Goal: Task Accomplishment & Management: Use online tool/utility

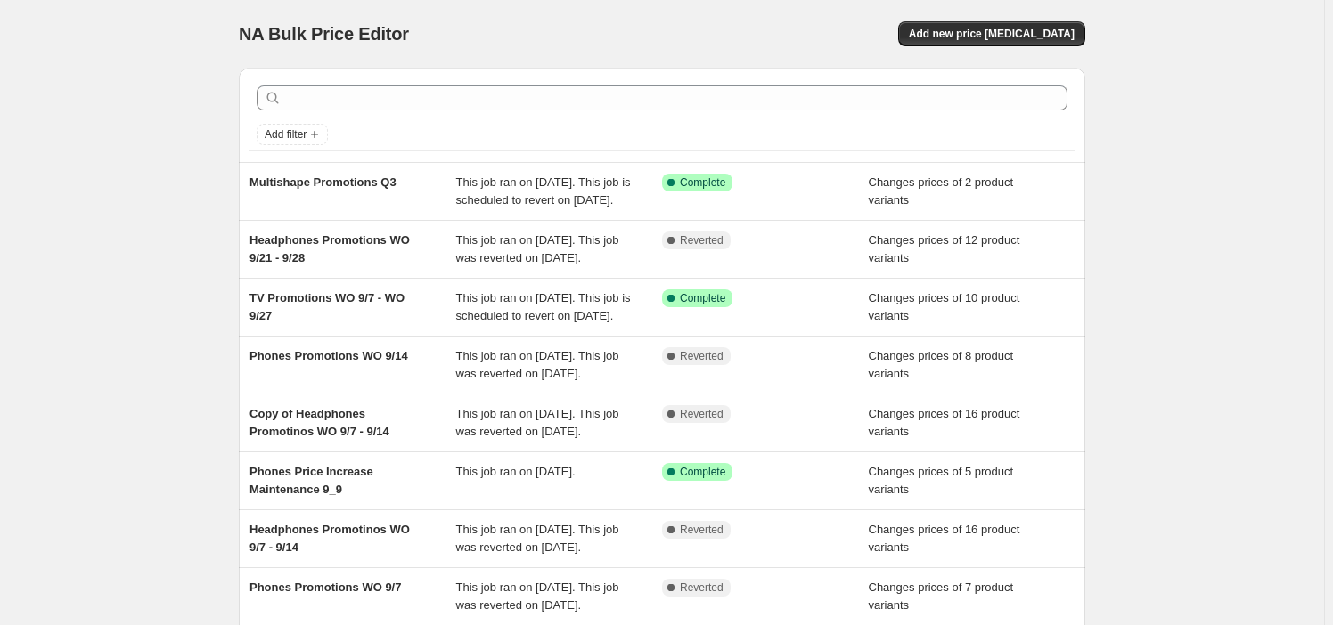
click at [130, 233] on div "NA Bulk Price Editor. This page is ready NA Bulk Price Editor Add new price [ME…" at bounding box center [662, 459] width 1324 height 918
click at [1022, 27] on span "Add new price [MEDICAL_DATA]" at bounding box center [992, 34] width 166 height 14
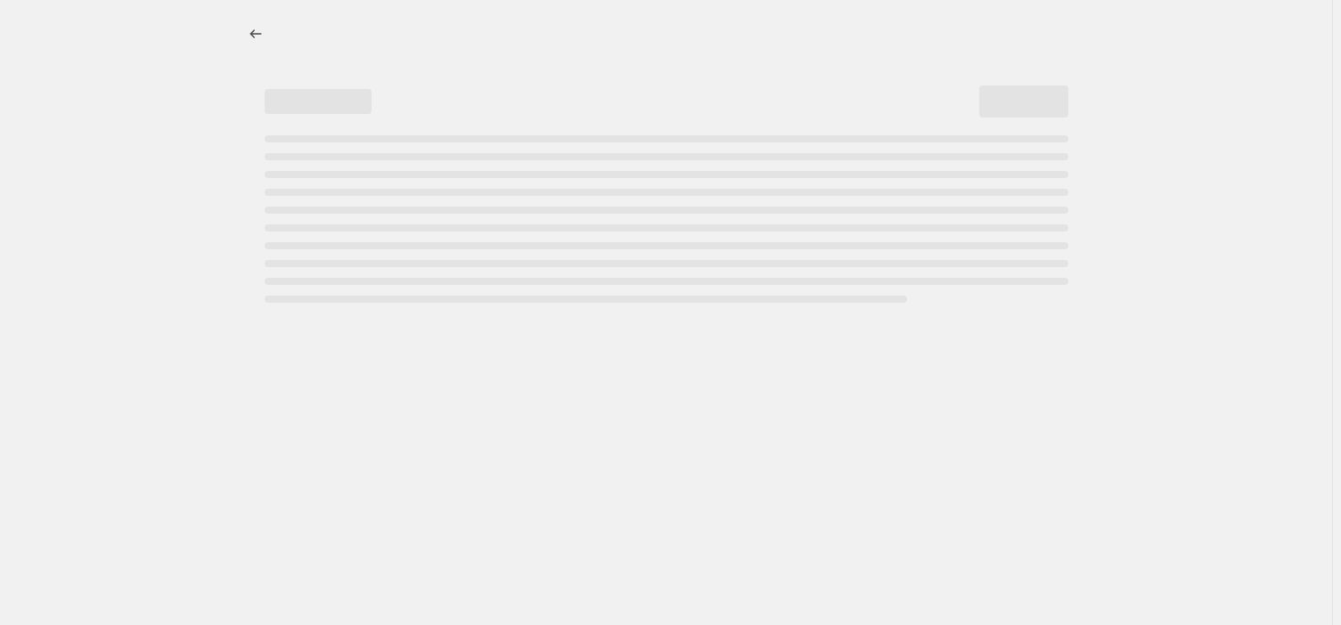
select select "percentage"
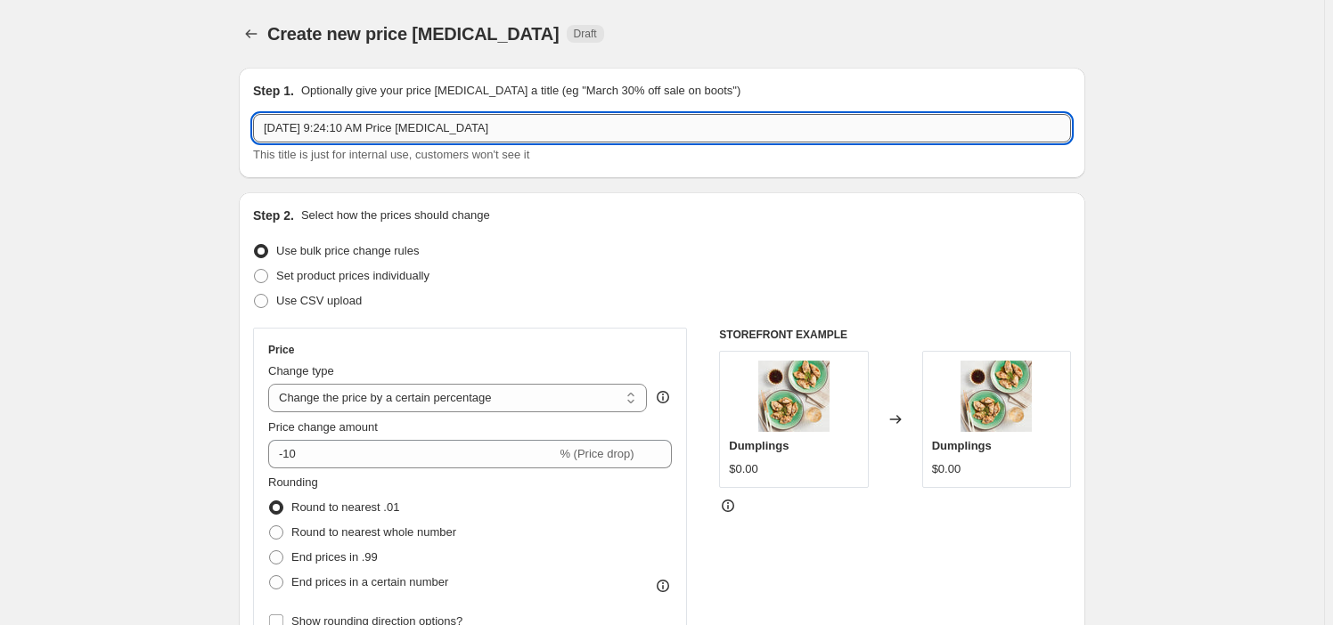
click at [361, 142] on input "[DATE] 9:24:10 AM Price [MEDICAL_DATA]" at bounding box center [662, 128] width 818 height 29
paste input "Headphones Promotions WO 9/21 - 9/28"
type input "Headphones Promotions WO 9/21 - 9/28"
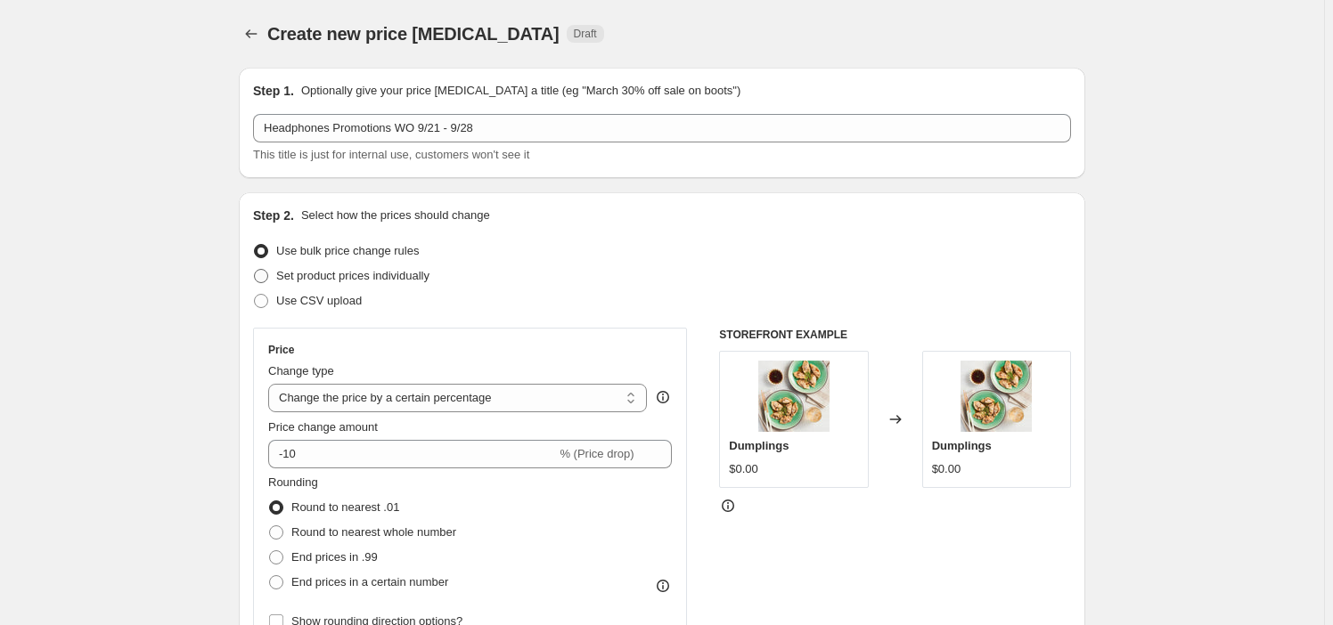
click at [315, 269] on span "Set product prices individually" at bounding box center [352, 275] width 153 height 13
click at [255, 269] on input "Set product prices individually" at bounding box center [254, 269] width 1 height 1
radio input "true"
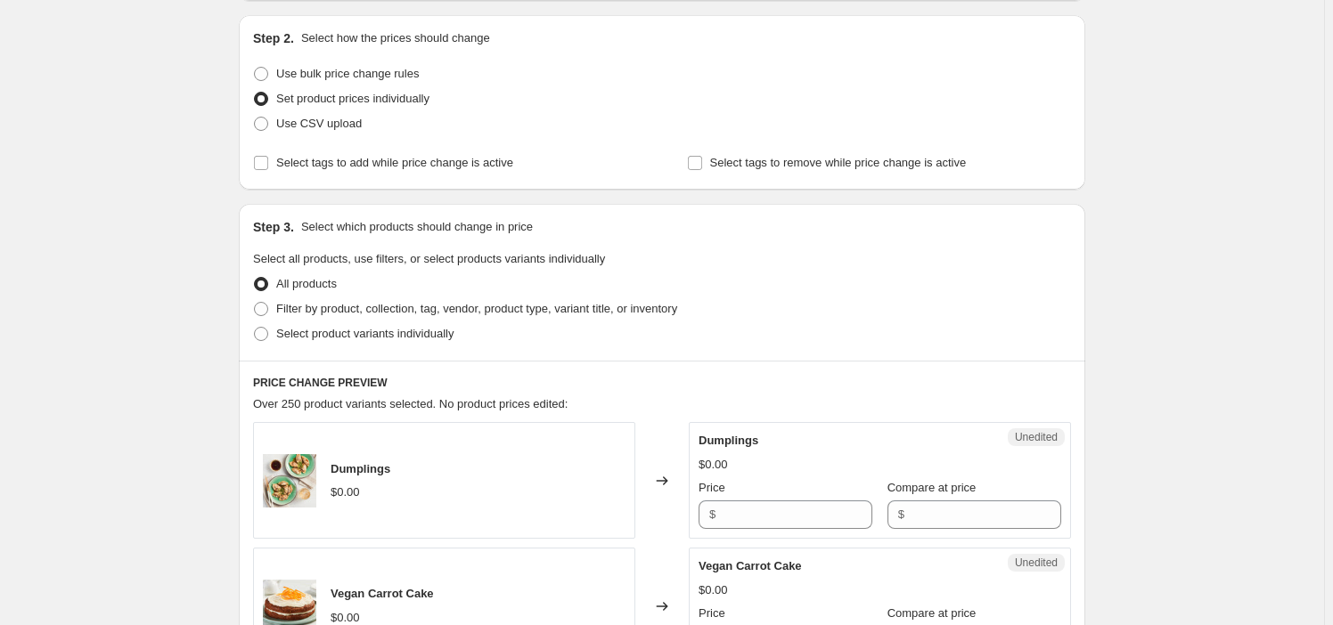
scroll to position [242, 0]
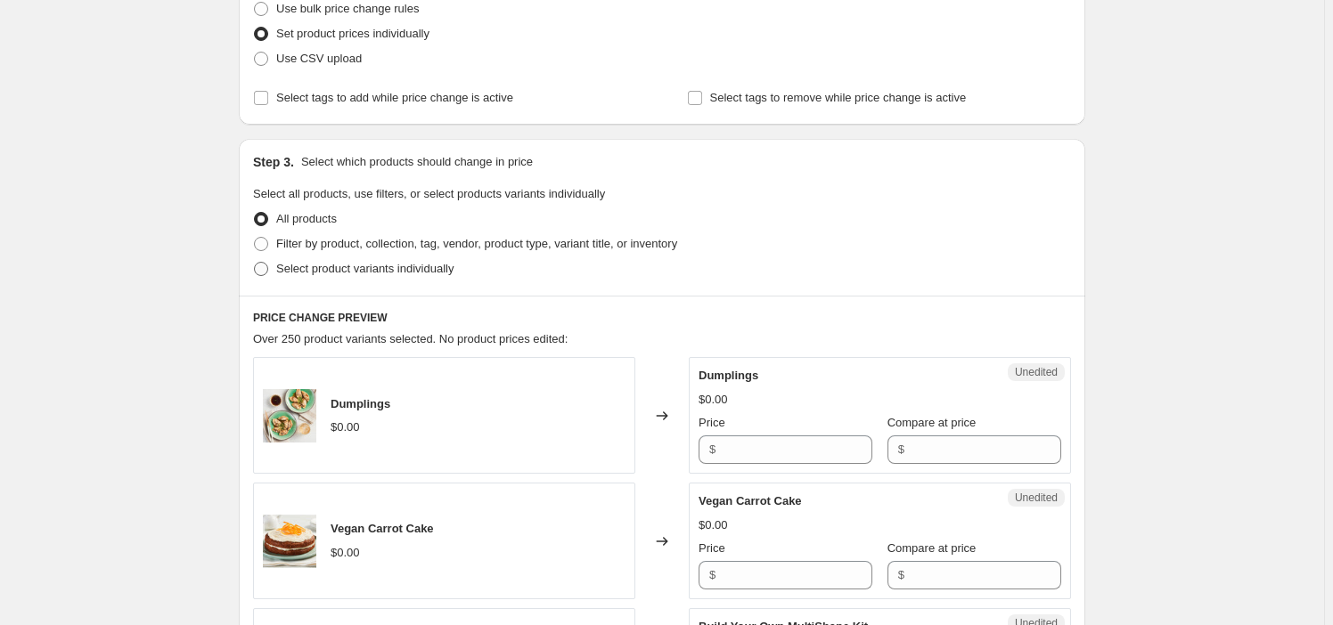
click at [347, 267] on span "Select product variants individually" at bounding box center [364, 268] width 177 height 13
click at [255, 263] on input "Select product variants individually" at bounding box center [254, 262] width 1 height 1
radio input "true"
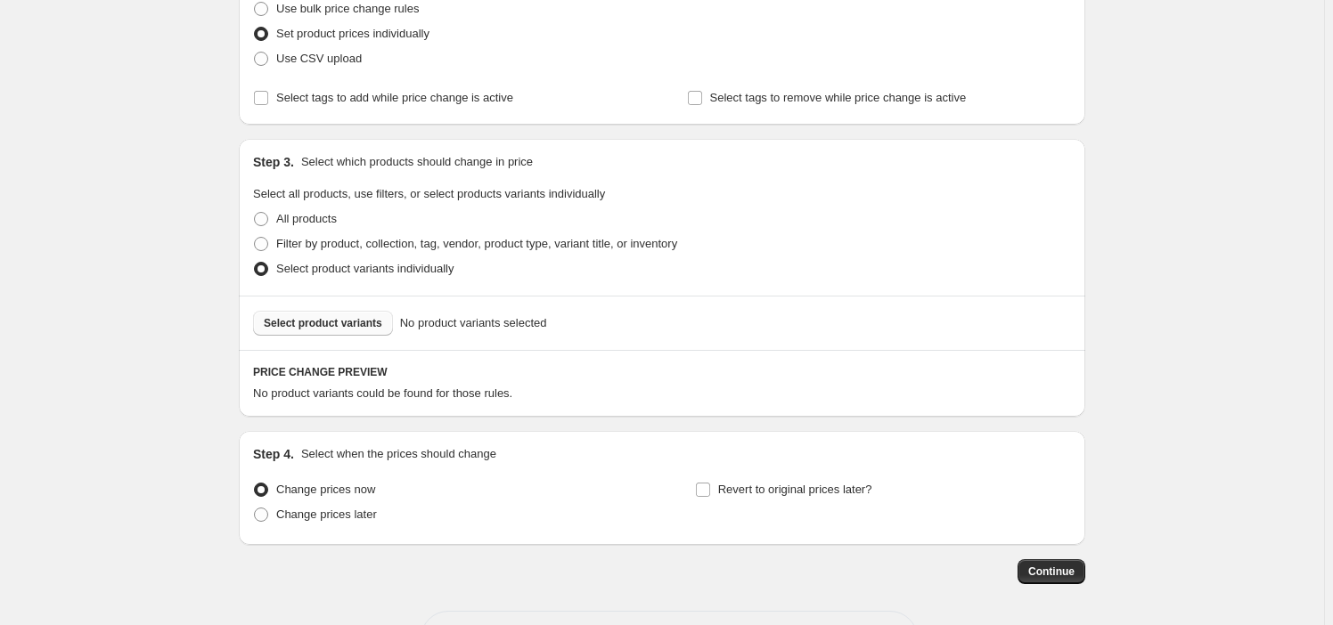
click at [331, 321] on span "Select product variants" at bounding box center [323, 323] width 118 height 14
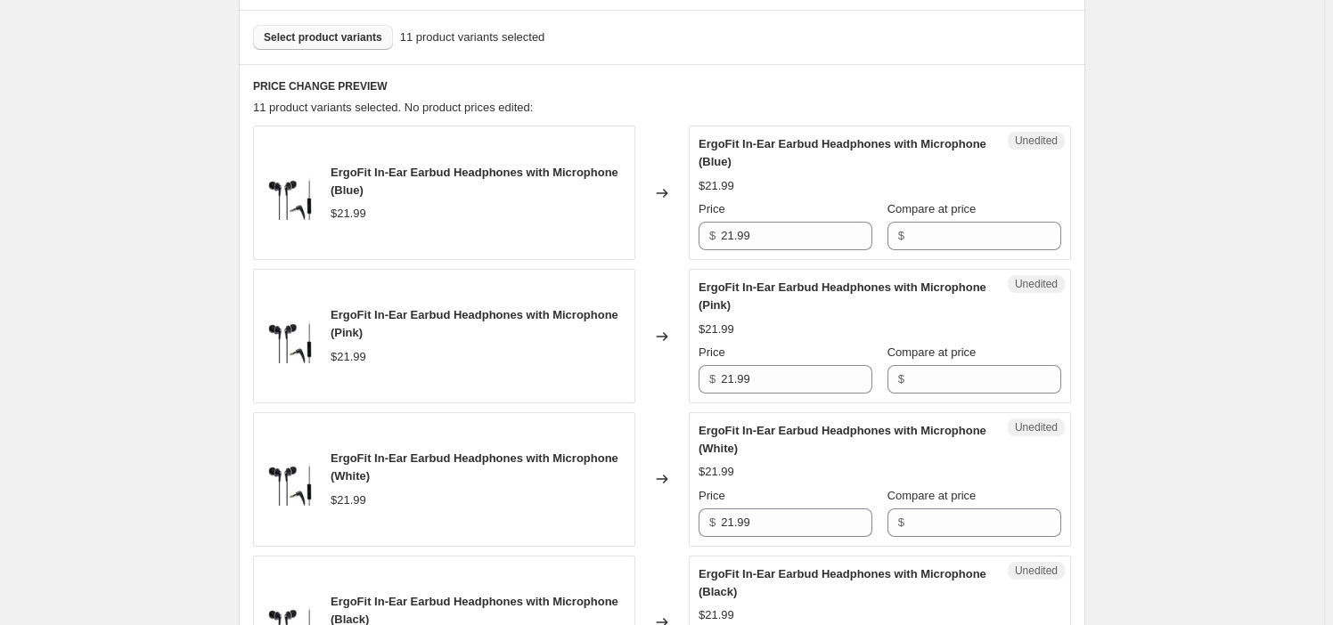
scroll to position [567, 0]
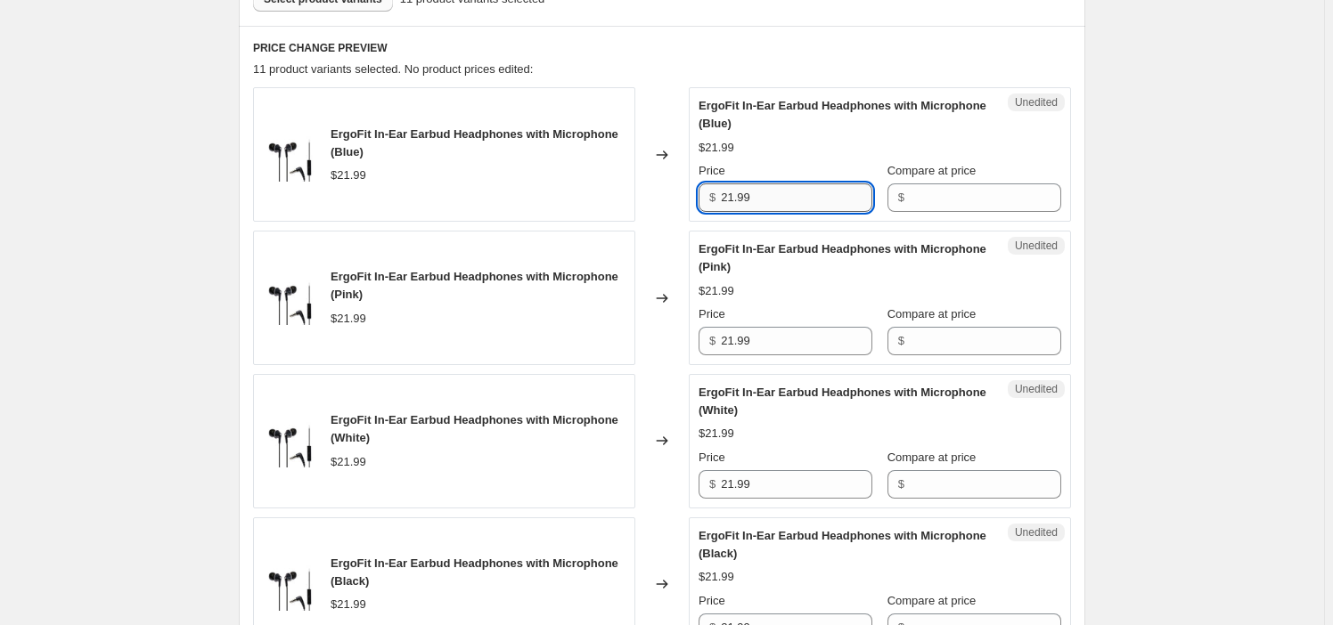
click at [792, 197] on input "21.99" at bounding box center [796, 198] width 151 height 29
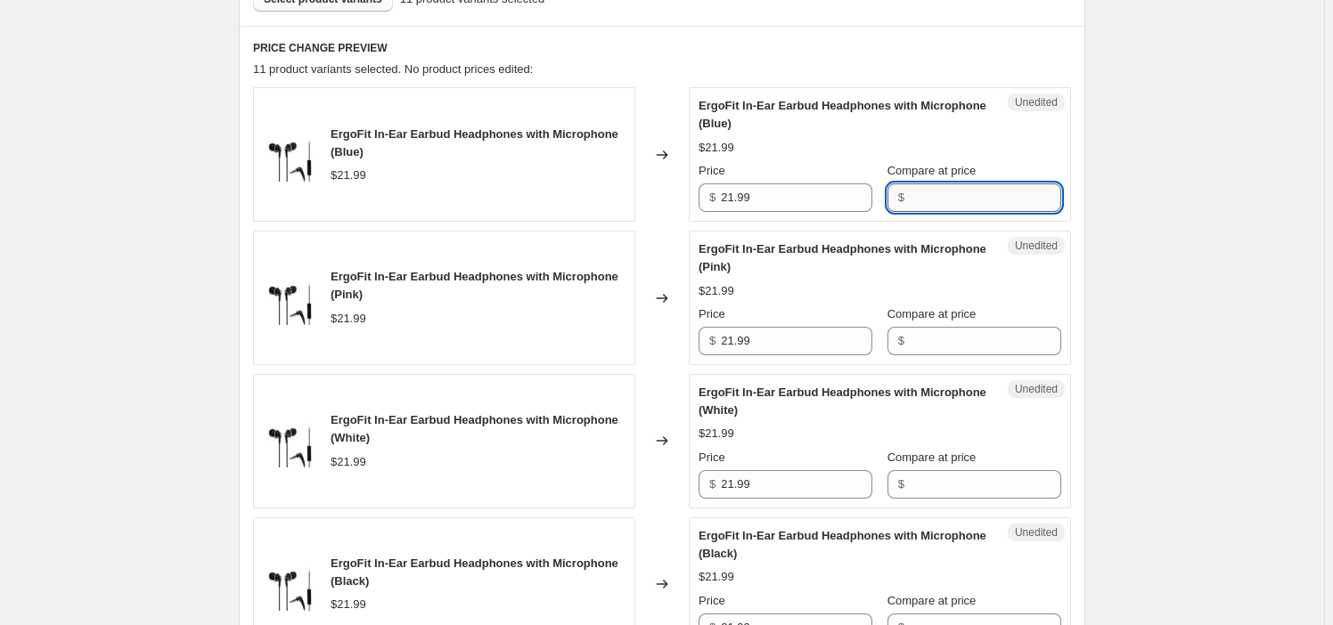
drag, startPoint x: 979, startPoint y: 196, endPoint x: 977, endPoint y: 210, distance: 14.4
click at [979, 196] on input "Compare at price" at bounding box center [985, 198] width 151 height 29
paste input "21.99"
type input "21.99"
click at [922, 343] on input "Compare at price" at bounding box center [985, 341] width 151 height 29
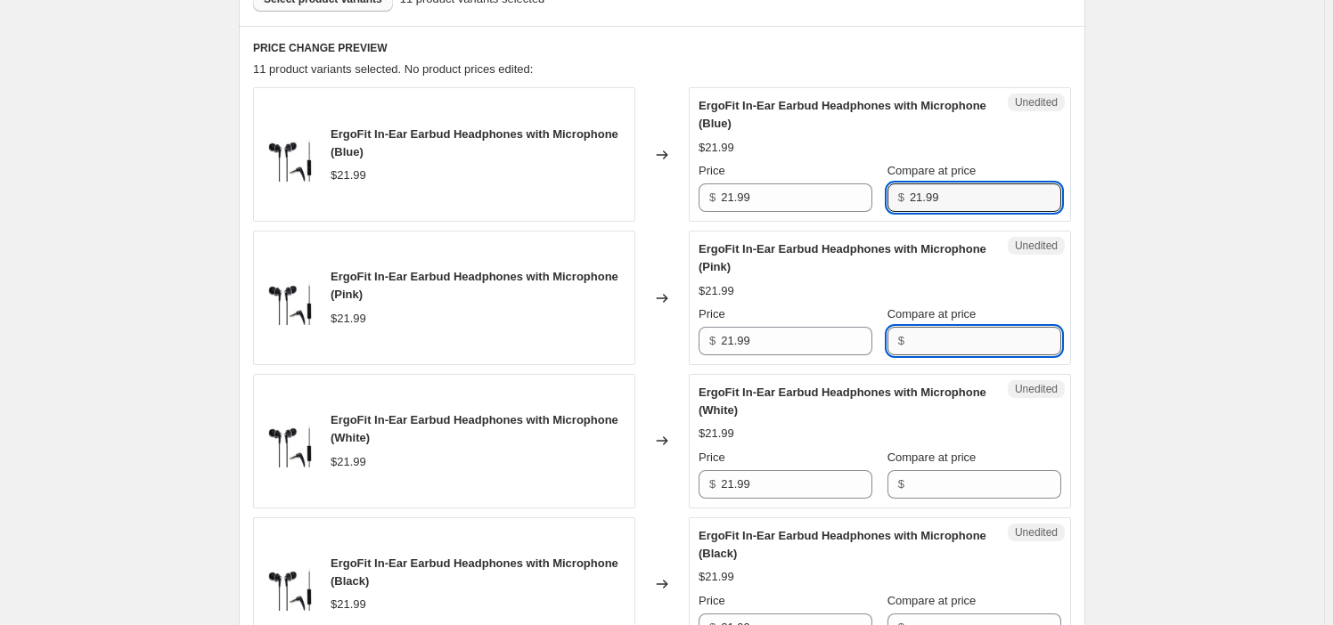
paste input "21.99"
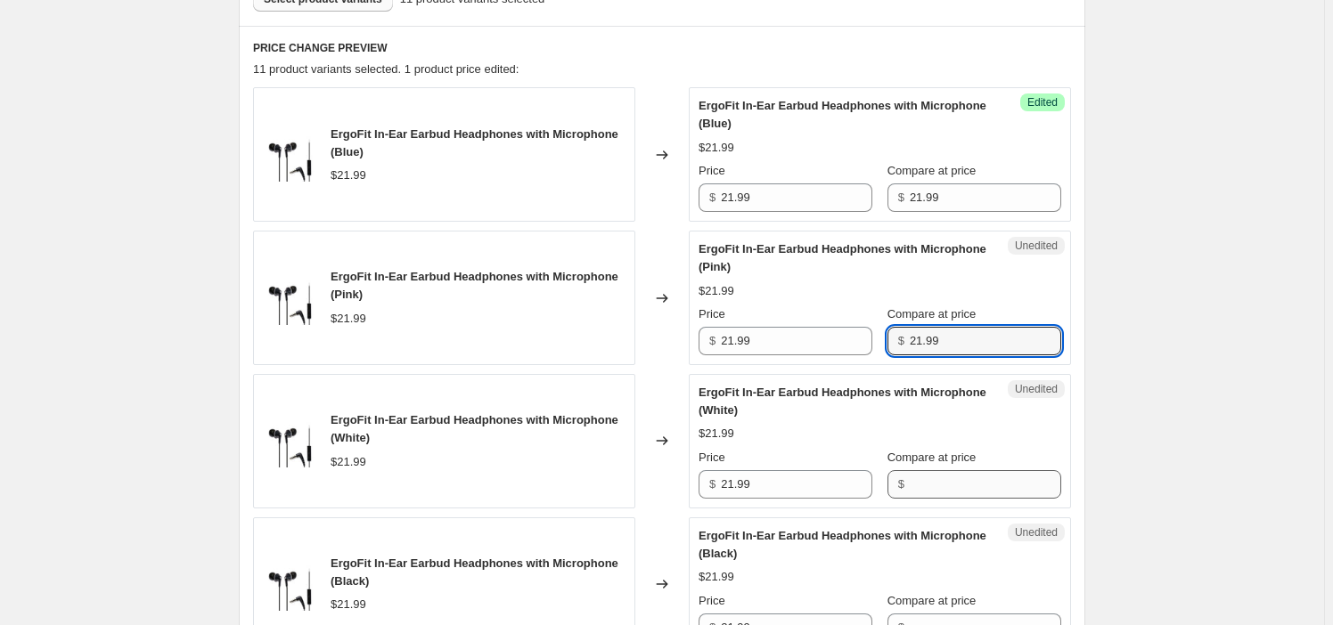
type input "21.99"
click at [910, 476] on input "Compare at price" at bounding box center [985, 484] width 151 height 29
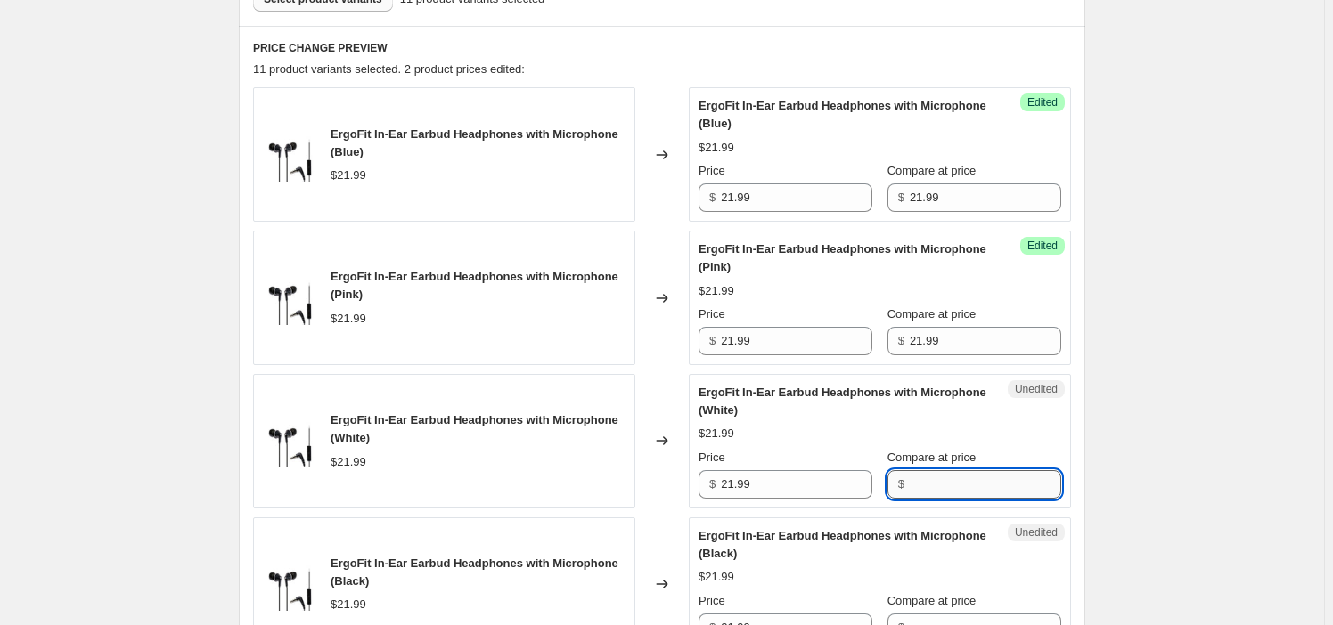
paste input "21.99"
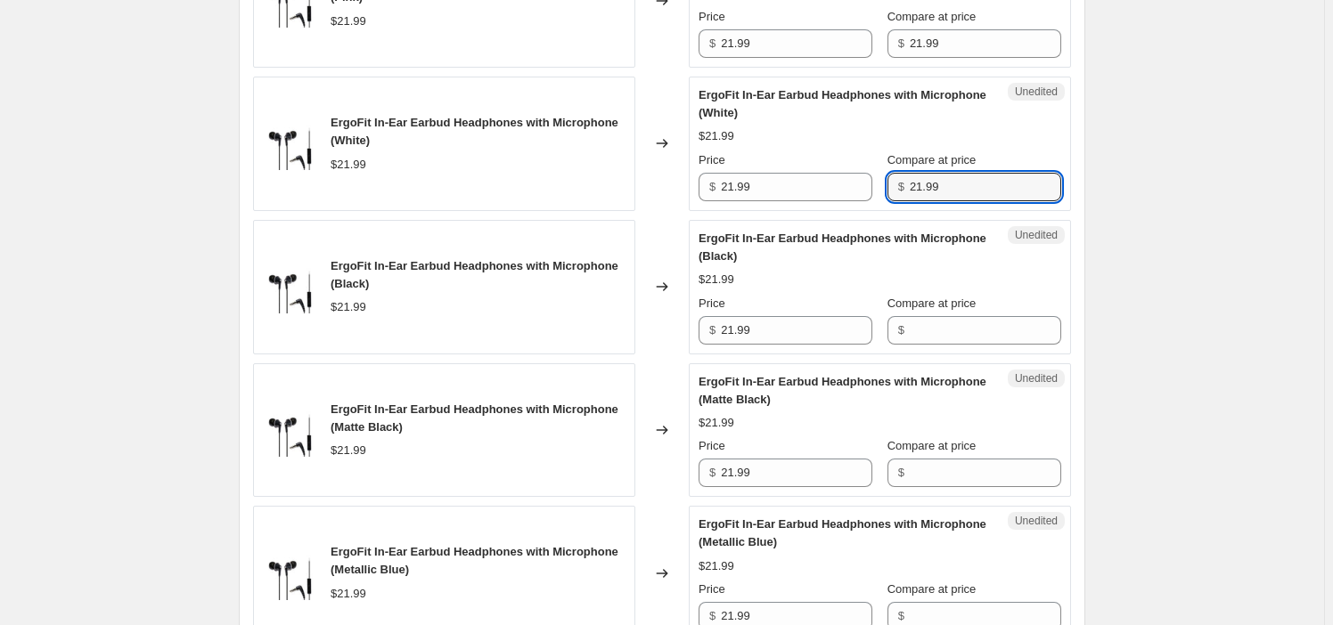
scroll to position [891, 0]
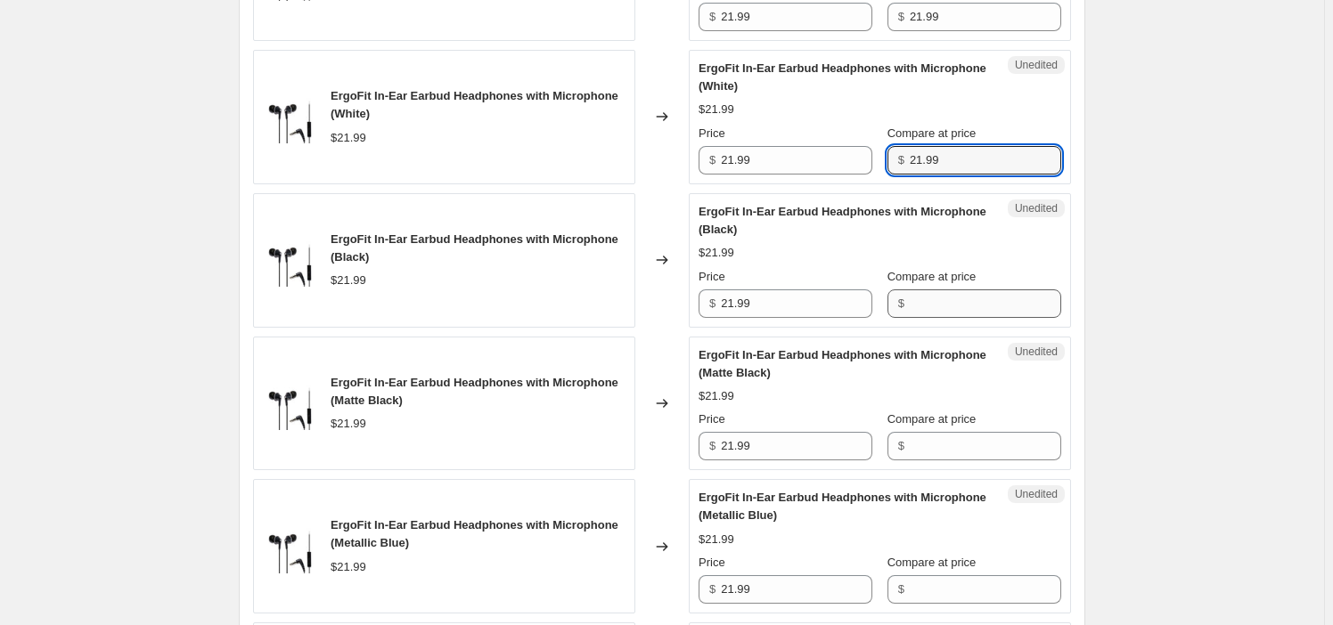
type input "21.99"
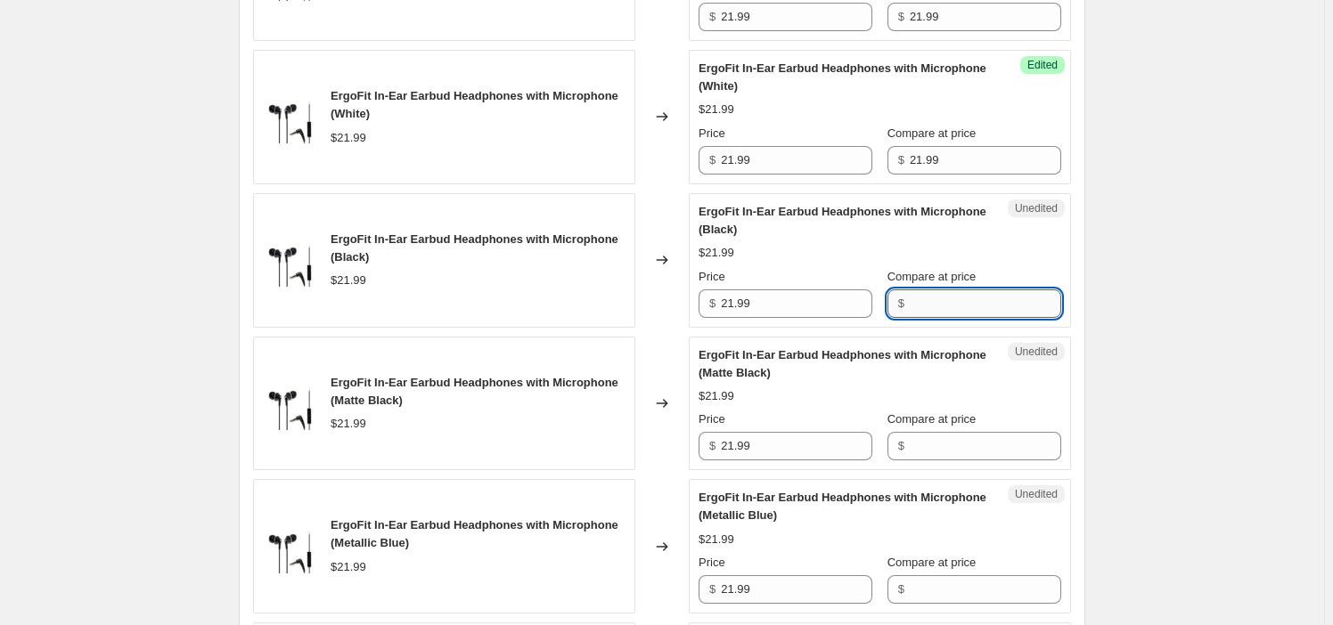
click at [938, 290] on input "Compare at price" at bounding box center [985, 304] width 151 height 29
paste input "21.99"
type input "21.99"
click at [918, 453] on input "Compare at price" at bounding box center [985, 446] width 151 height 29
paste input "21.99"
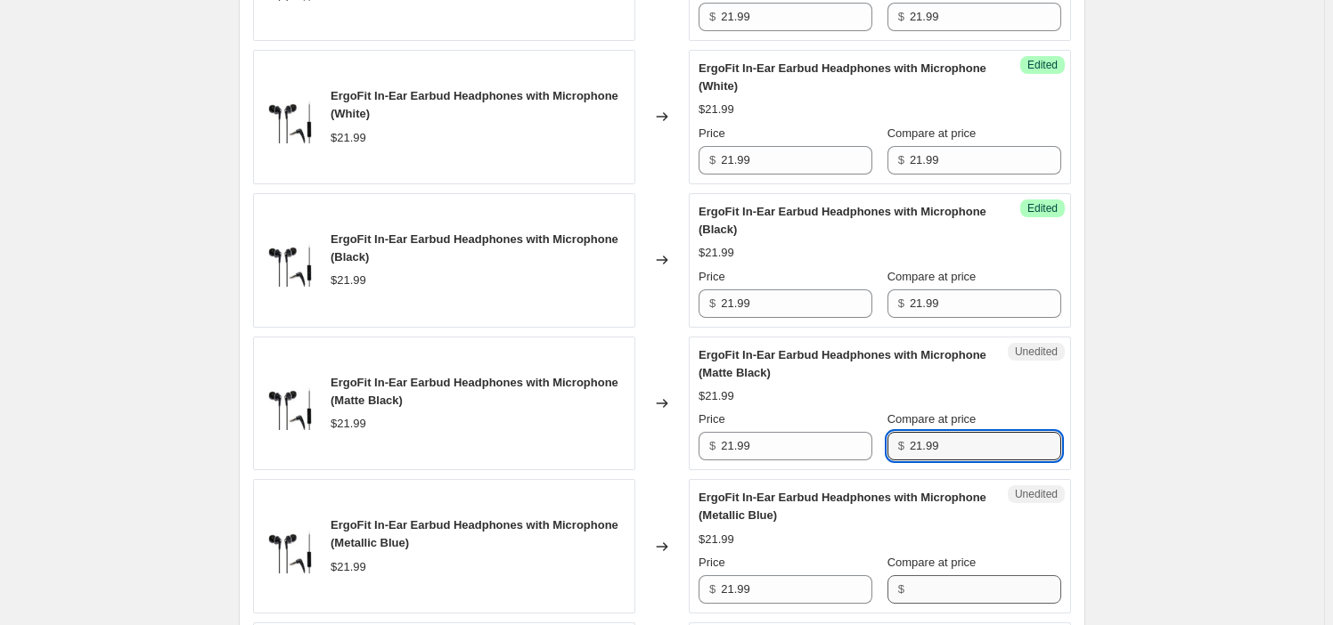
type input "21.99"
click at [926, 584] on input "Compare at price" at bounding box center [985, 589] width 151 height 29
paste input "21.99"
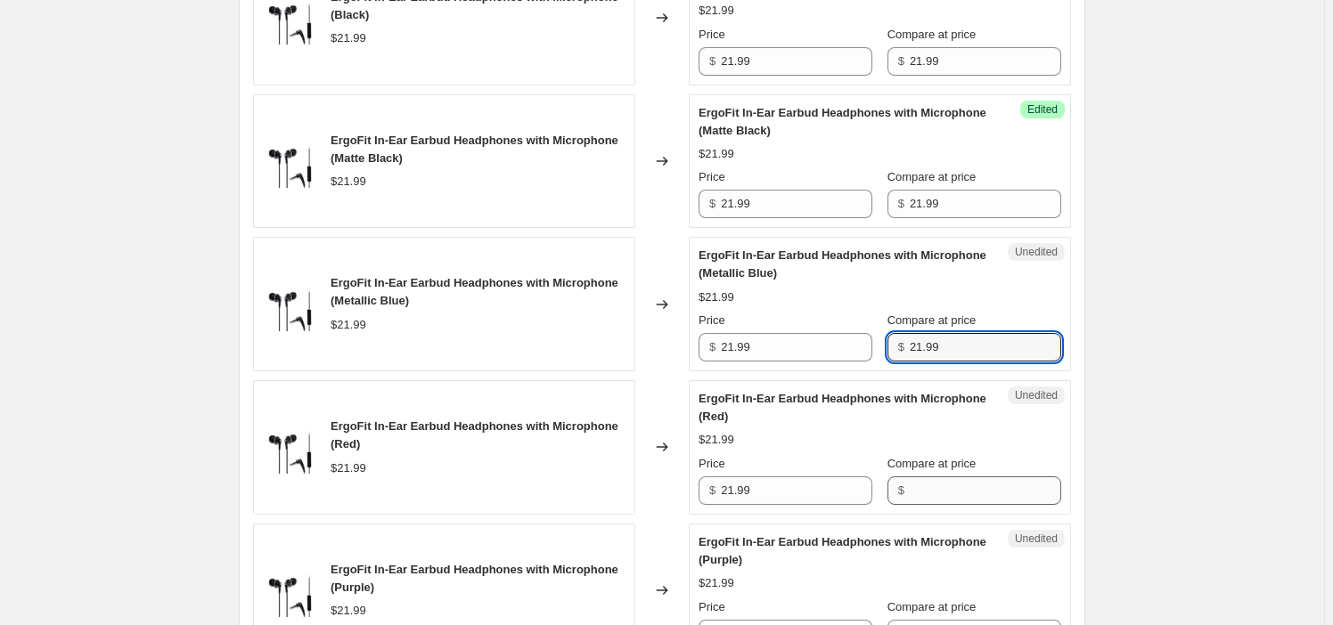
type input "21.99"
click at [910, 498] on input "Compare at price" at bounding box center [985, 491] width 151 height 29
paste input "21.99"
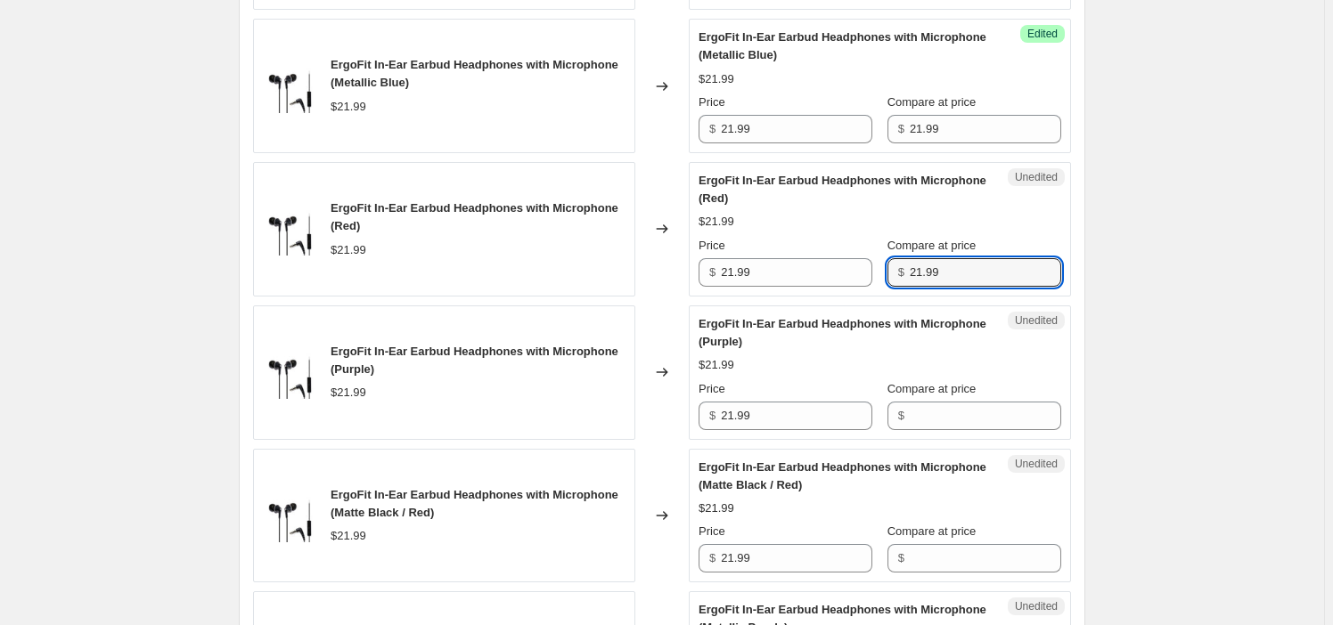
scroll to position [1457, 0]
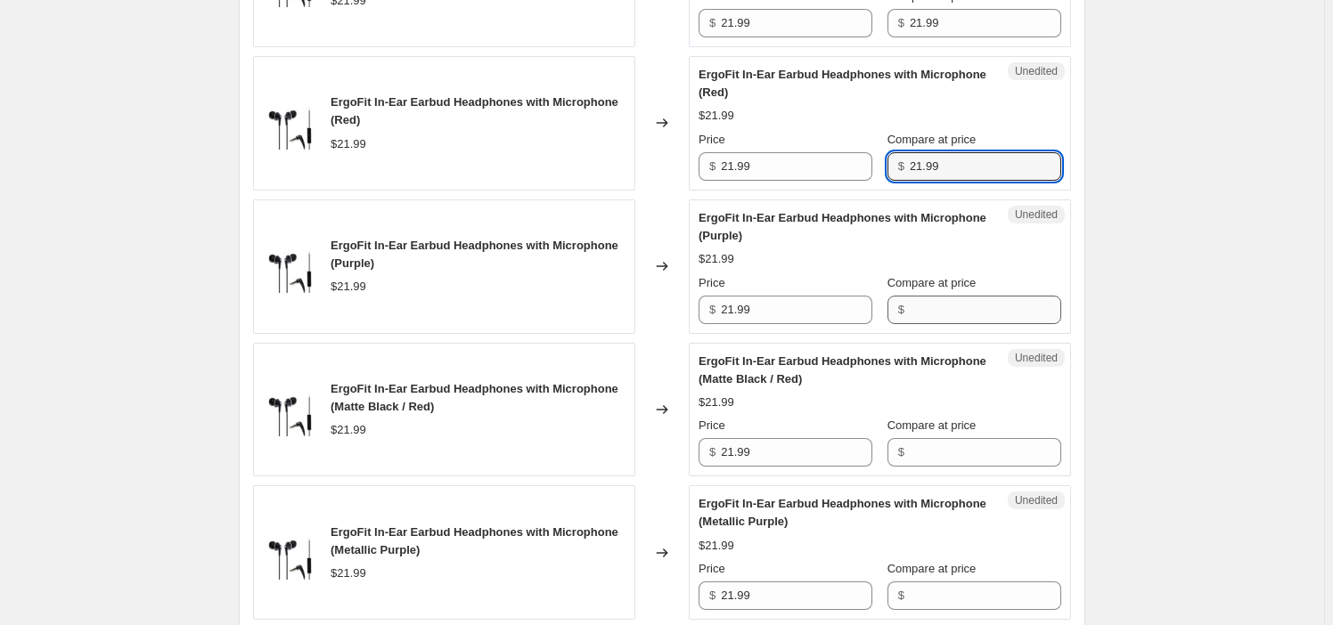
type input "21.99"
click at [918, 306] on input "Compare at price" at bounding box center [985, 310] width 151 height 29
paste input "21.99"
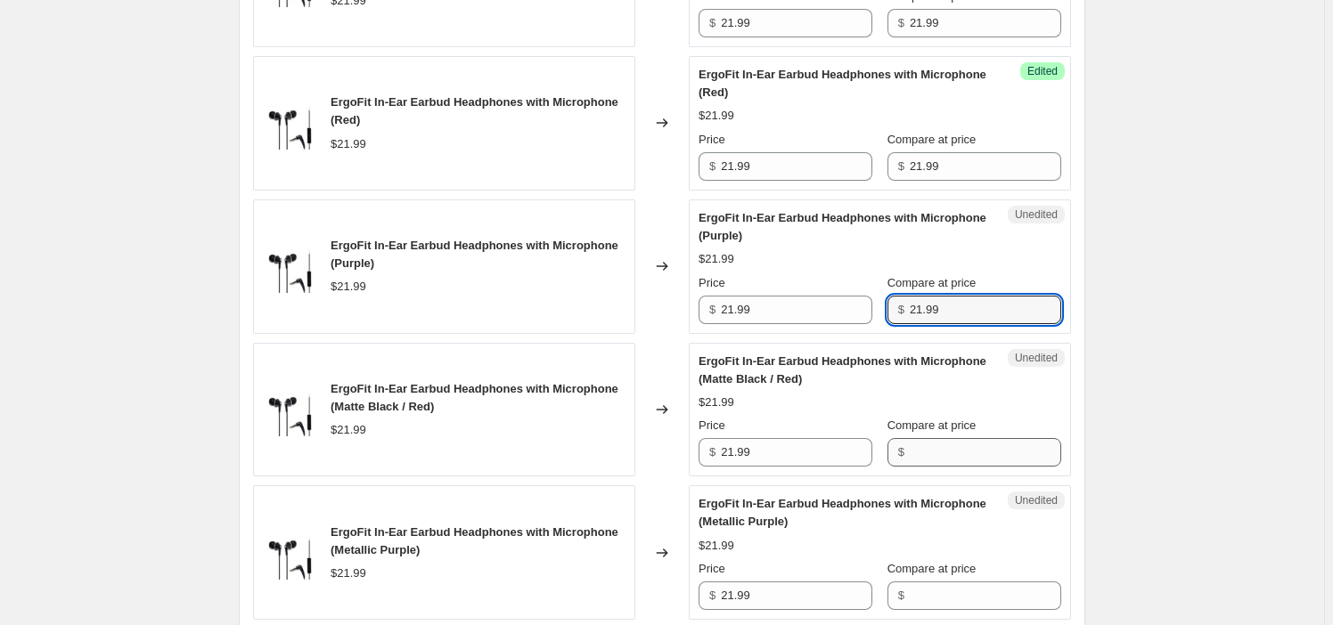
type input "21.99"
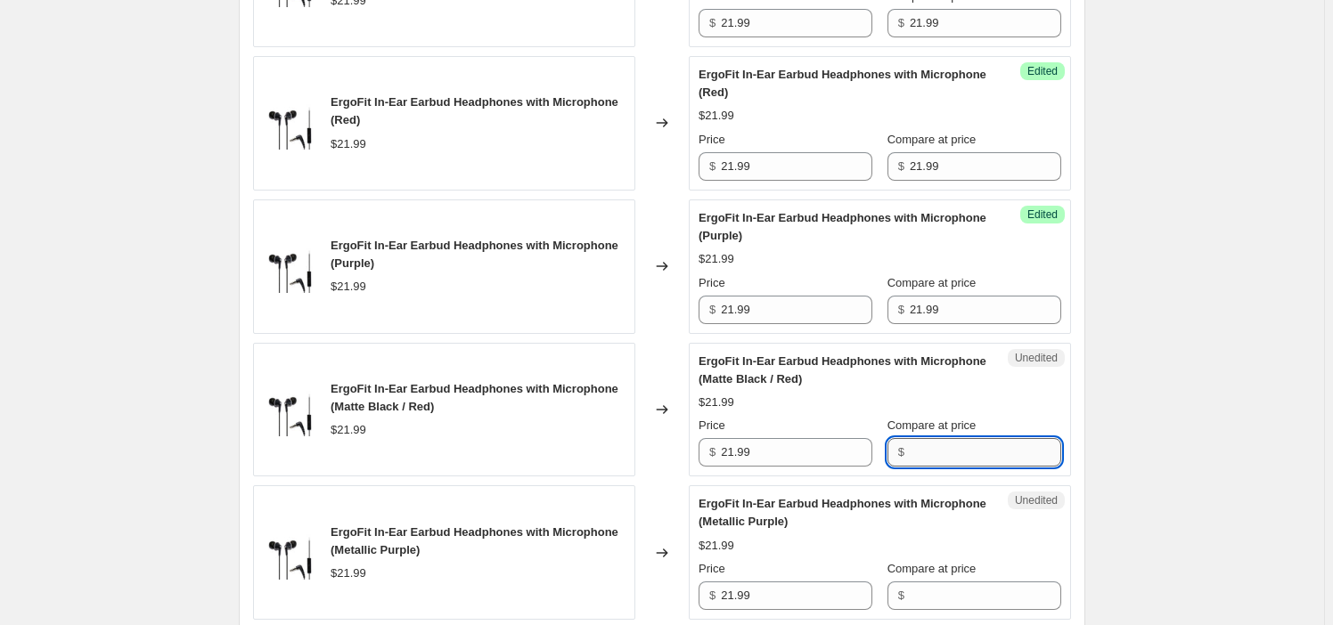
paste input "21.99"
drag, startPoint x: 924, startPoint y: 438, endPoint x: 926, endPoint y: 450, distance: 11.7
click at [924, 441] on input "21.99" at bounding box center [985, 452] width 151 height 29
type input "21.99"
paste input "21.99"
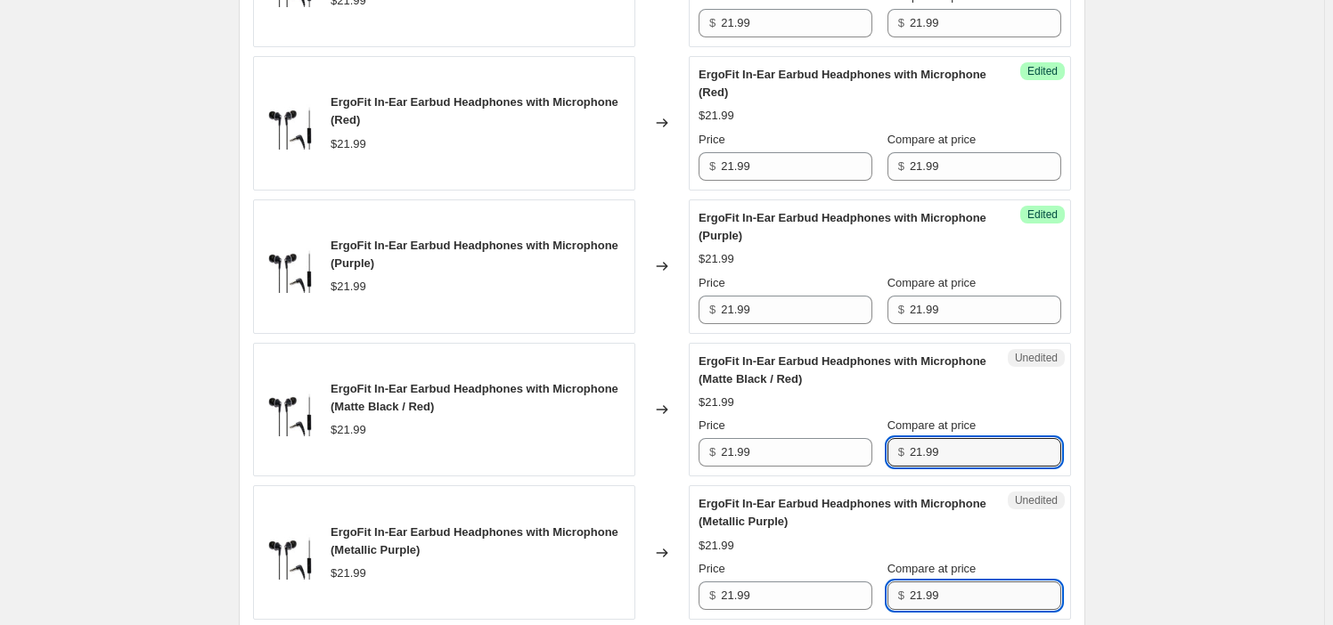
click at [917, 599] on input "21.99" at bounding box center [985, 596] width 151 height 29
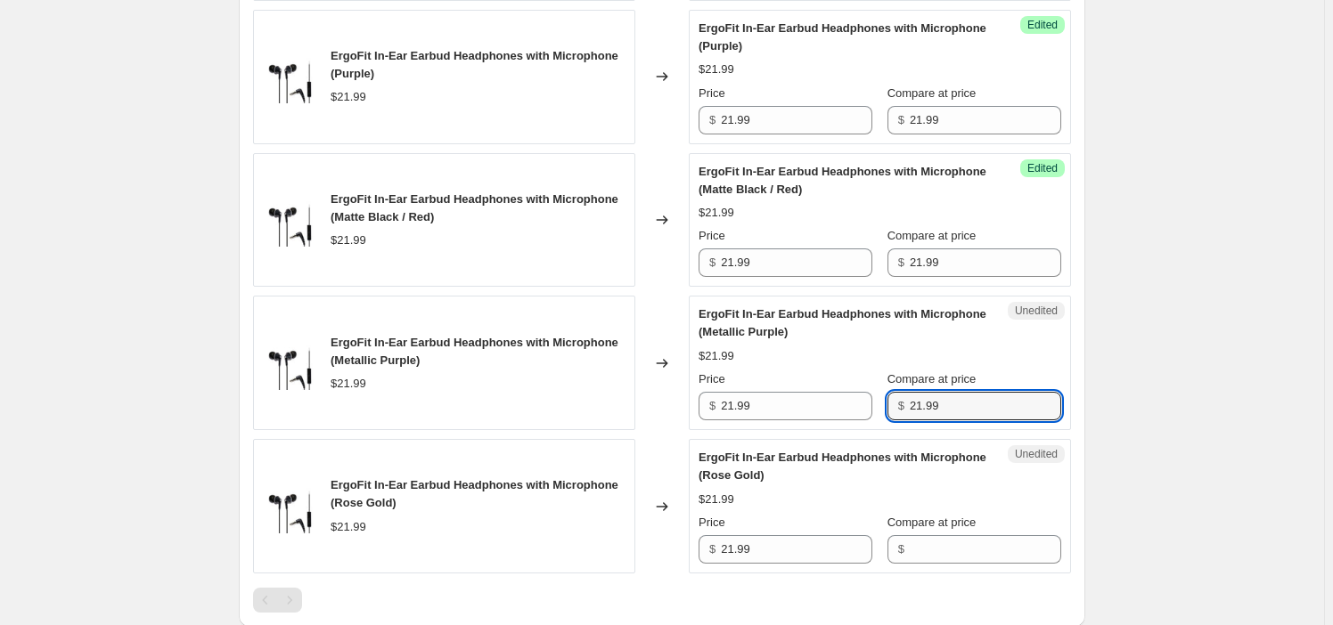
scroll to position [1782, 0]
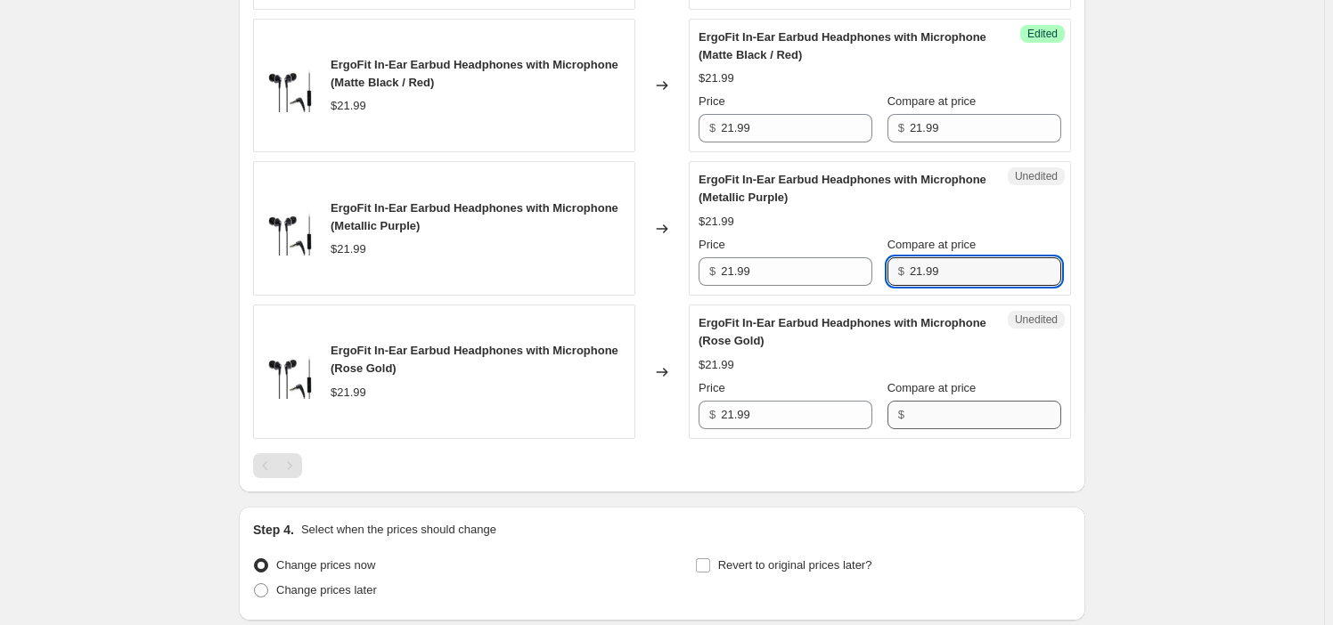
type input "21.99"
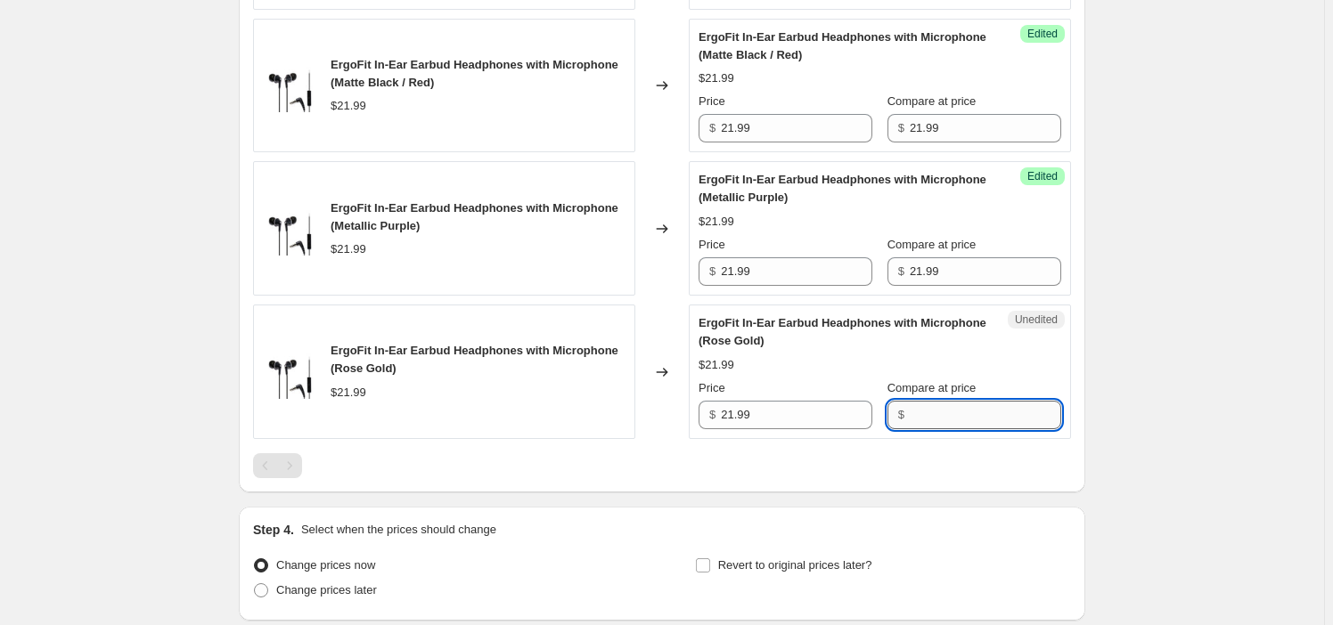
click at [947, 411] on input "Compare at price" at bounding box center [985, 415] width 151 height 29
paste input "21.99"
type input "21.99"
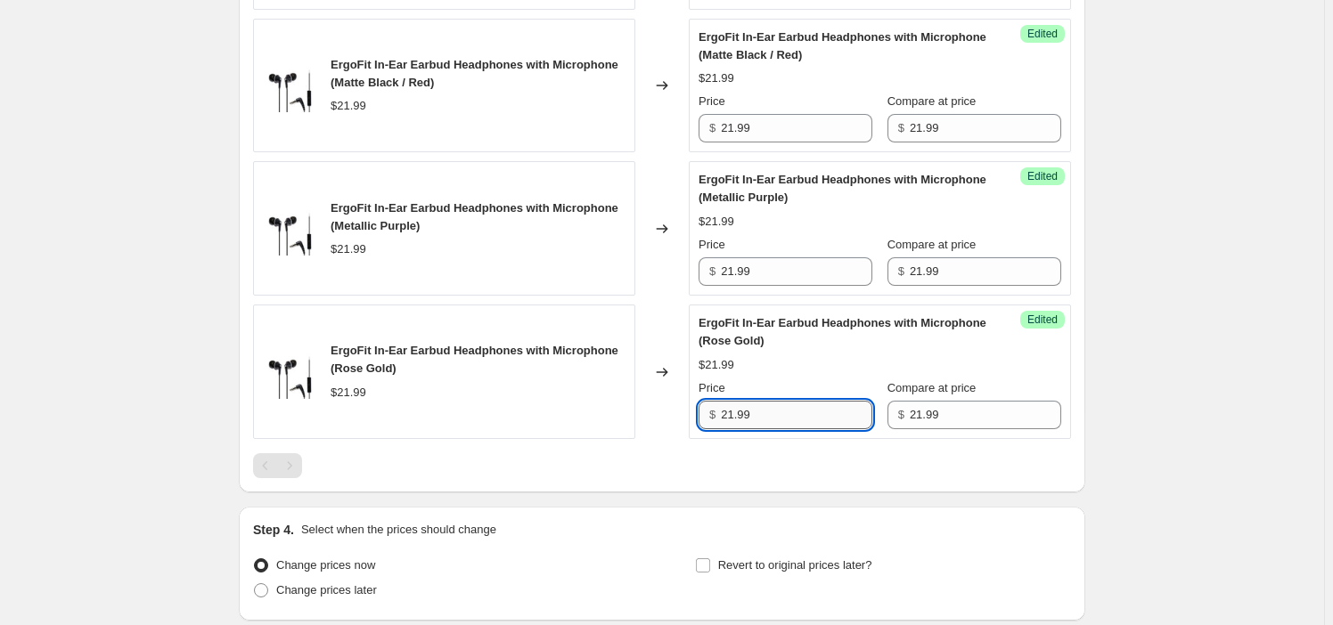
click at [730, 418] on input "21.99" at bounding box center [796, 415] width 151 height 29
type input "19.99"
click at [776, 266] on input "21.99" at bounding box center [796, 271] width 151 height 29
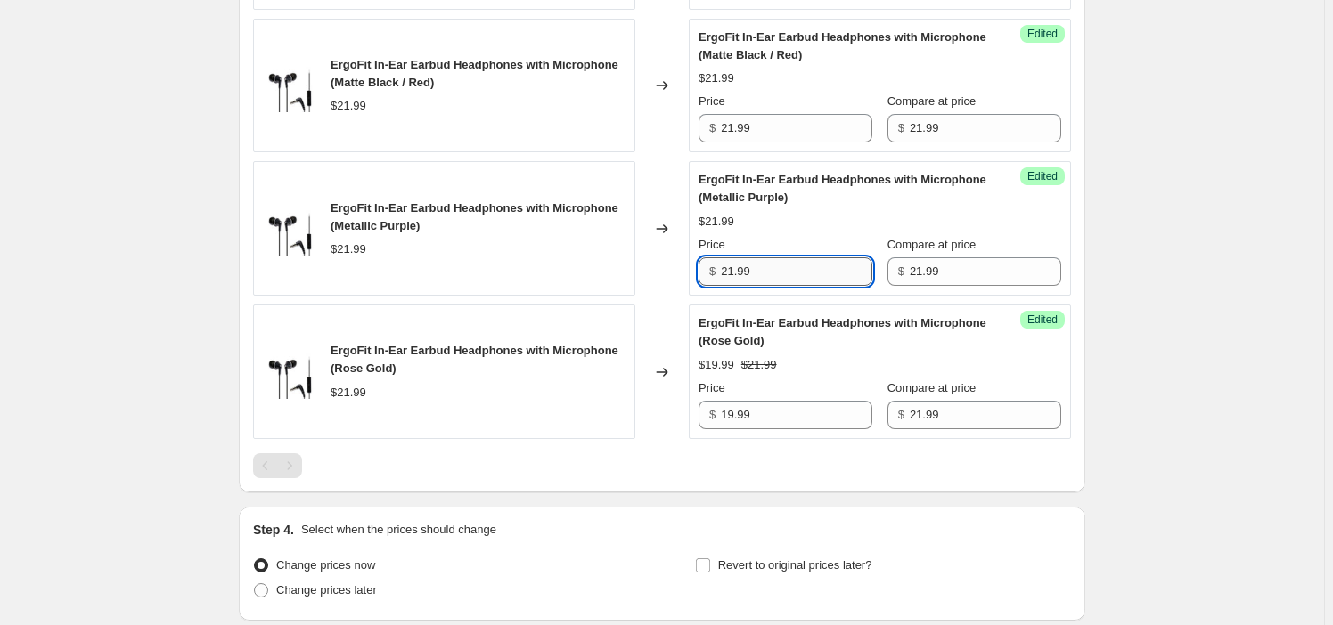
click at [776, 266] on input "21.99" at bounding box center [796, 271] width 151 height 29
paste input "19"
type input "19.99"
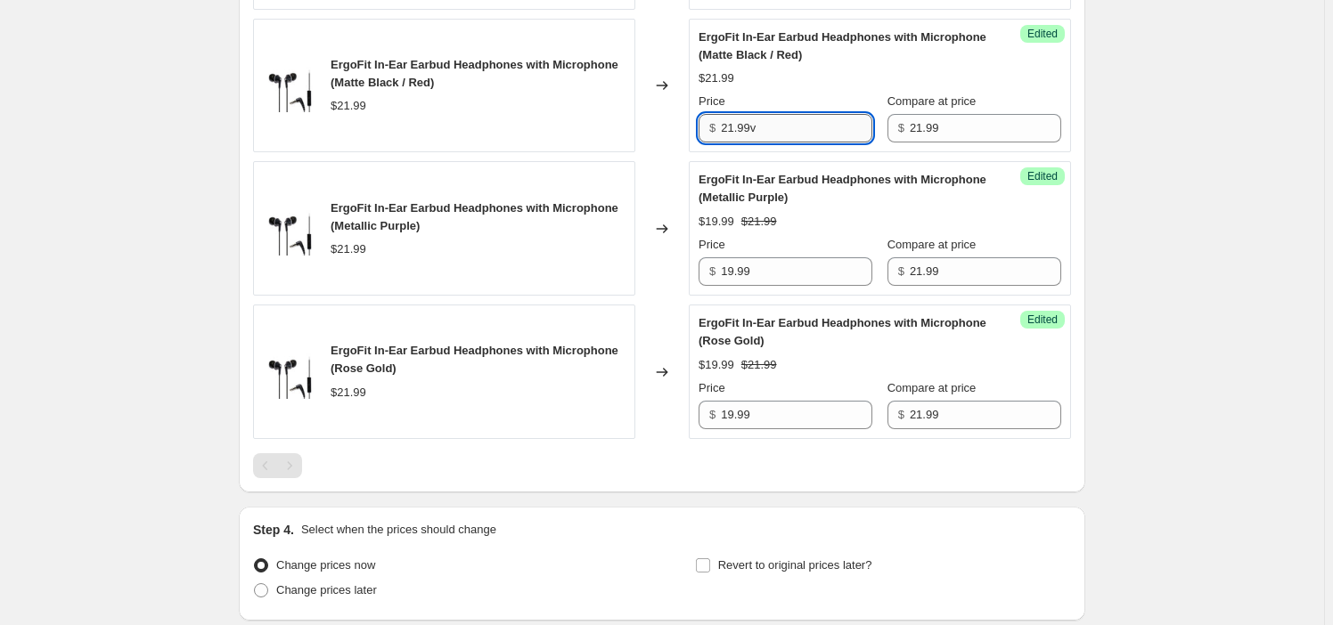
click at [777, 129] on input "21.99v" at bounding box center [796, 128] width 151 height 29
paste input "19.99"
type input "19.99"
click at [767, 213] on strike "$21.99" at bounding box center [759, 222] width 36 height 18
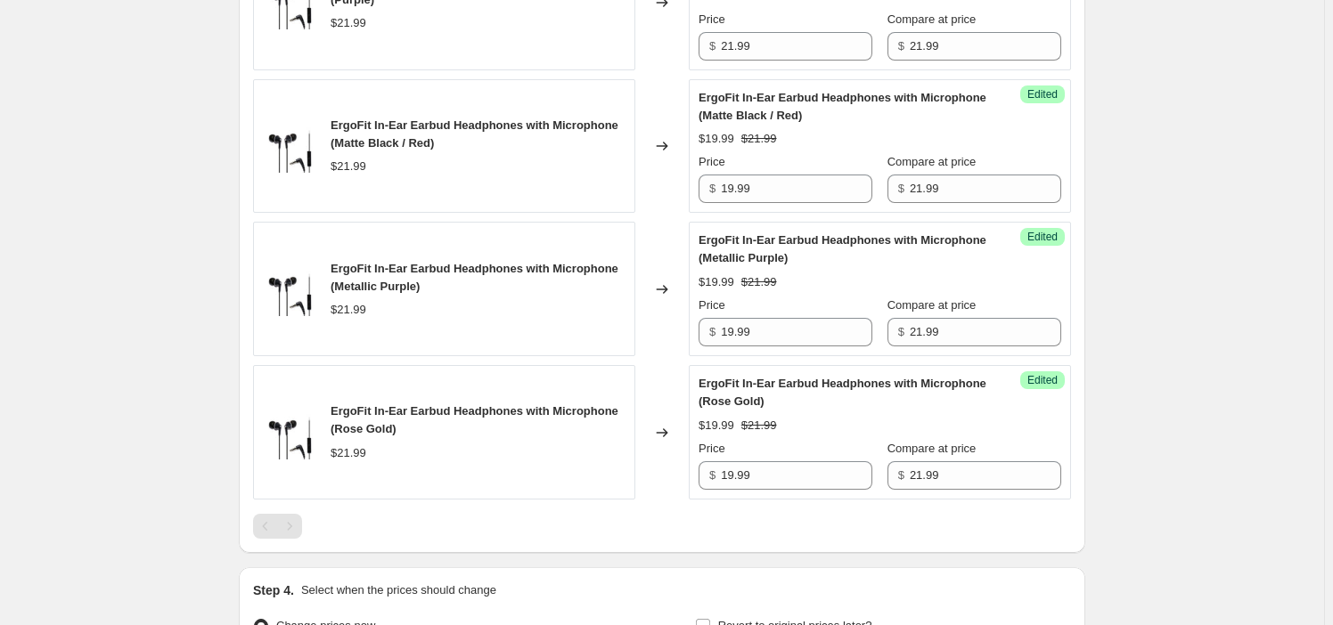
scroll to position [1538, 0]
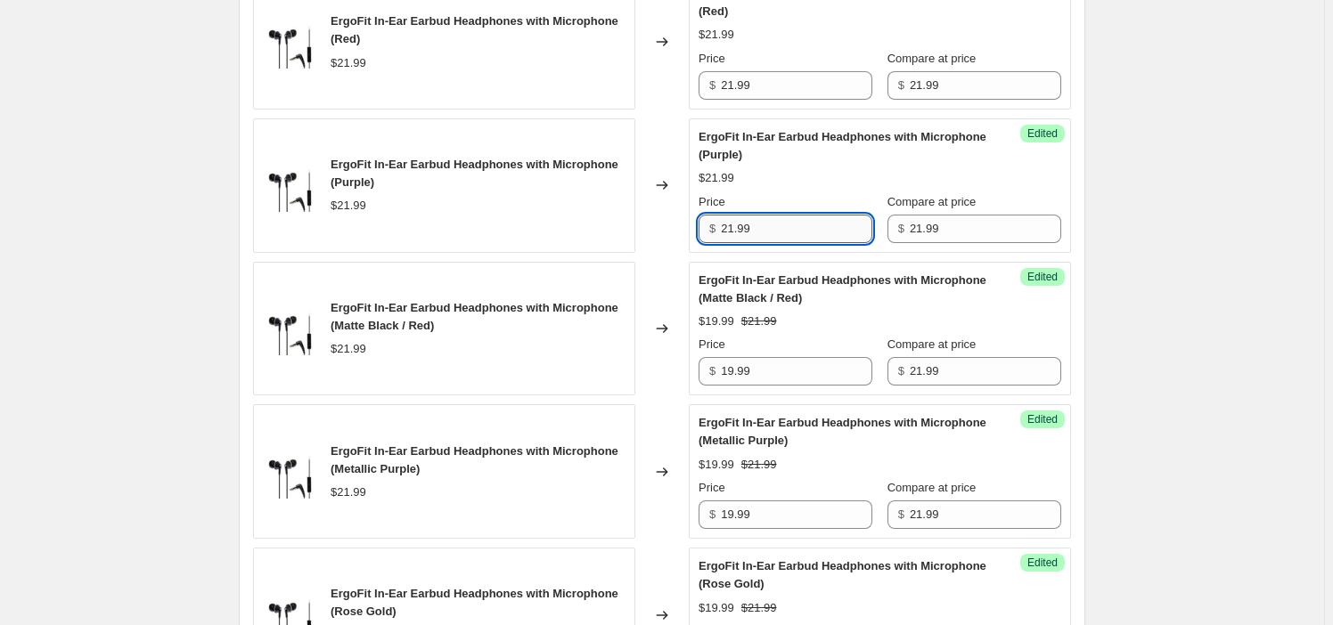
click at [782, 222] on input "21.99" at bounding box center [796, 229] width 151 height 29
paste input "19"
type input "19.99"
click at [766, 102] on div "Success Edited ErgoFit In-Ear Earbud Headphones with Microphone (Red) $21.99 Pr…" at bounding box center [880, 42] width 382 height 135
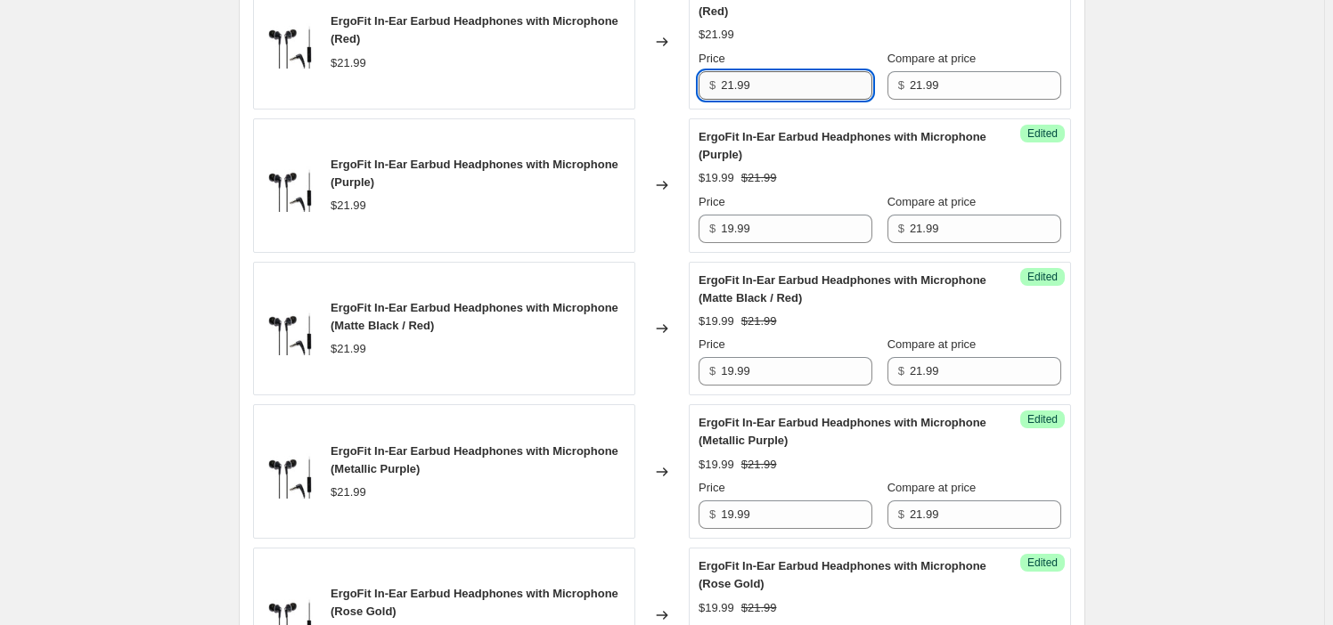
click at [766, 90] on input "21.99" at bounding box center [796, 85] width 151 height 29
paste input "19"
type input "19.99"
click at [765, 139] on span "ErgoFit In-Ear Earbud Headphones with Microphone (Purple)" at bounding box center [842, 145] width 288 height 31
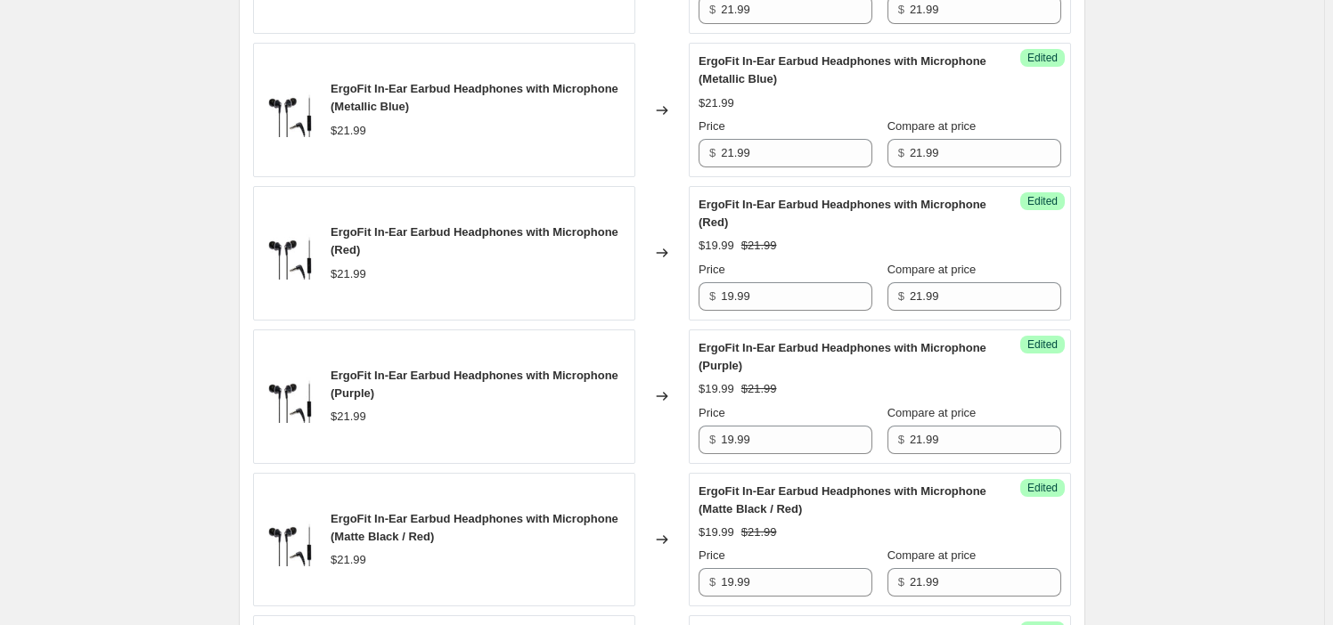
scroll to position [1214, 0]
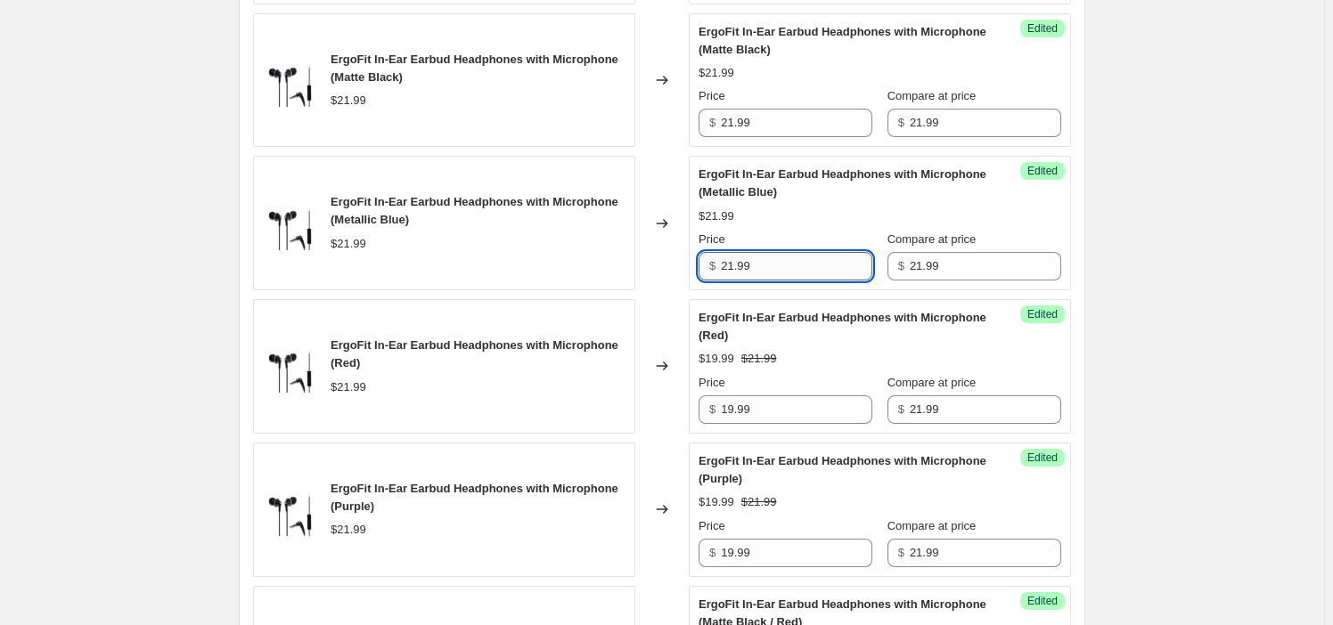
click at [785, 267] on input "21.99" at bounding box center [796, 266] width 151 height 29
paste input "19"
type input "19.99"
click at [783, 140] on div "Success Edited ErgoFit In-Ear Earbud Headphones with Microphone (Matte Black) $…" at bounding box center [880, 80] width 382 height 135
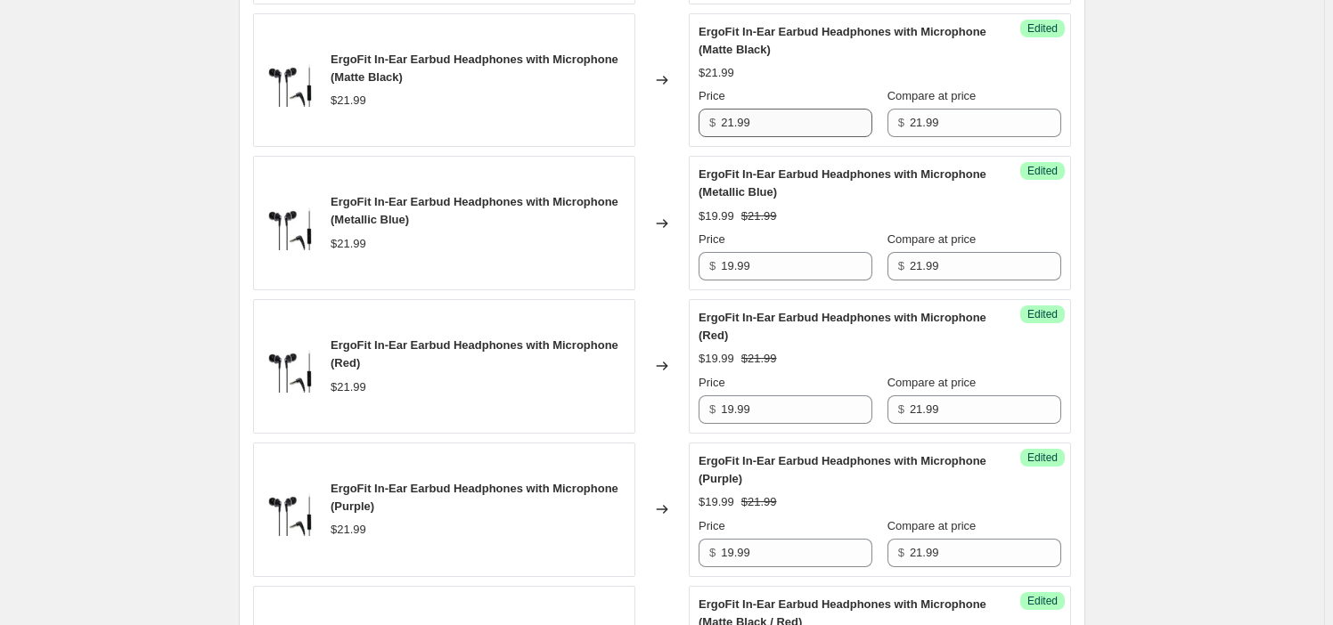
drag, startPoint x: 783, startPoint y: 140, endPoint x: 783, endPoint y: 130, distance: 9.8
click at [783, 138] on div "Success Edited ErgoFit In-Ear Earbud Headphones with Microphone (Matte Black) $…" at bounding box center [880, 80] width 382 height 135
click at [782, 126] on input "21.99" at bounding box center [796, 123] width 151 height 29
paste input "19"
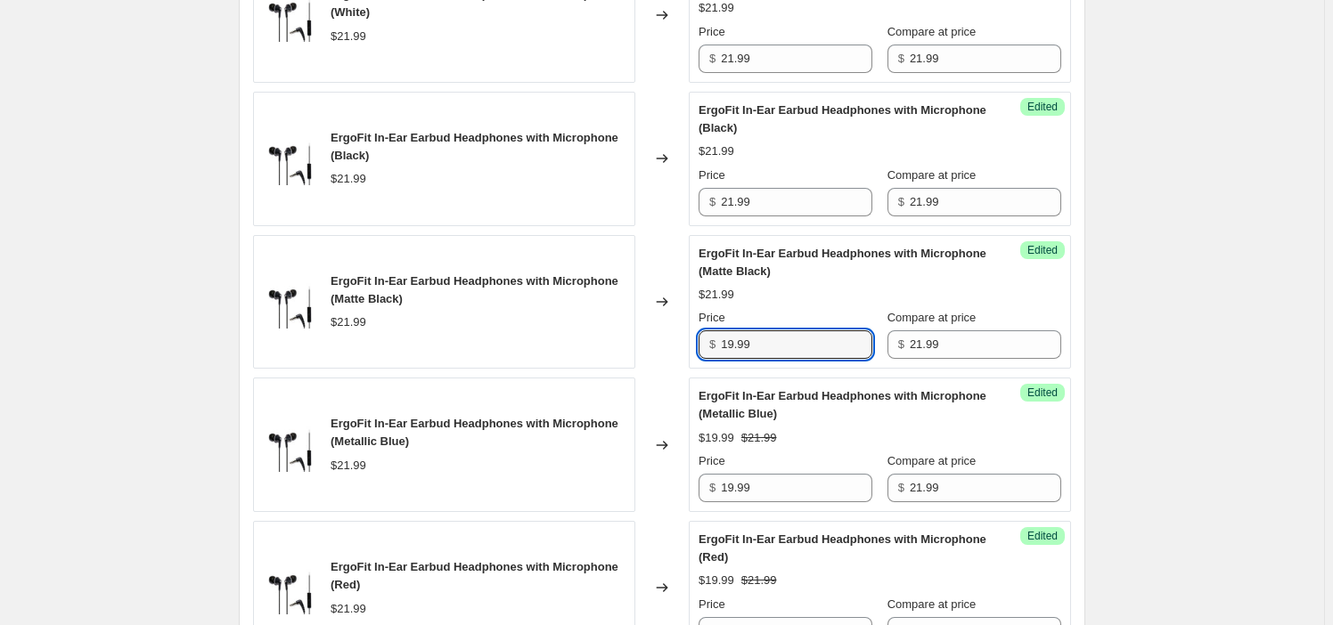
scroll to position [971, 0]
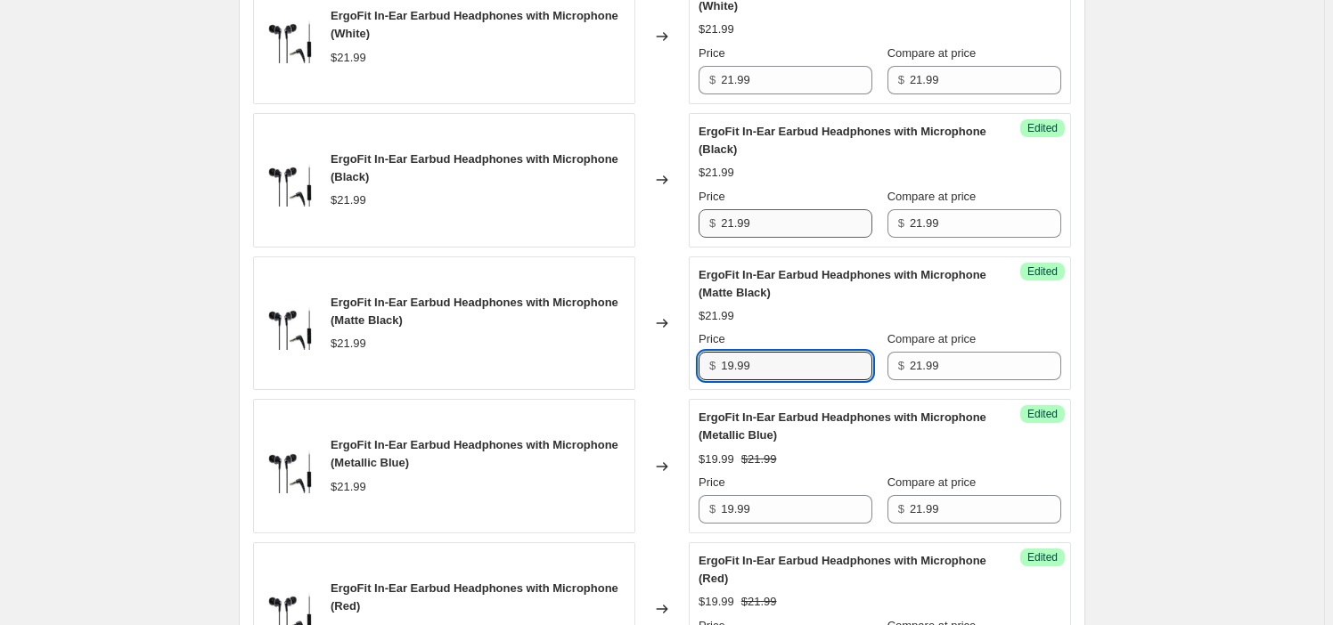
type input "19.99"
click at [787, 216] on input "21.99" at bounding box center [796, 223] width 151 height 29
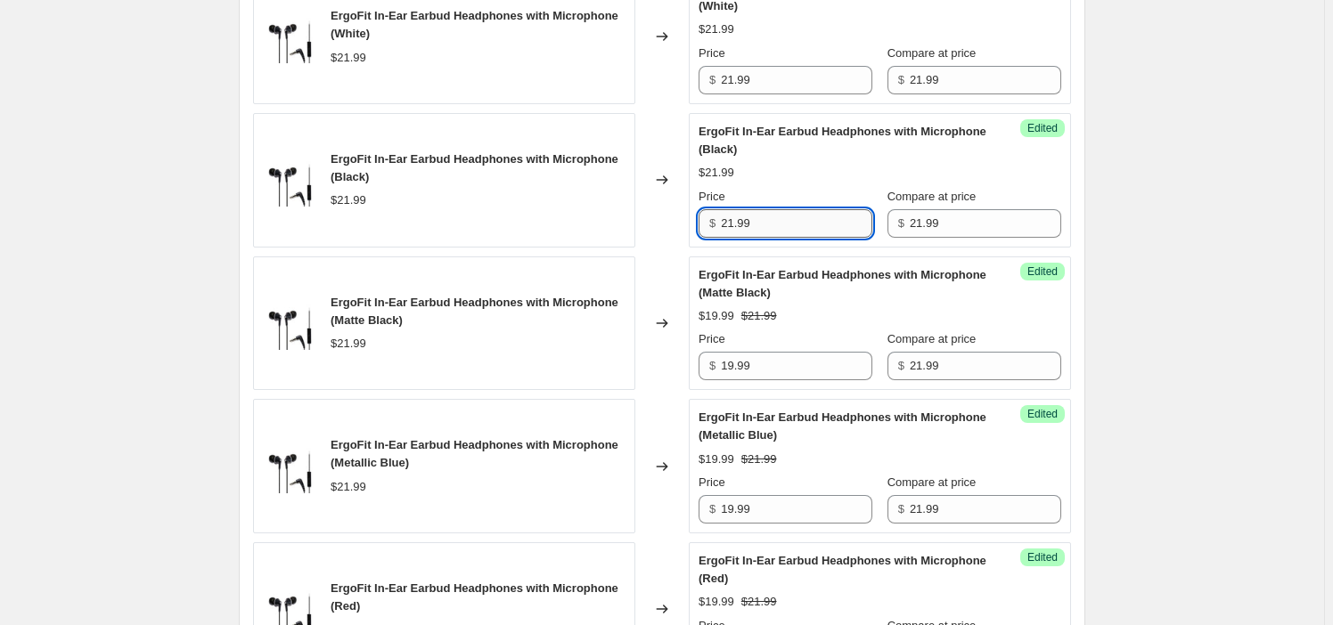
drag, startPoint x: 787, startPoint y: 216, endPoint x: 766, endPoint y: 89, distance: 128.1
click at [787, 213] on input "21.99" at bounding box center [796, 223] width 151 height 29
paste input "19"
type input "19.99"
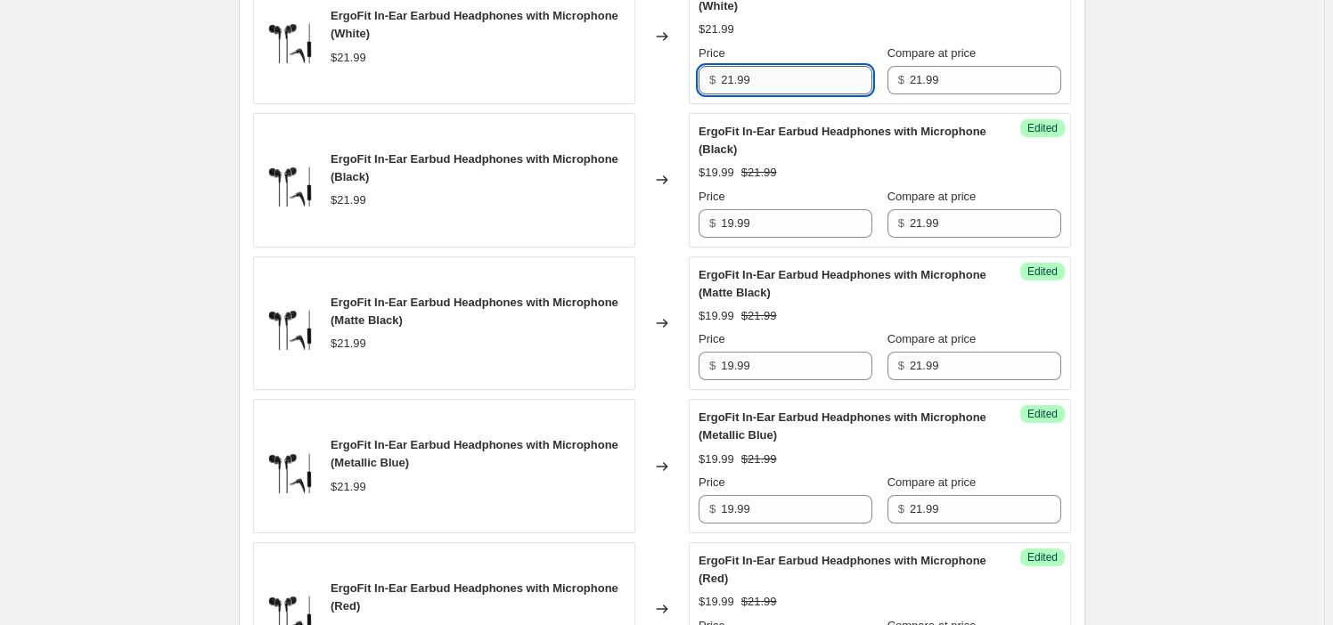
click at [765, 83] on input "21.99" at bounding box center [796, 80] width 151 height 29
paste input "19"
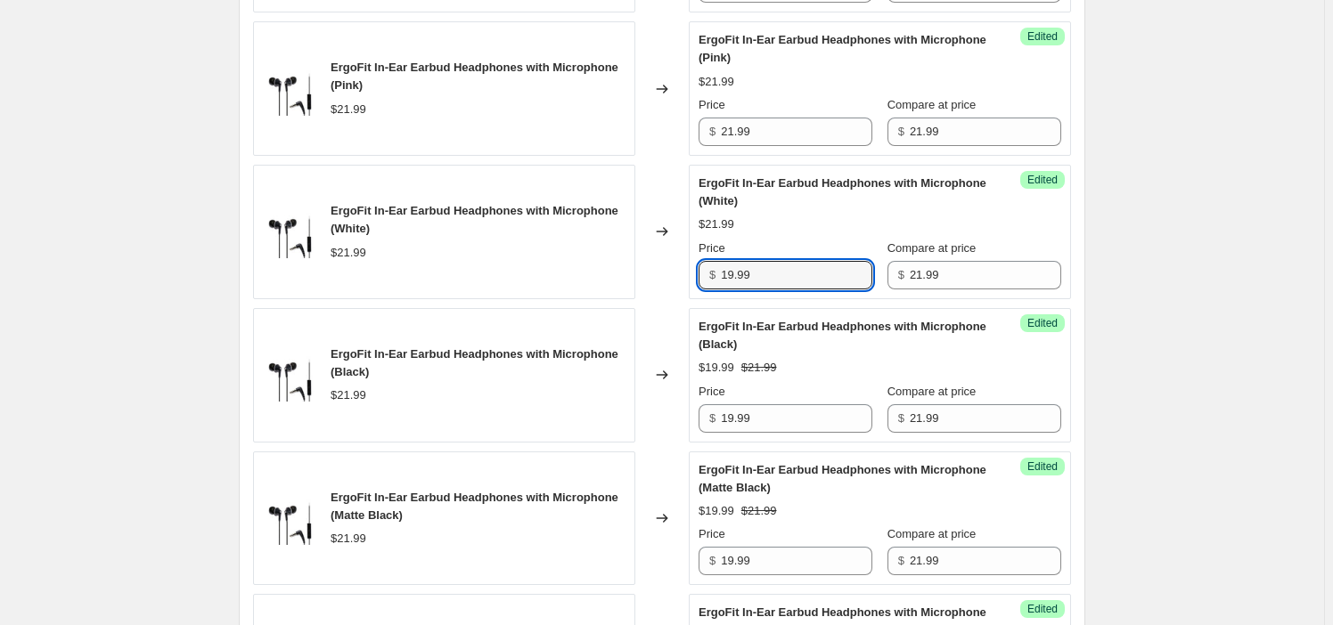
scroll to position [648, 0]
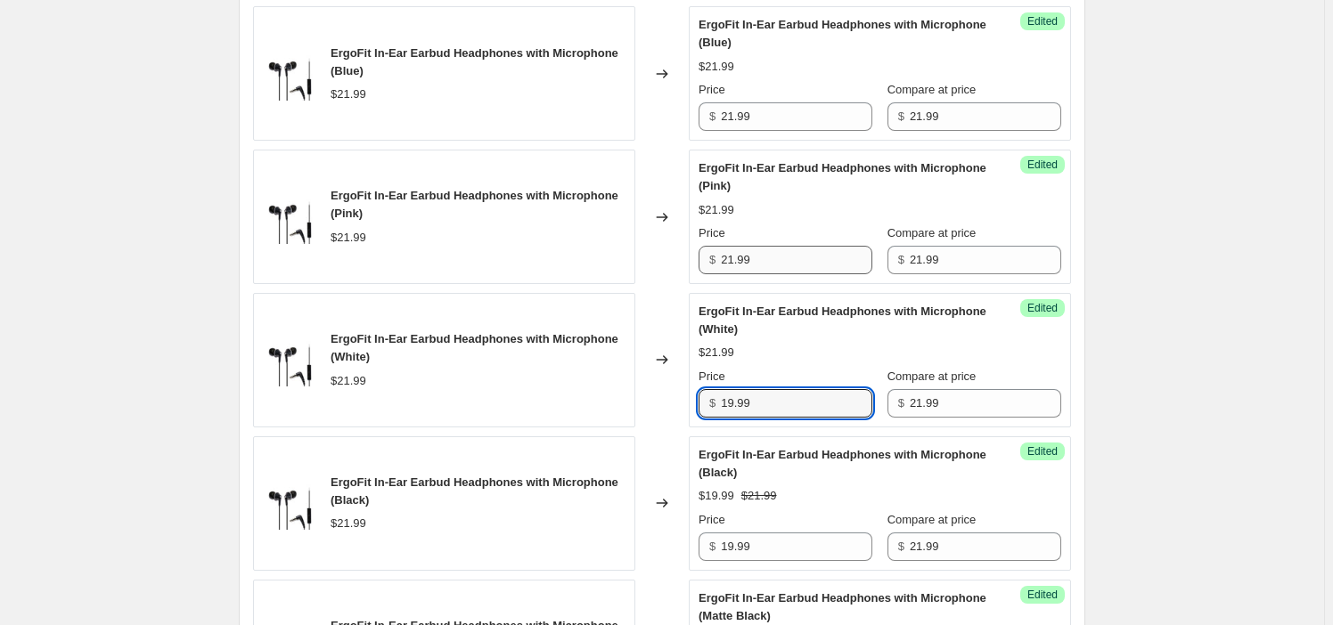
type input "19.99"
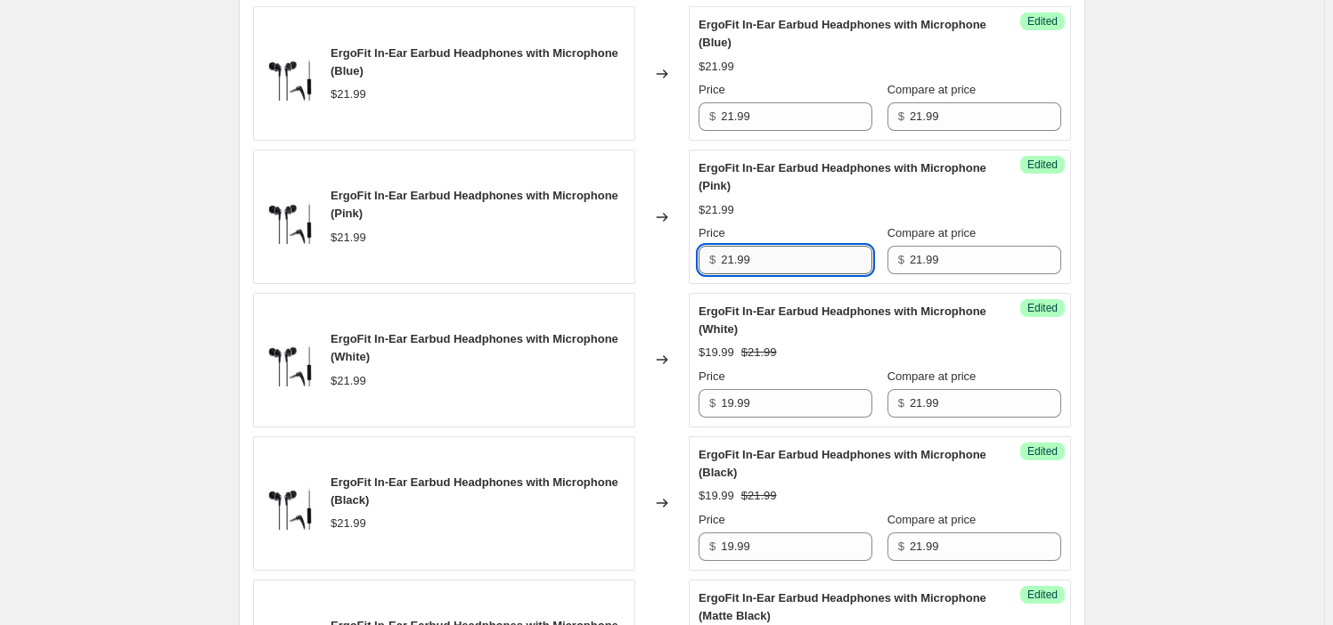
click at [788, 267] on input "21.99" at bounding box center [796, 260] width 151 height 29
paste input "19"
type input "19.99"
click at [766, 110] on input "21.99" at bounding box center [796, 116] width 151 height 29
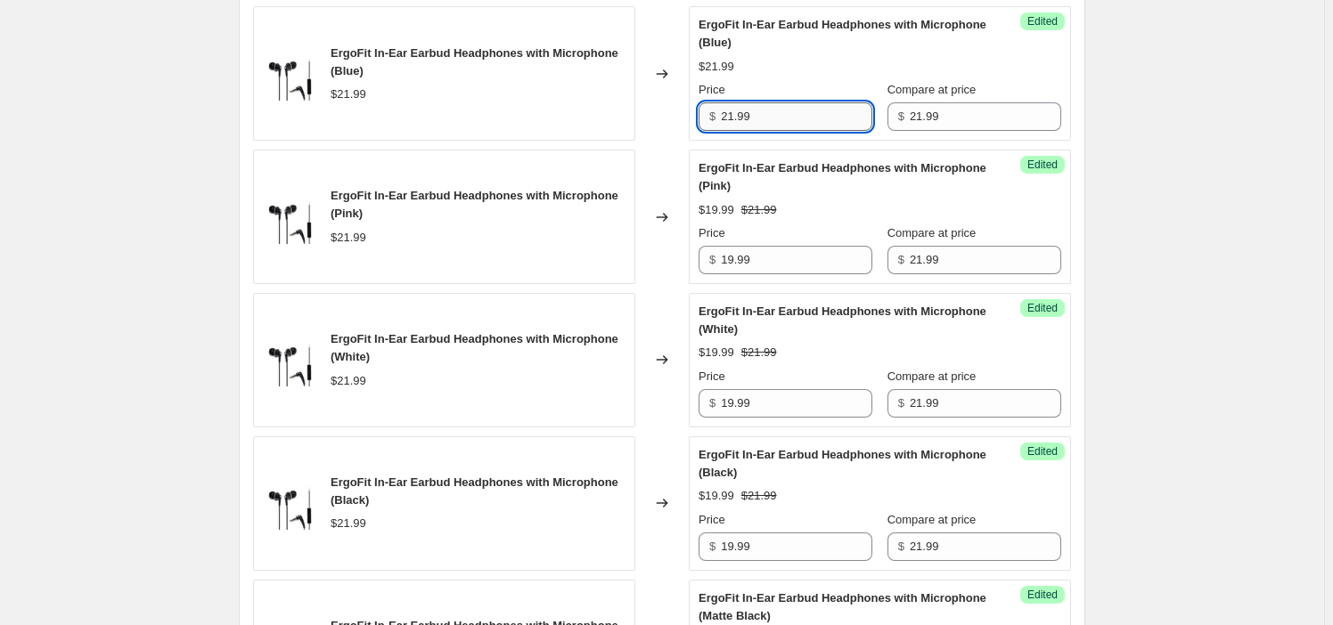
click at [766, 110] on input "21.99" at bounding box center [796, 116] width 151 height 29
paste input "19"
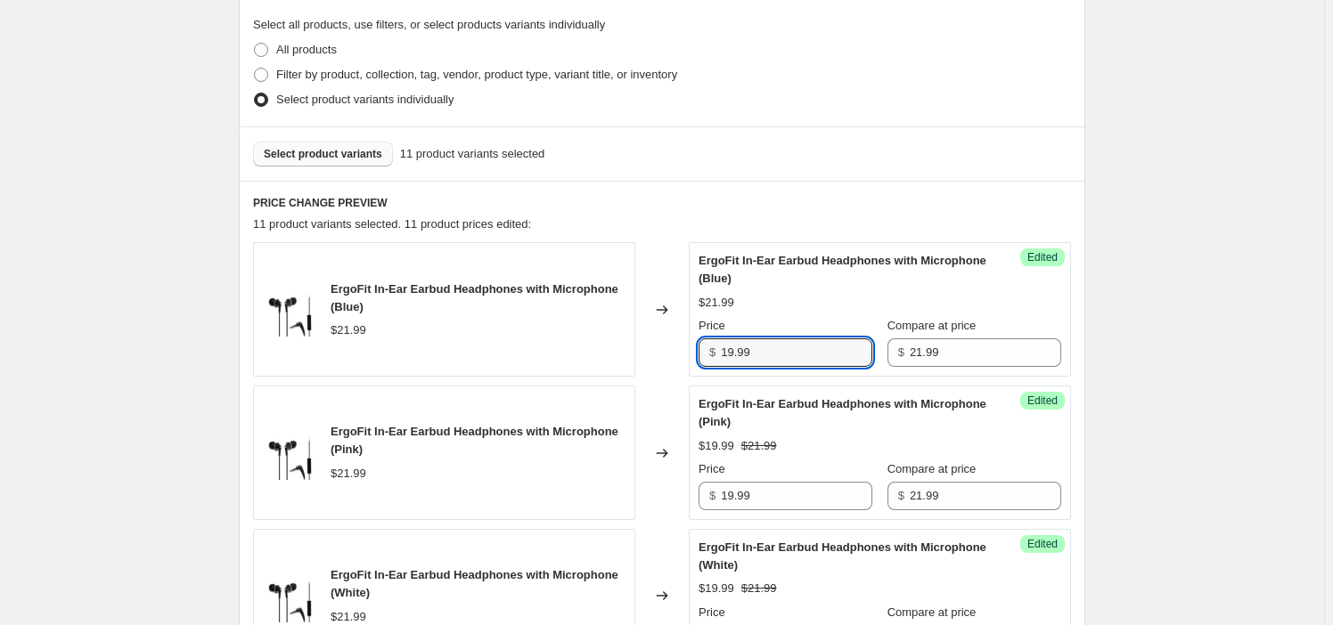
scroll to position [404, 0]
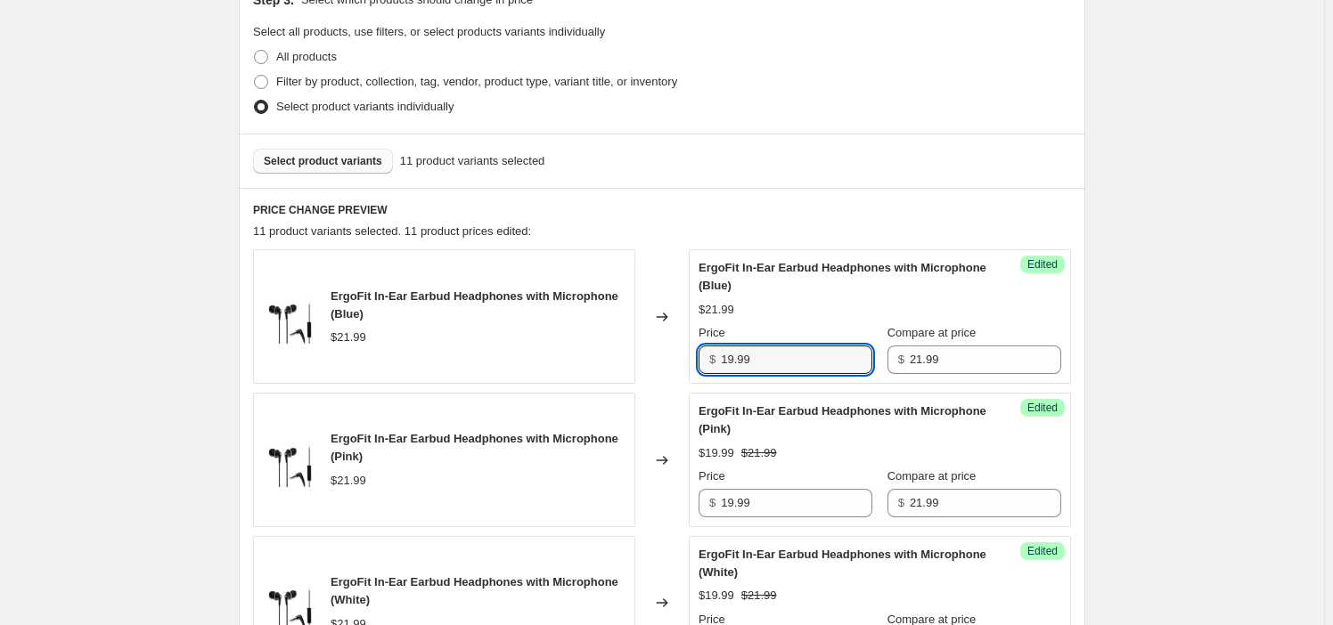
type input "19.99"
click at [767, 264] on span "ErgoFit In-Ear Earbud Headphones with Microphone (Blue)" at bounding box center [842, 276] width 288 height 31
click at [339, 164] on span "Select product variants" at bounding box center [323, 161] width 118 height 14
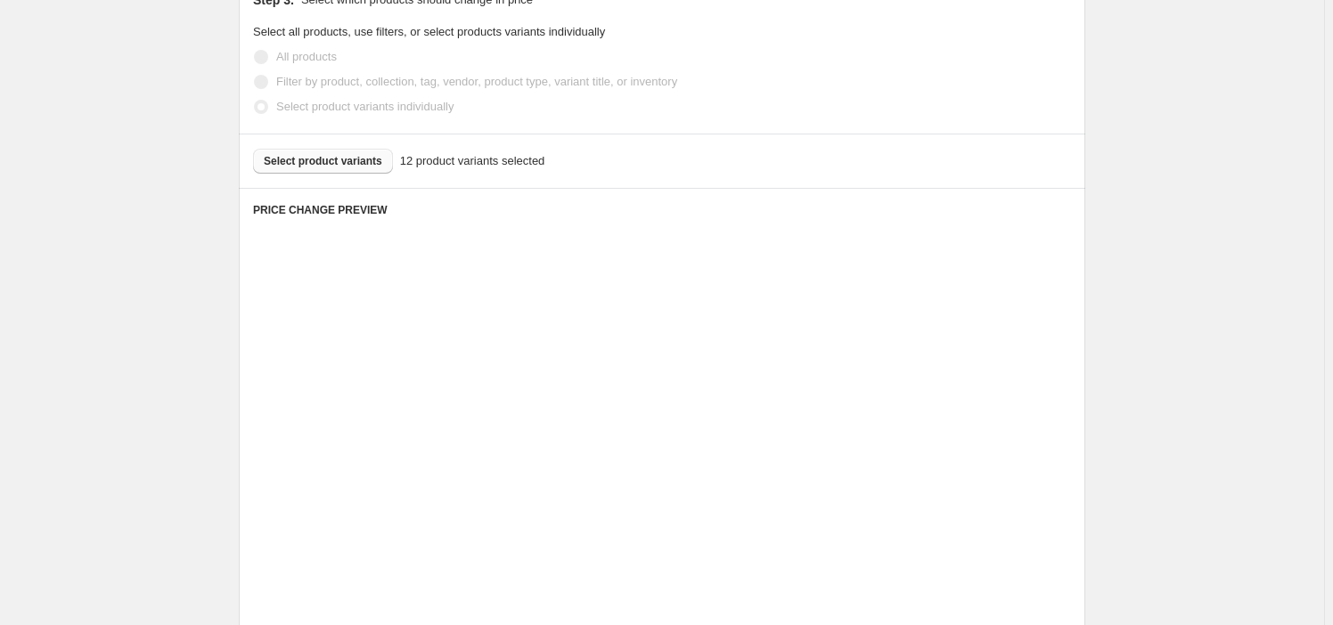
click at [806, 355] on div "Unedited Placeholder $53.15 $59.05 Price $ 53.15 Compare at price $ 59.05" at bounding box center [880, 307] width 382 height 117
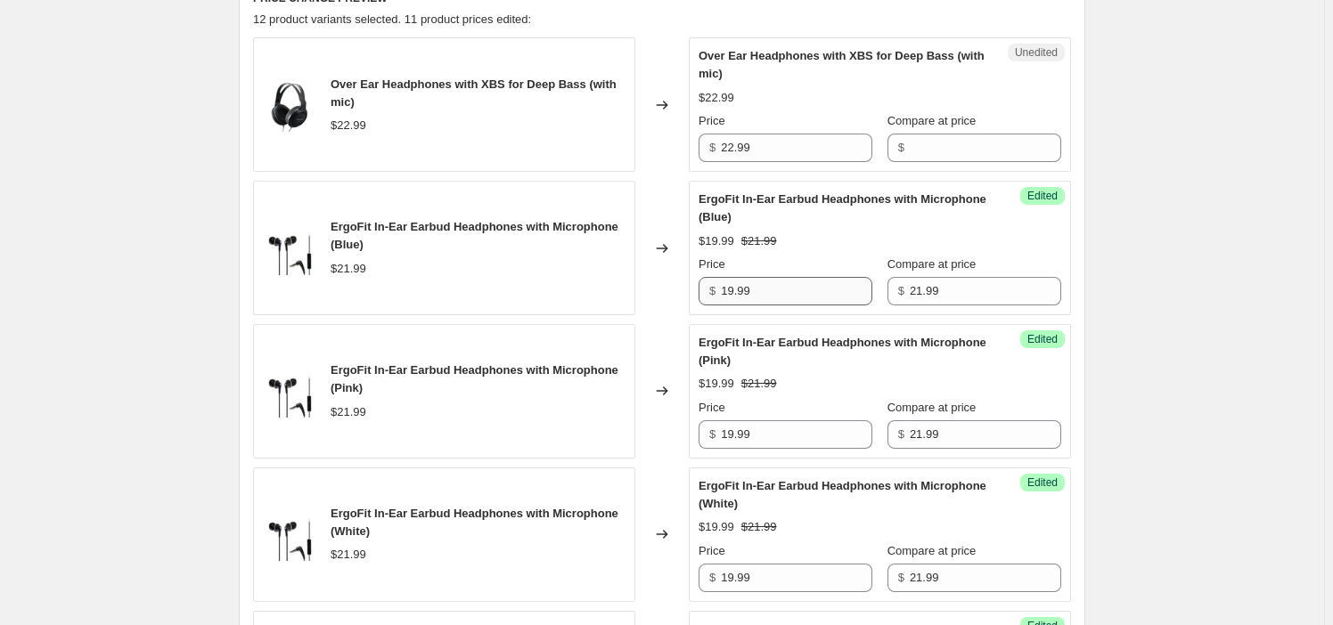
scroll to position [567, 0]
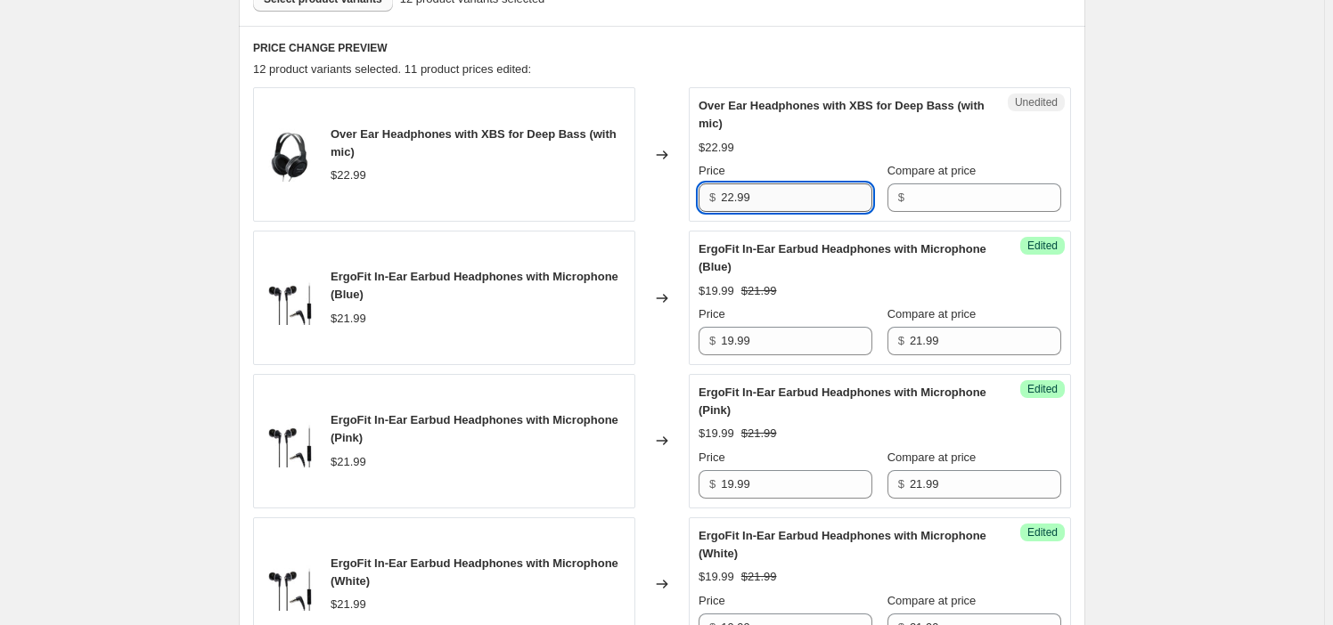
click at [764, 202] on input "22.99" at bounding box center [796, 198] width 151 height 29
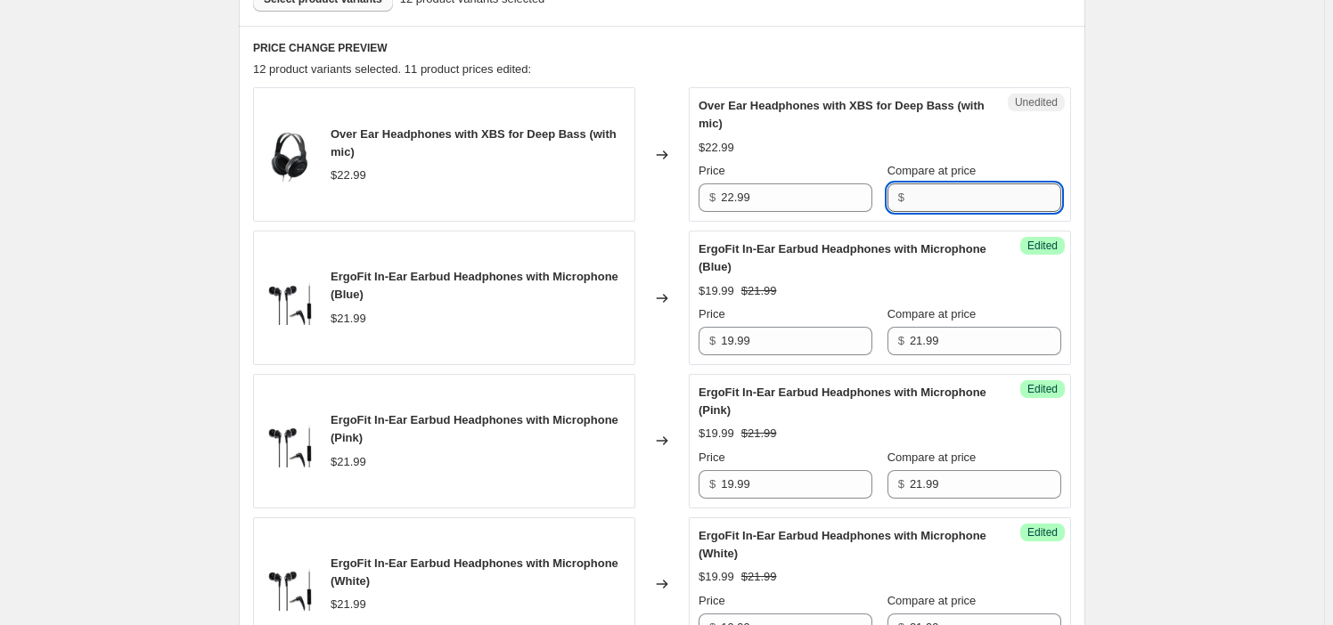
click at [910, 188] on input "Compare at price" at bounding box center [985, 198] width 151 height 29
paste input "22.99"
type input "22.99"
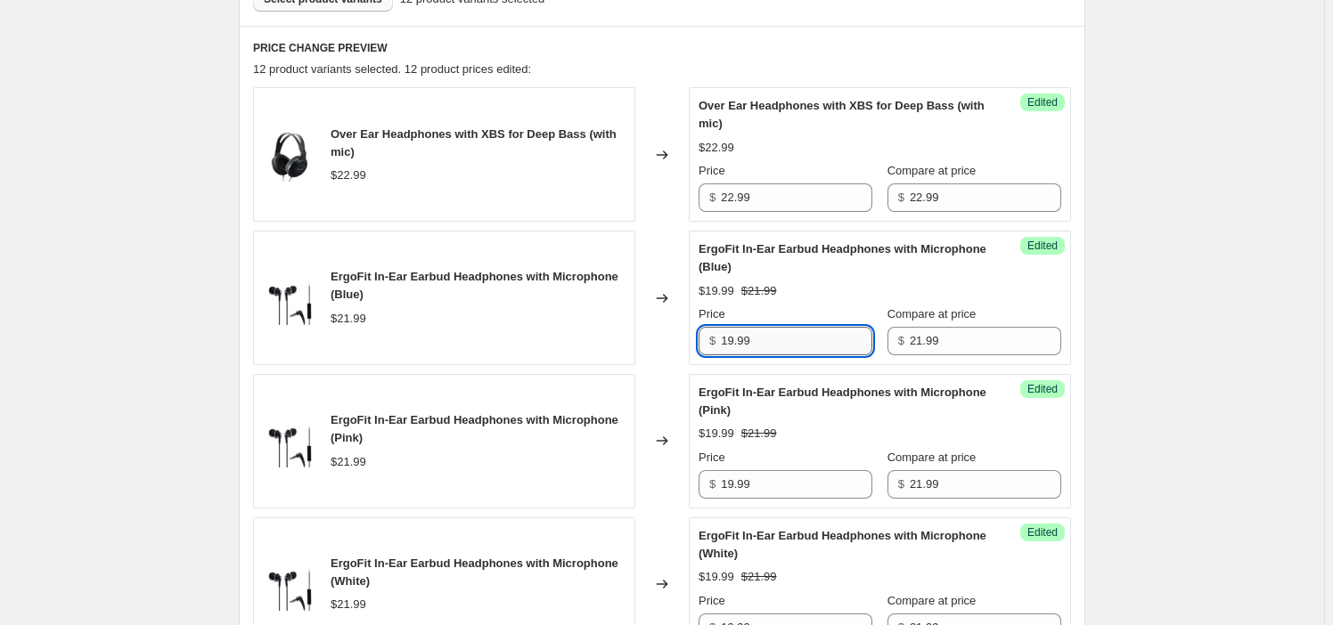
click at [792, 345] on input "19.99" at bounding box center [796, 341] width 151 height 29
drag, startPoint x: 792, startPoint y: 345, endPoint x: 770, endPoint y: 295, distance: 54.6
click at [792, 344] on input "19.99" at bounding box center [796, 341] width 151 height 29
click at [755, 200] on input "22.99" at bounding box center [796, 198] width 151 height 29
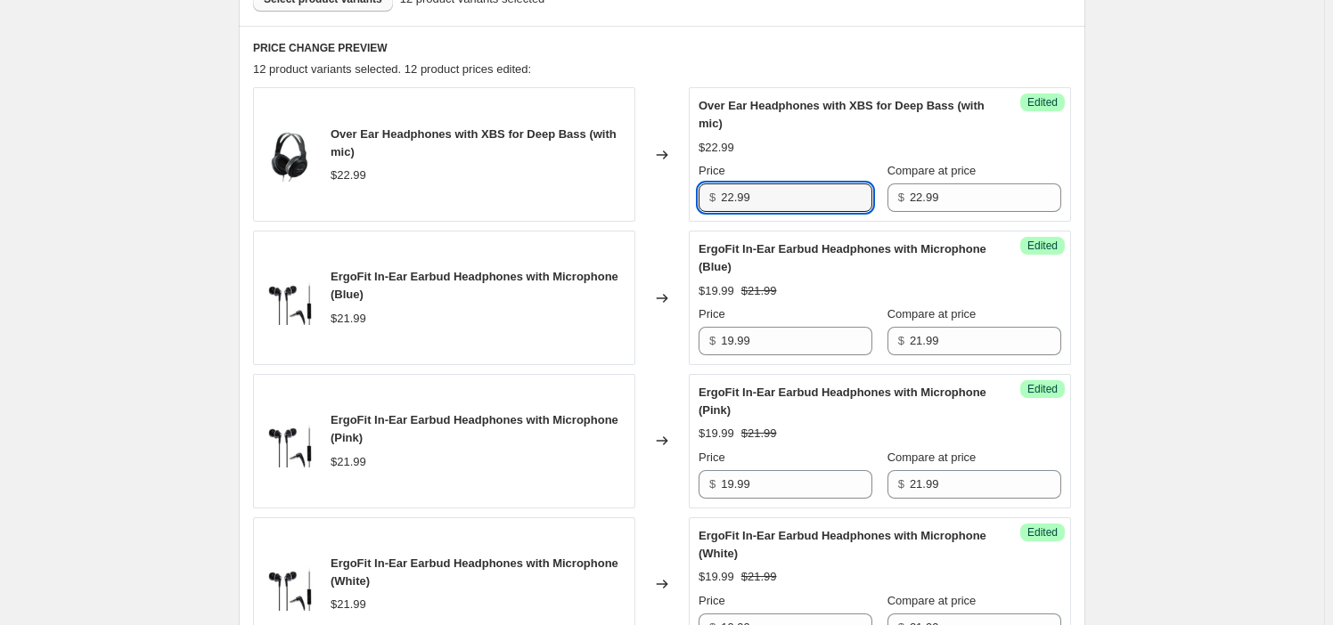
paste input "19"
drag, startPoint x: 755, startPoint y: 200, endPoint x: 1100, endPoint y: 261, distance: 350.9
click at [759, 200] on input "22.99" at bounding box center [796, 198] width 151 height 29
type input "19.99"
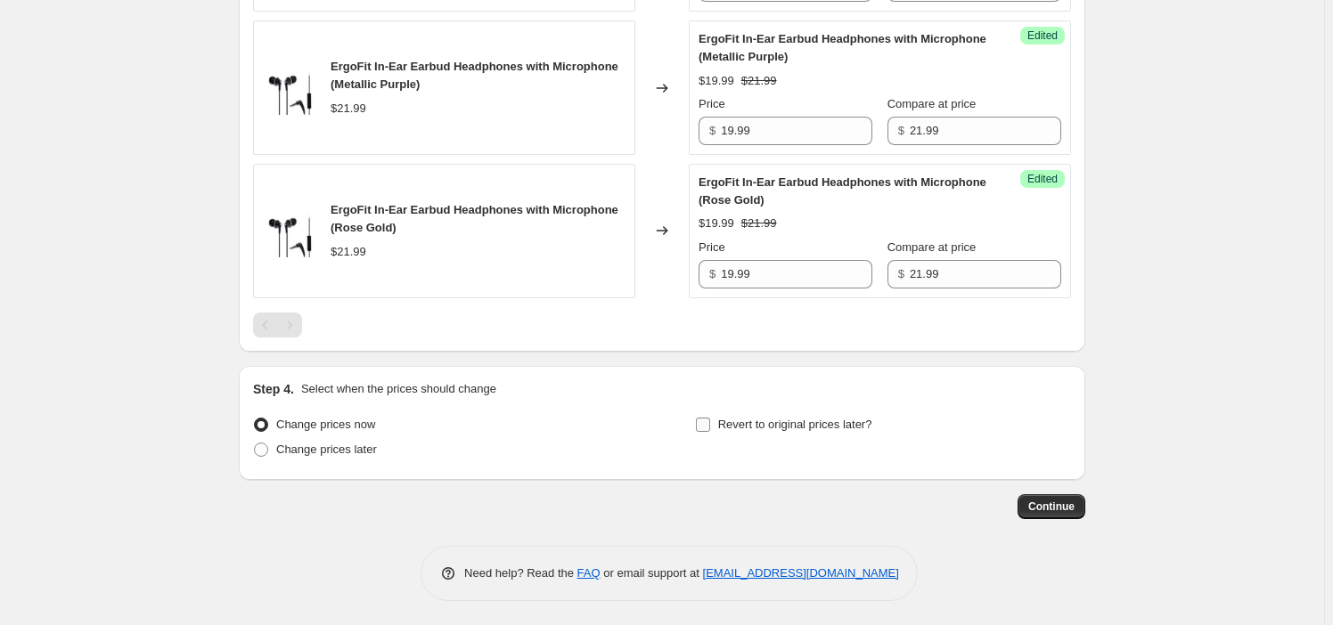
click at [805, 419] on span "Revert to original prices later?" at bounding box center [795, 424] width 154 height 13
click at [710, 419] on input "Revert to original prices later?" at bounding box center [703, 425] width 14 height 14
checkbox input "true"
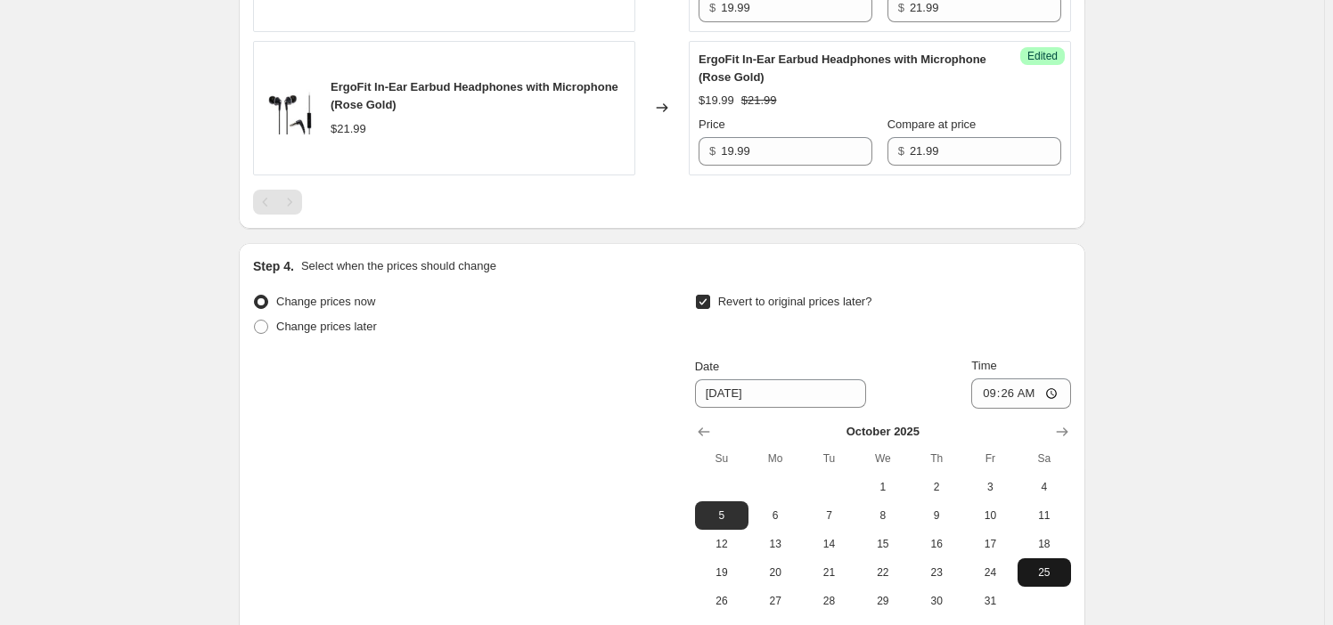
scroll to position [2370, 0]
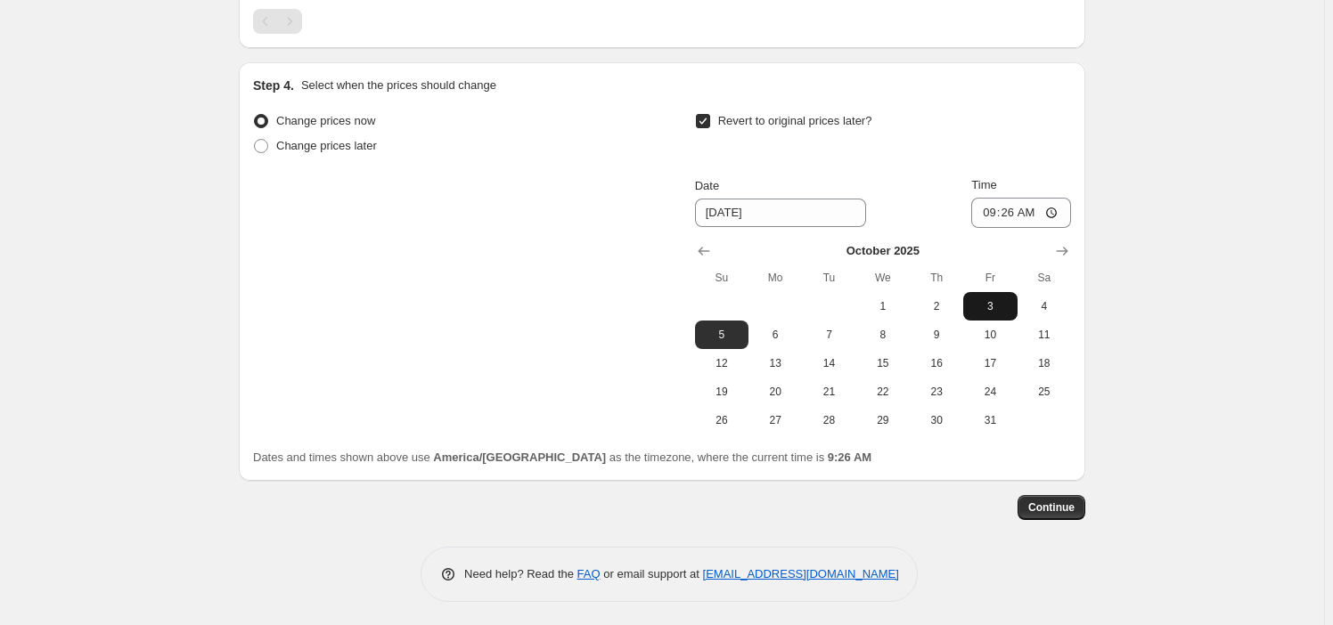
click at [1009, 306] on span "3" at bounding box center [989, 306] width 39 height 14
click at [1048, 299] on span "4" at bounding box center [1043, 306] width 39 height 14
type input "[DATE]"
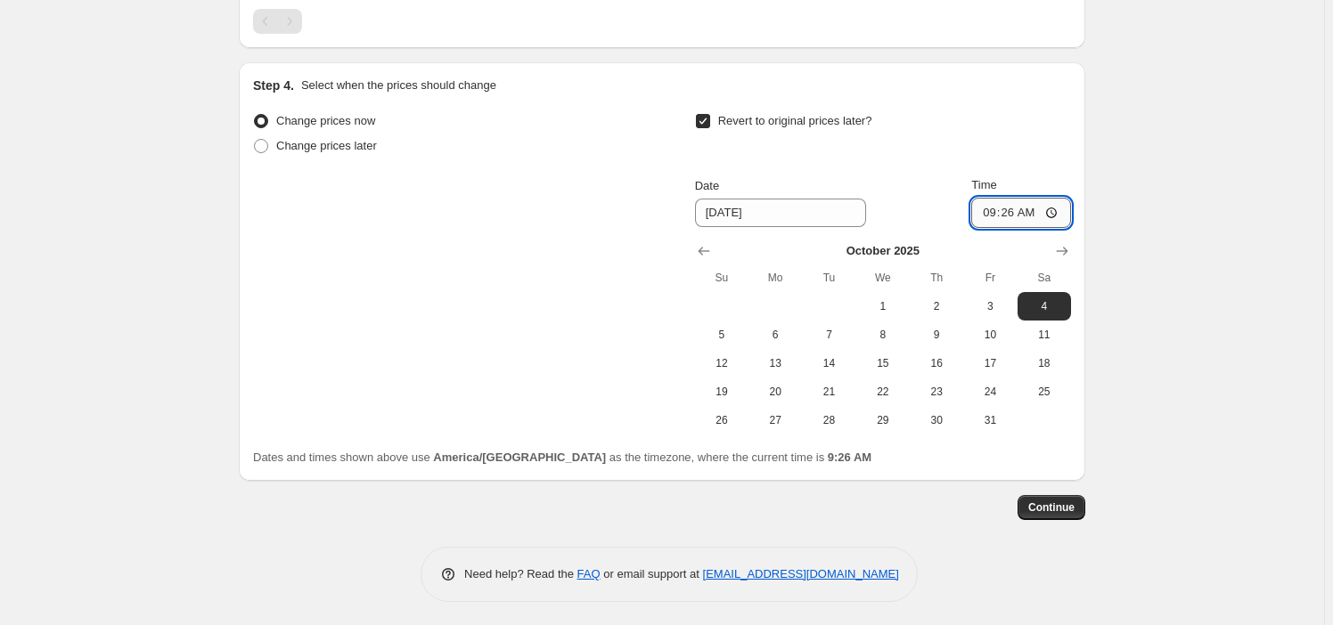
click at [986, 208] on input "09:26" at bounding box center [1021, 213] width 100 height 30
type input "22:59"
click at [1064, 495] on button "Continue" at bounding box center [1051, 507] width 68 height 25
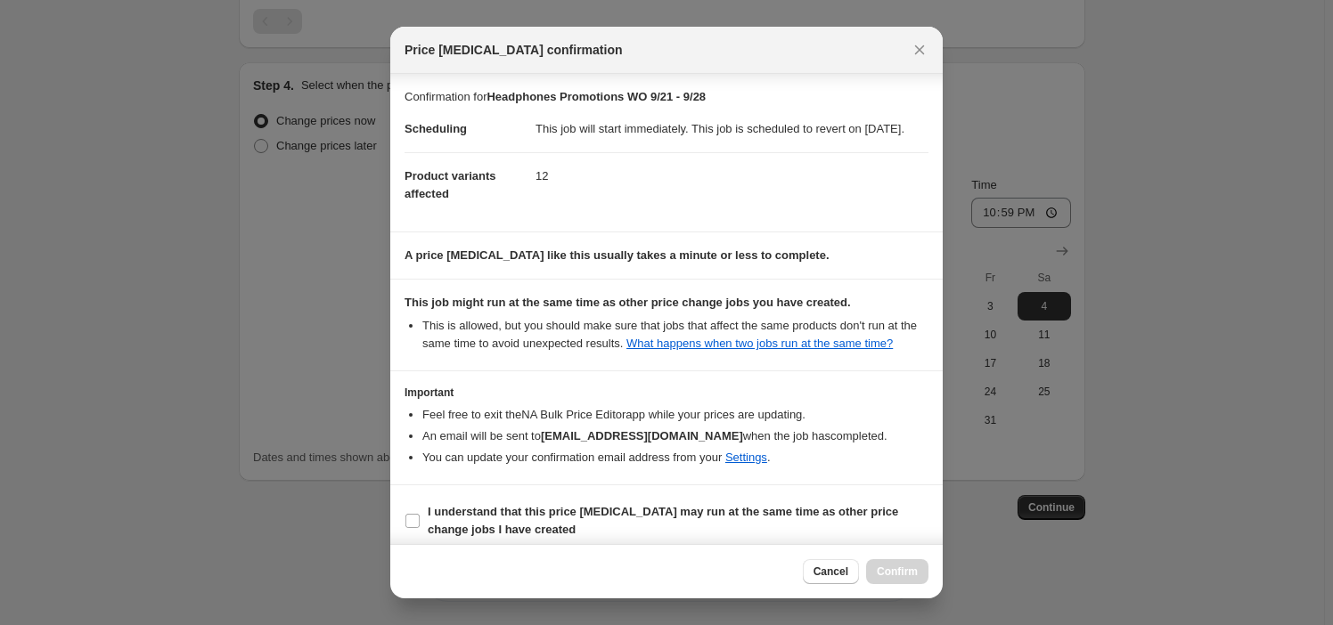
scroll to position [29, 0]
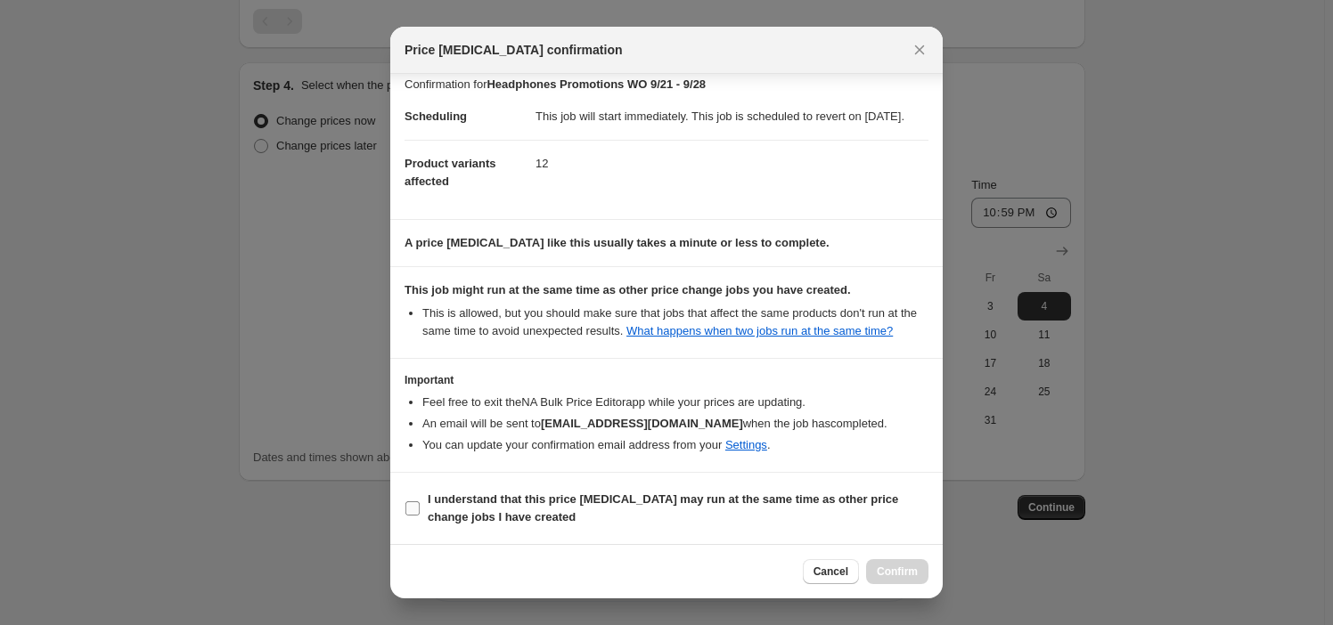
click at [517, 517] on b "I understand that this price [MEDICAL_DATA] may run at the same time as other p…" at bounding box center [663, 508] width 470 height 31
click at [420, 516] on input "I understand that this price [MEDICAL_DATA] may run at the same time as other p…" at bounding box center [412, 509] width 14 height 14
checkbox input "true"
click at [885, 581] on button "Confirm" at bounding box center [897, 571] width 62 height 25
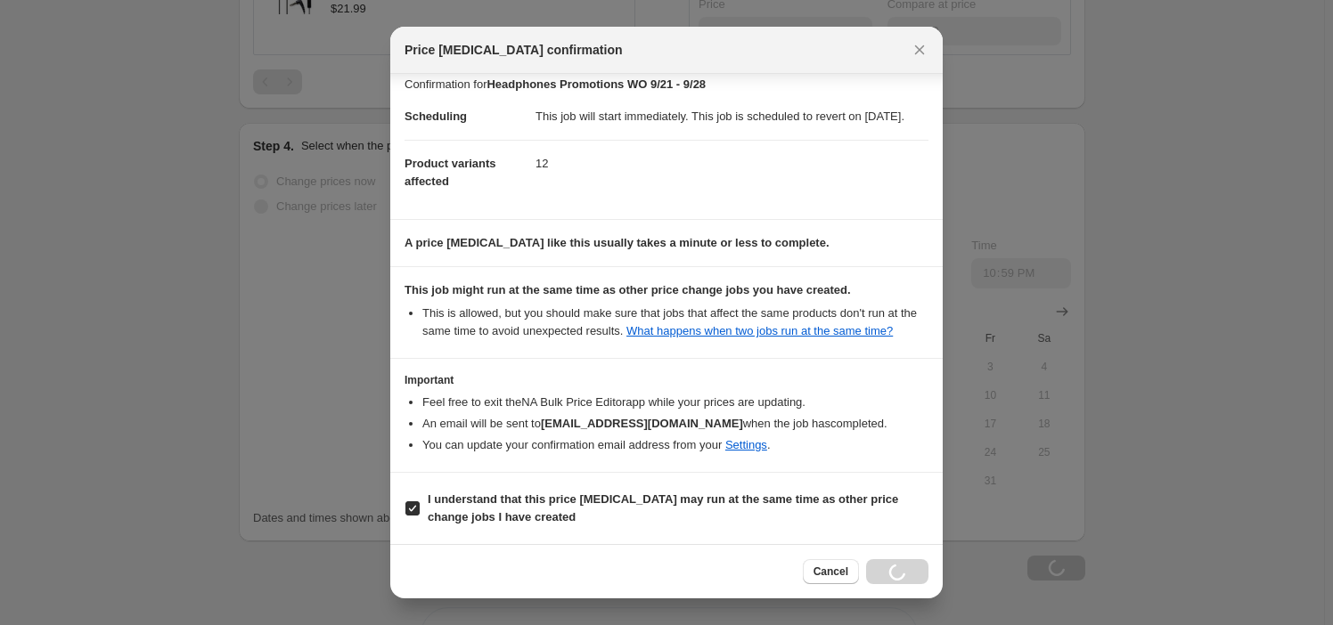
scroll to position [2430, 0]
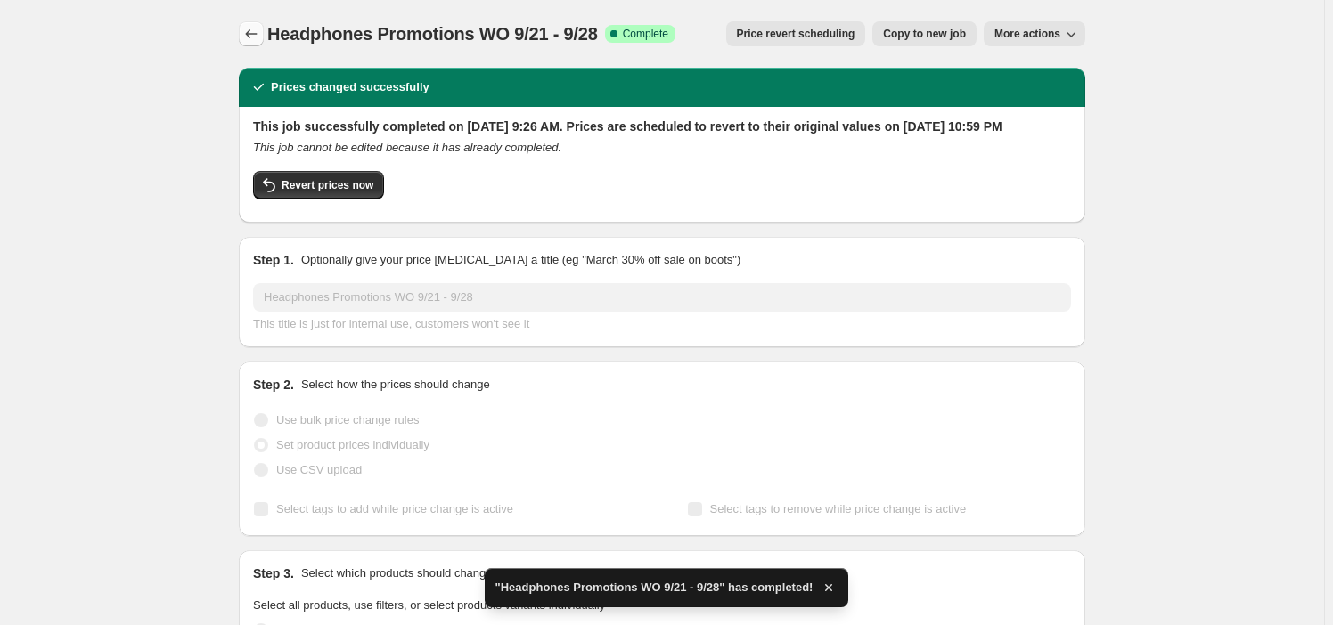
click at [255, 37] on icon "Price change jobs" at bounding box center [251, 34] width 18 height 18
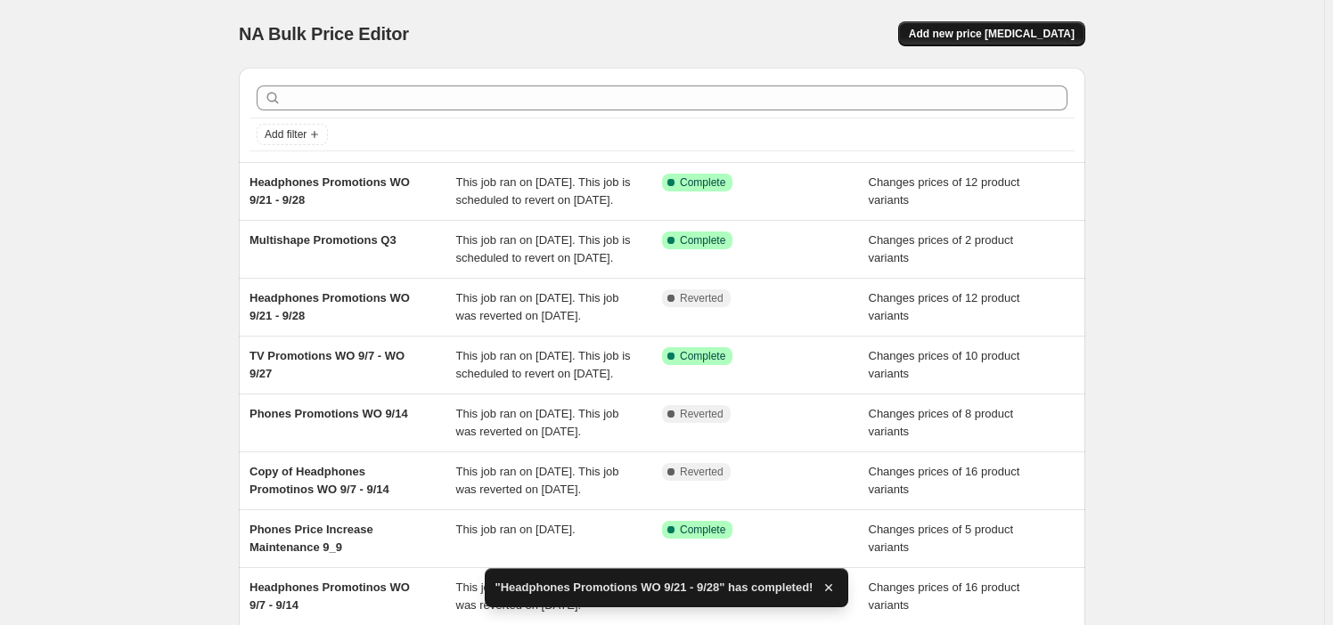
click at [966, 38] on span "Add new price [MEDICAL_DATA]" at bounding box center [992, 34] width 166 height 14
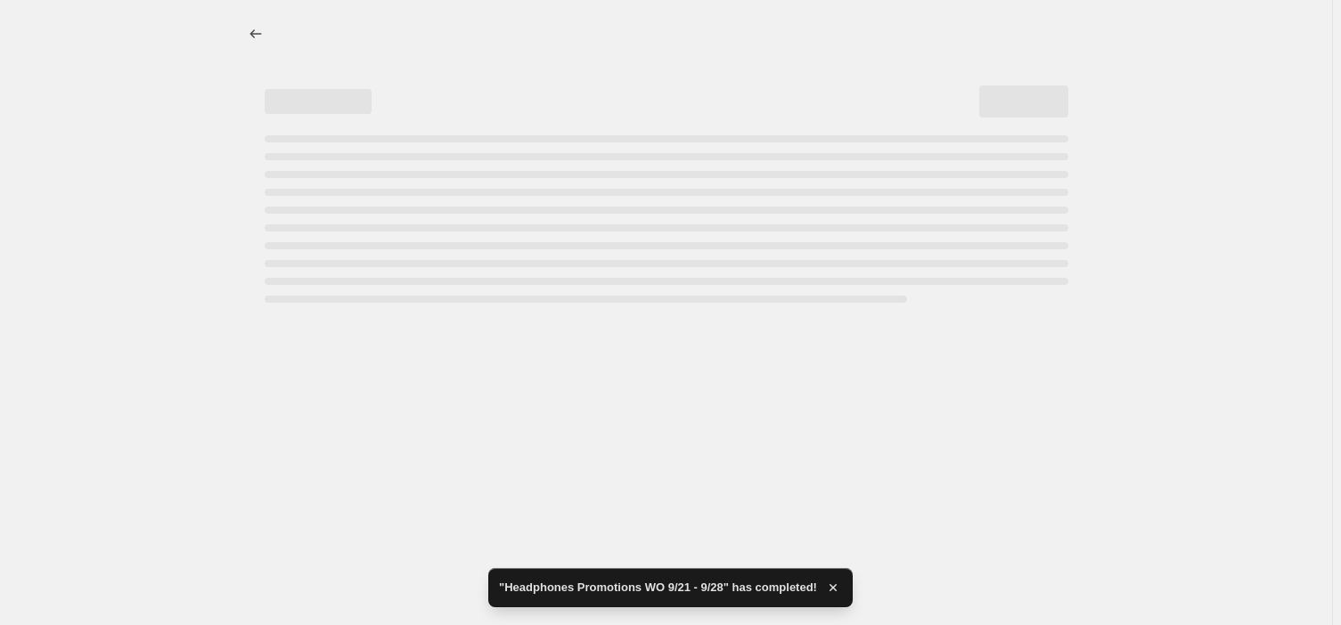
select select "percentage"
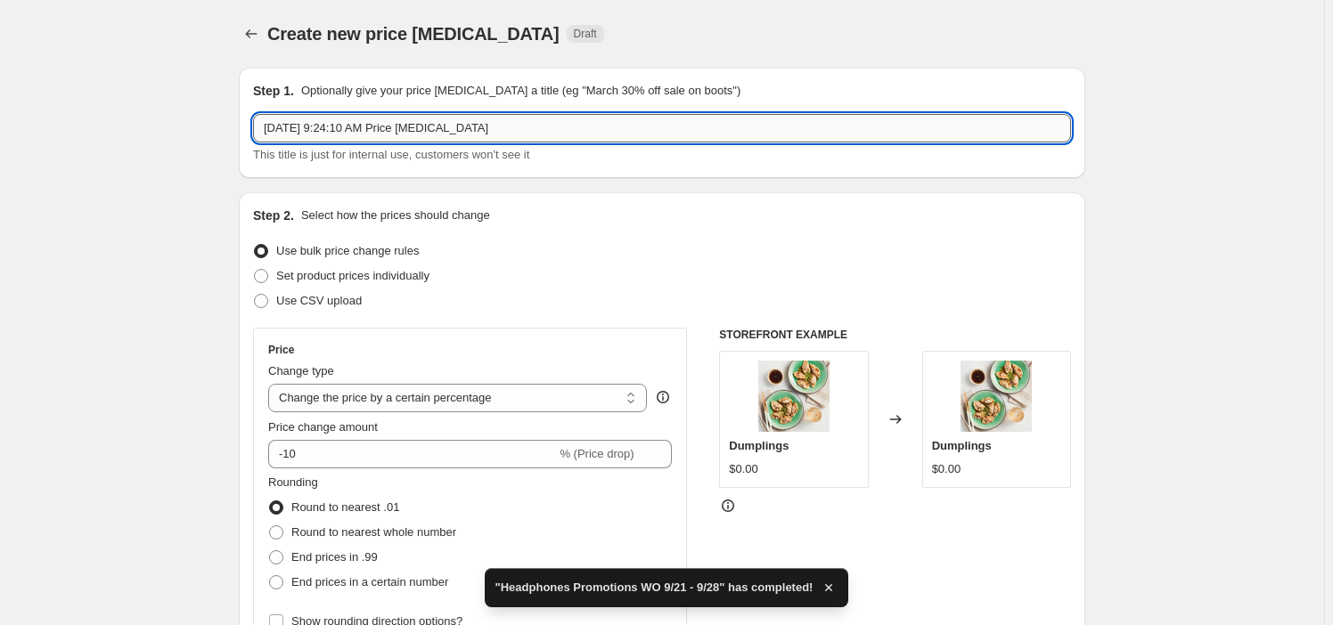
click at [374, 125] on input "[DATE] 9:24:10 AM Price [MEDICAL_DATA]" at bounding box center [662, 128] width 818 height 29
paste input "Phones Promotions WO 9/28"
type input "Phones Promotions WO 9/28"
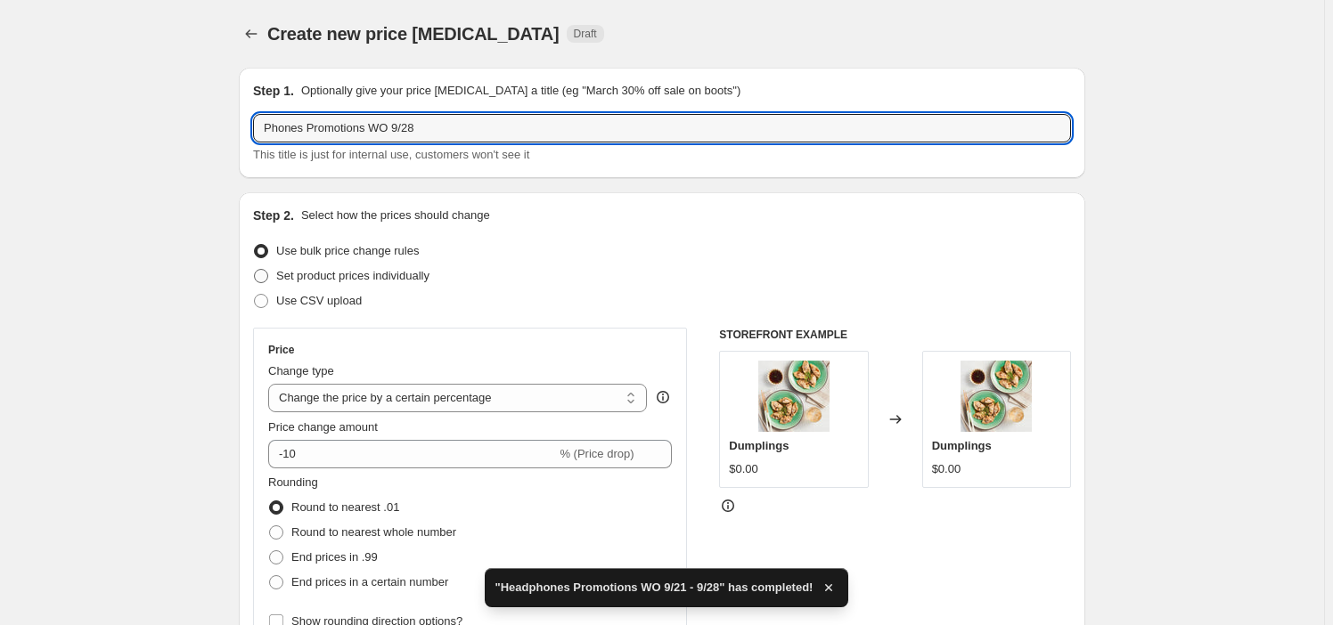
click at [396, 276] on span "Set product prices individually" at bounding box center [352, 275] width 153 height 13
click at [255, 270] on input "Set product prices individually" at bounding box center [254, 269] width 1 height 1
radio input "true"
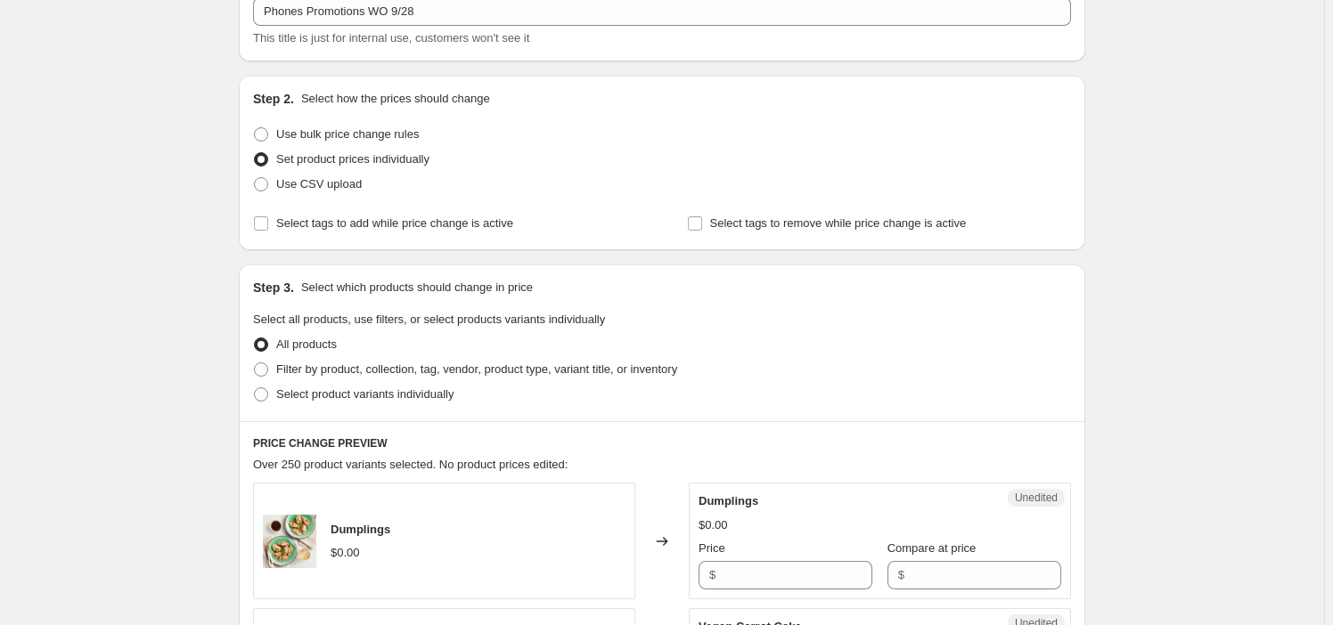
scroll to position [161, 0]
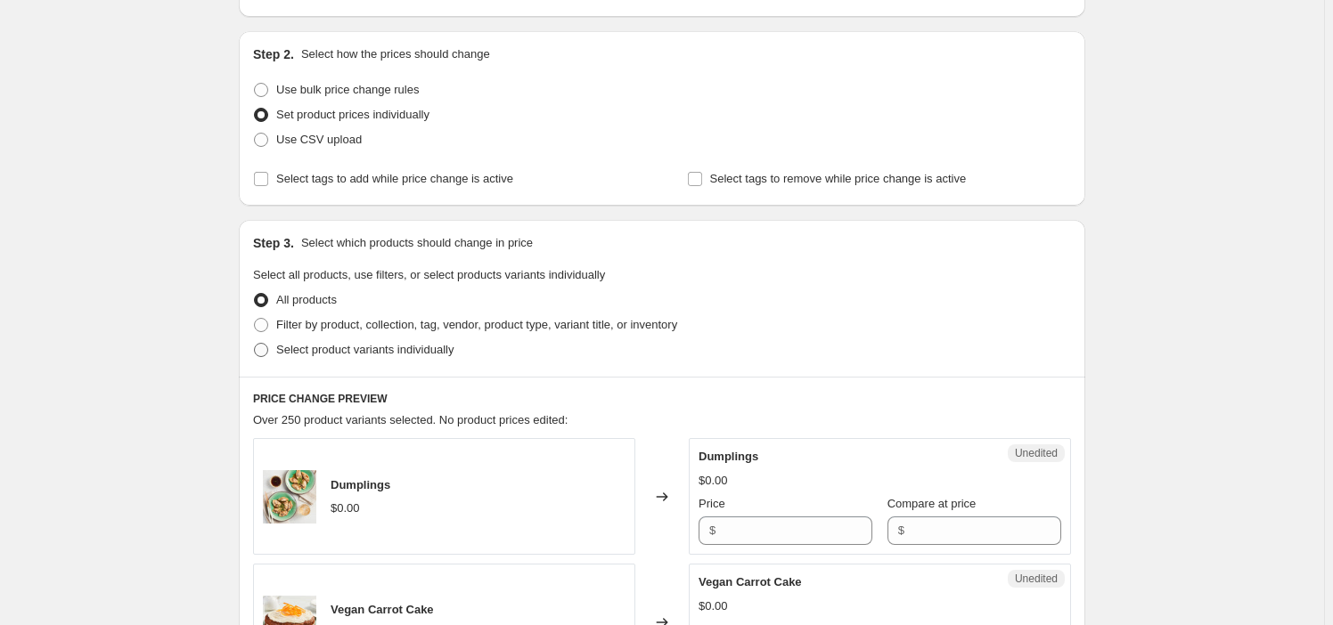
click at [358, 339] on label "Select product variants individually" at bounding box center [353, 350] width 200 height 25
click at [255, 343] on input "Select product variants individually" at bounding box center [254, 343] width 1 height 1
radio input "true"
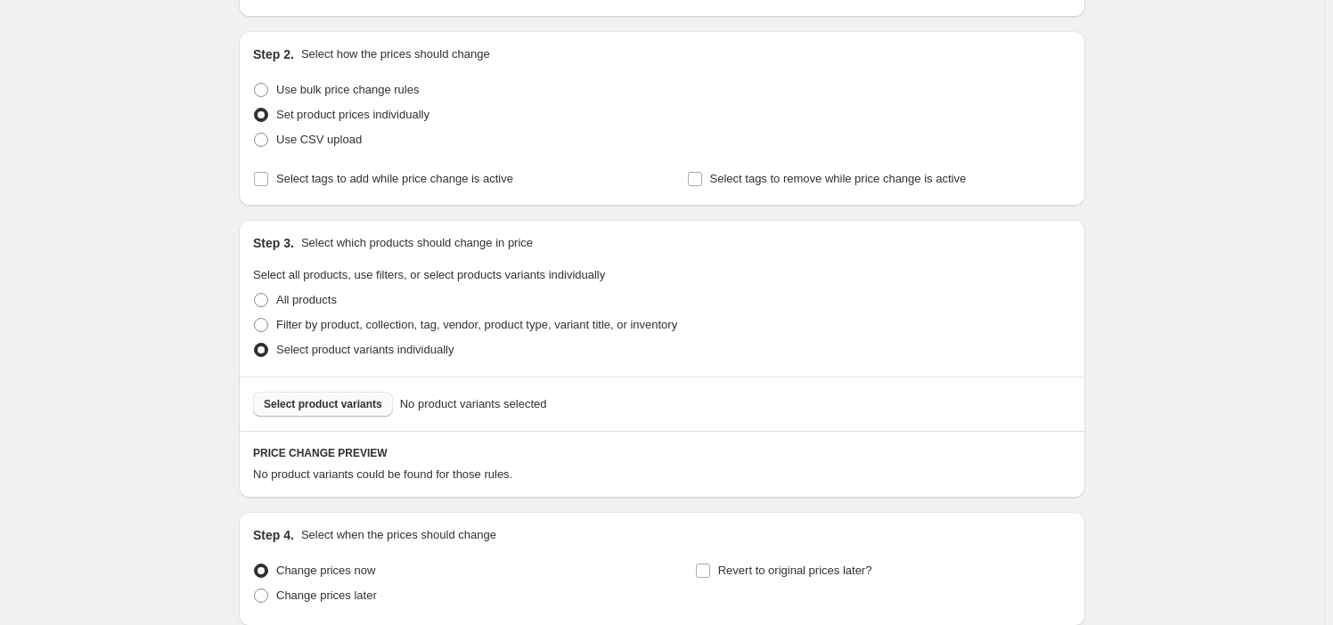
click at [352, 409] on span "Select product variants" at bounding box center [323, 404] width 118 height 14
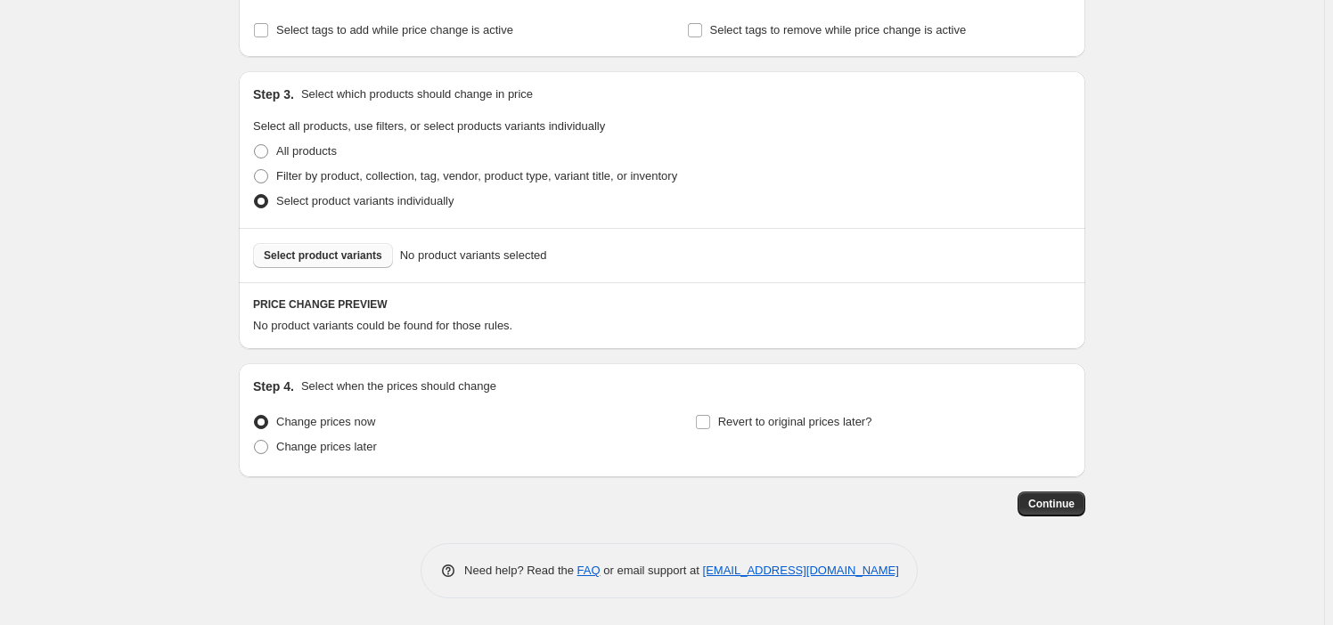
click at [356, 259] on span "Select product variants" at bounding box center [323, 256] width 118 height 14
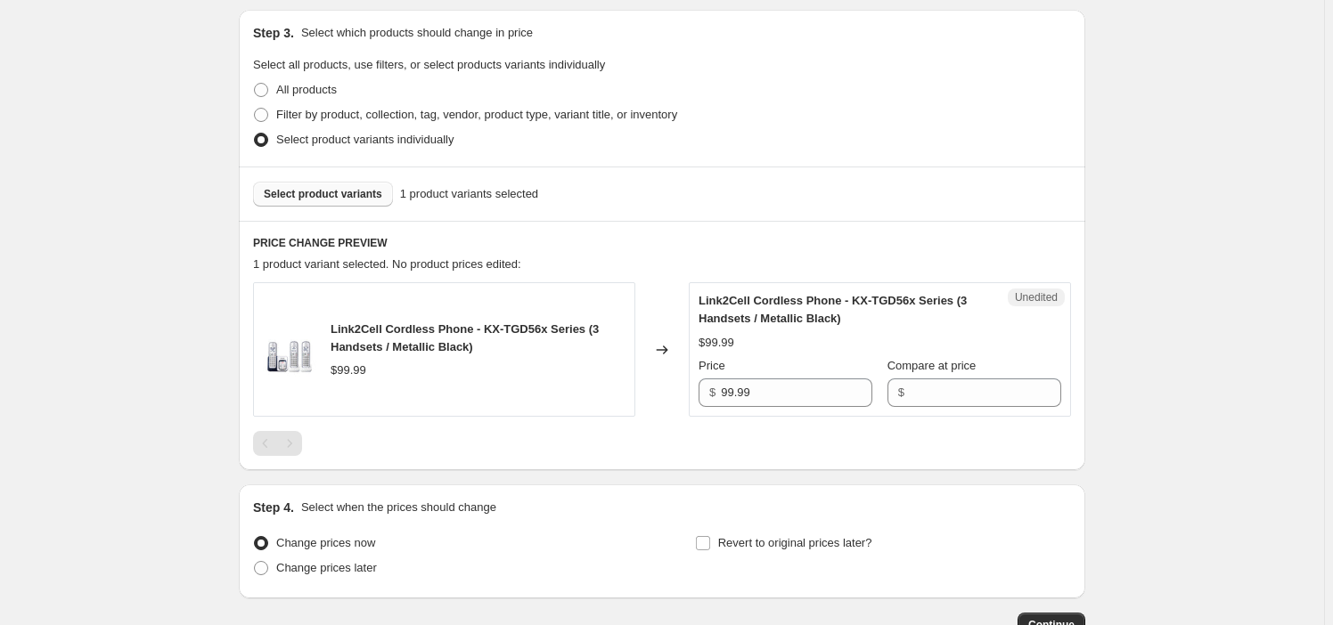
scroll to position [492, 0]
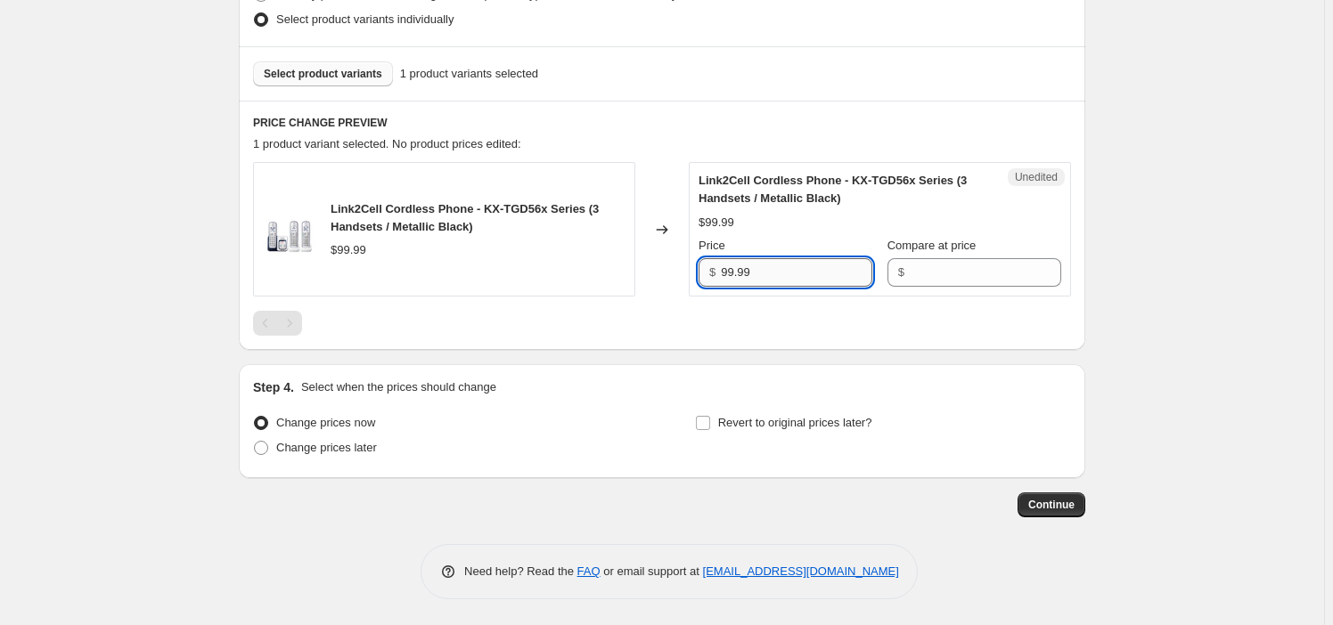
click at [762, 282] on input "99.99" at bounding box center [796, 272] width 151 height 29
drag, startPoint x: 760, startPoint y: 279, endPoint x: 788, endPoint y: 272, distance: 29.4
click at [769, 278] on input "99.99" at bounding box center [796, 272] width 151 height 29
click at [759, 272] on input "99.99" at bounding box center [796, 272] width 151 height 29
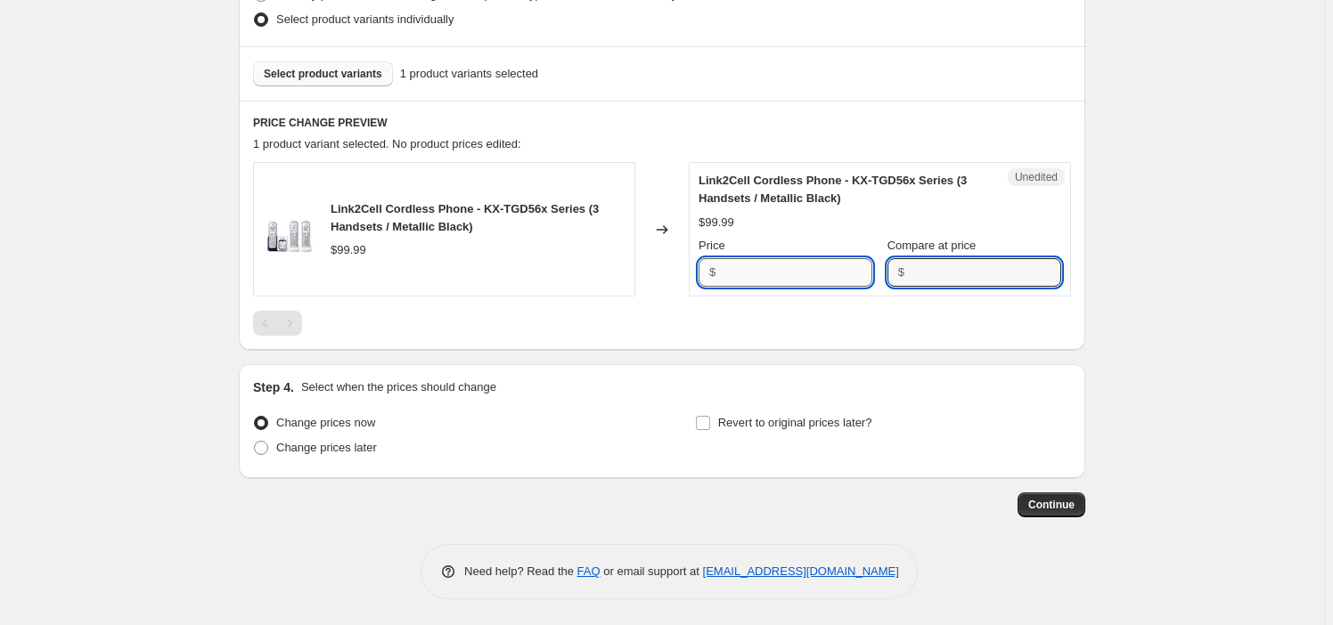
type input "99.99"
click at [849, 259] on input "99.99" at bounding box center [796, 272] width 151 height 29
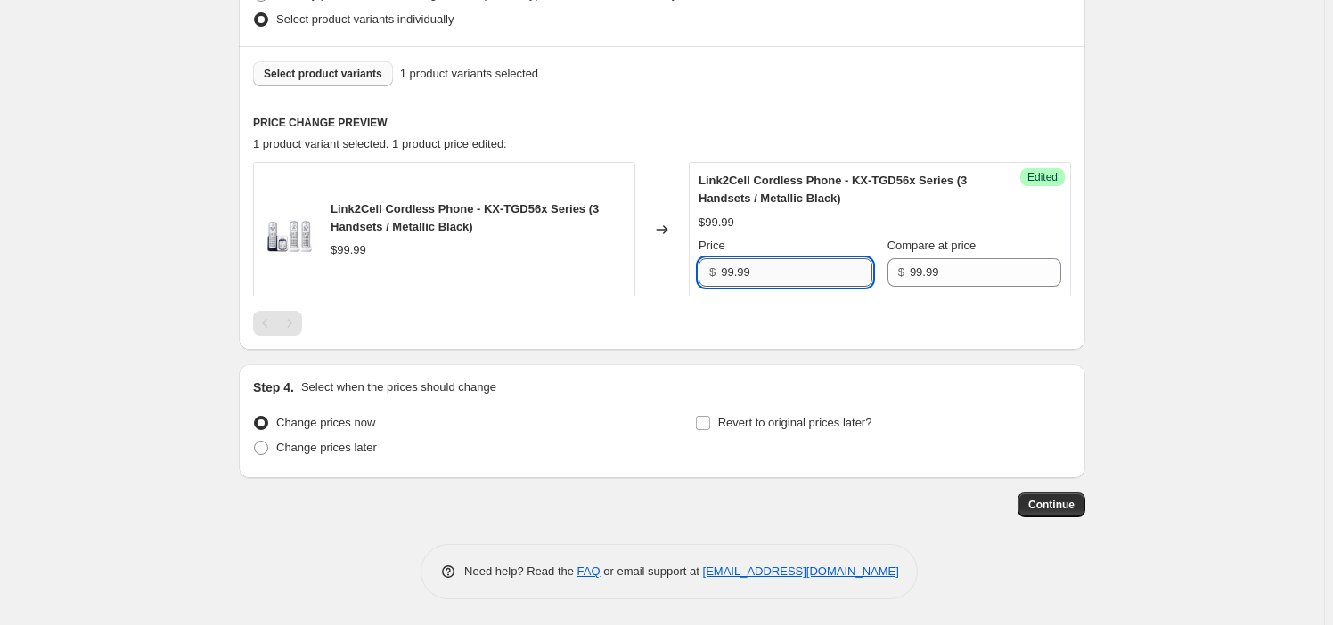
click at [849, 259] on input "99.99" at bounding box center [796, 272] width 151 height 29
paste input "8"
type input "89.99"
click at [738, 313] on div at bounding box center [662, 323] width 818 height 25
click at [335, 69] on span "Select product variants" at bounding box center [323, 74] width 118 height 14
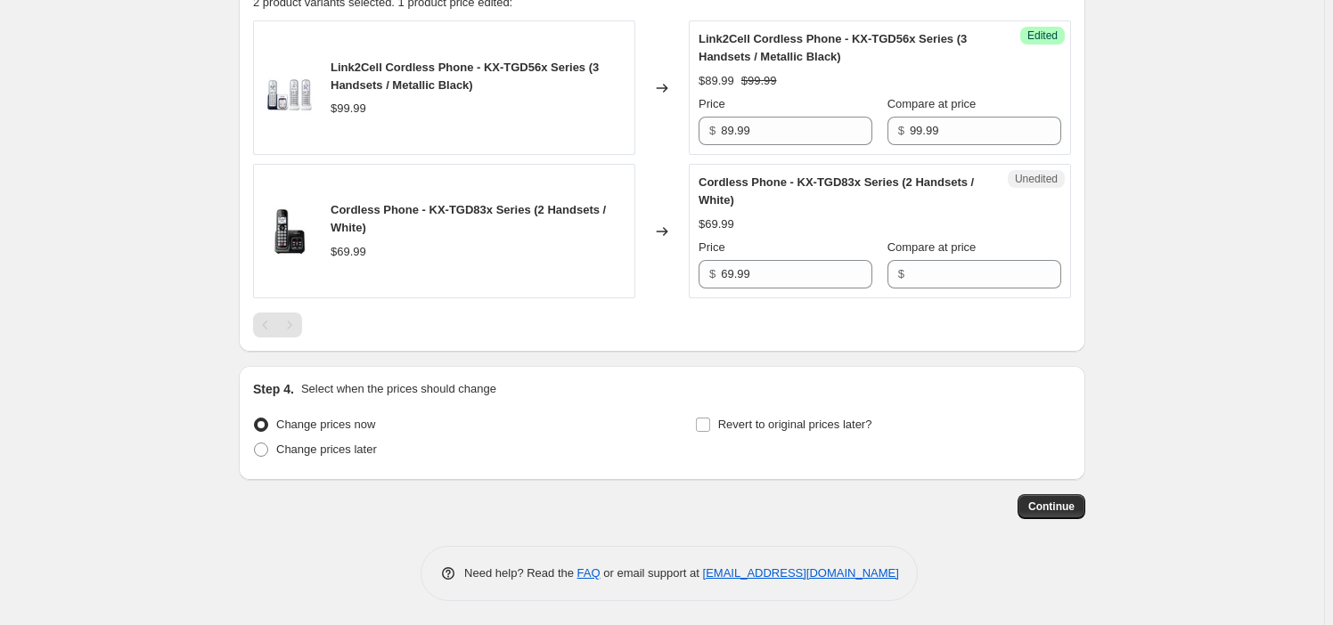
scroll to position [634, 0]
click at [744, 267] on input "69.99" at bounding box center [796, 273] width 151 height 29
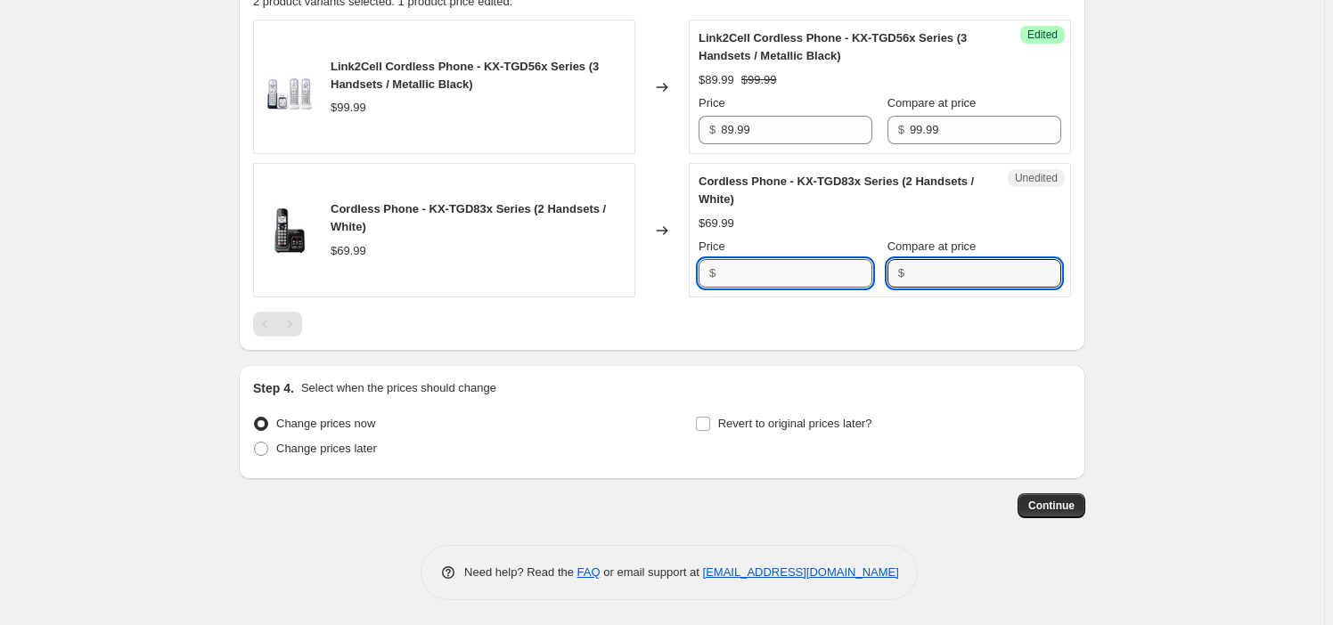
type input "69.99"
click at [801, 270] on input "69.99" at bounding box center [796, 273] width 151 height 29
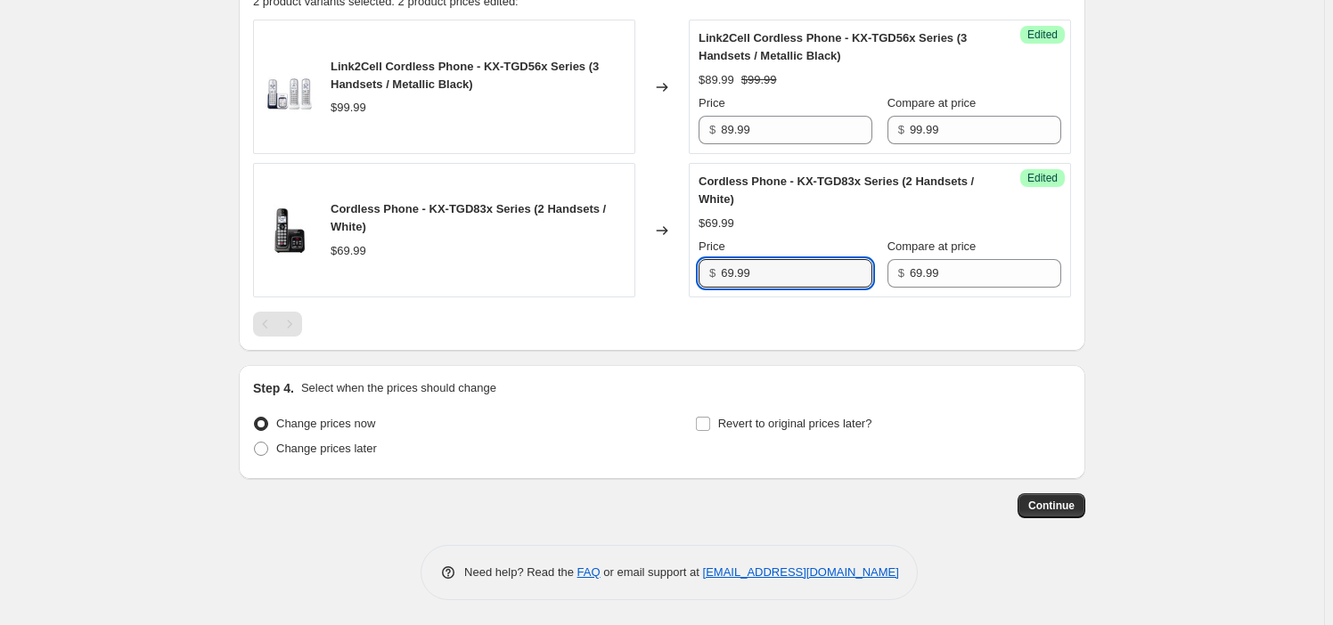
paste input "5"
type input "59.99"
click at [725, 321] on div at bounding box center [662, 324] width 818 height 25
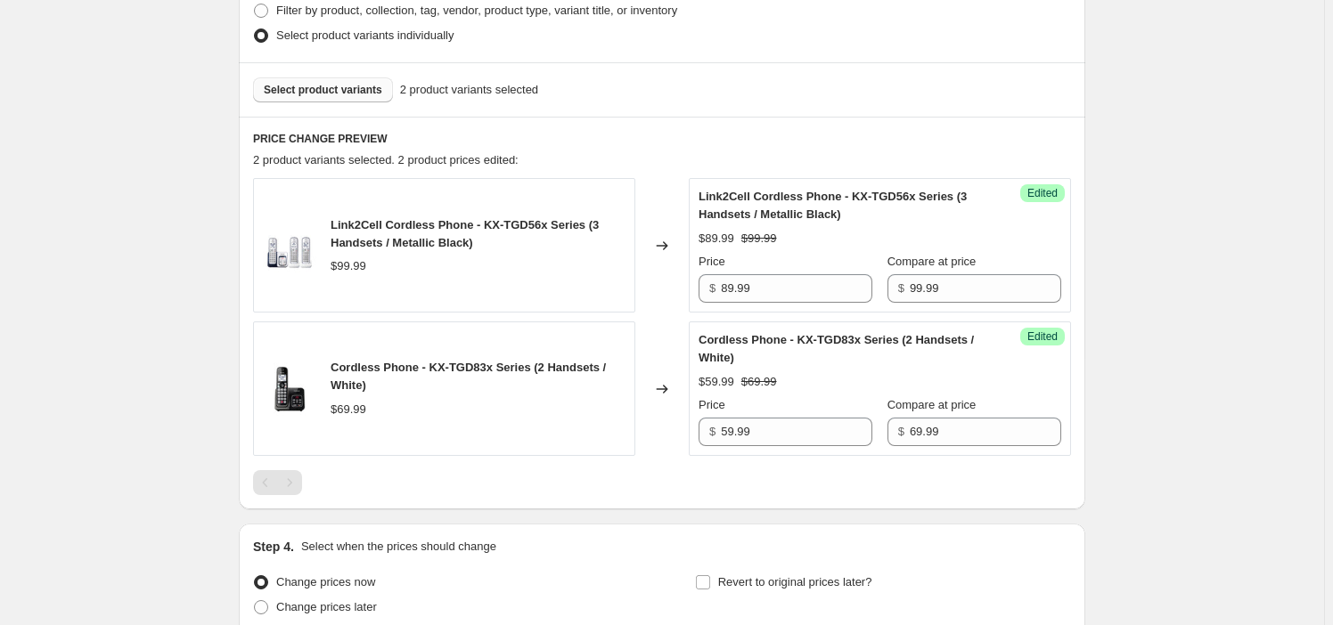
scroll to position [472, 0]
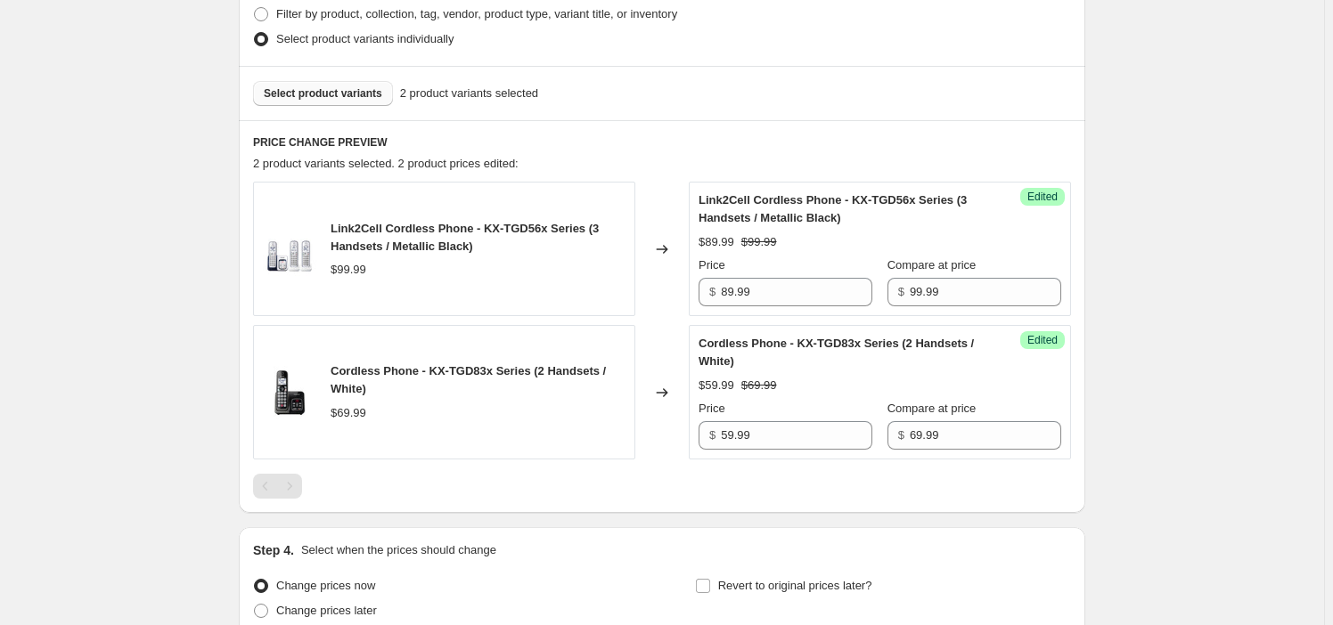
click at [331, 94] on span "Select product variants" at bounding box center [323, 93] width 118 height 14
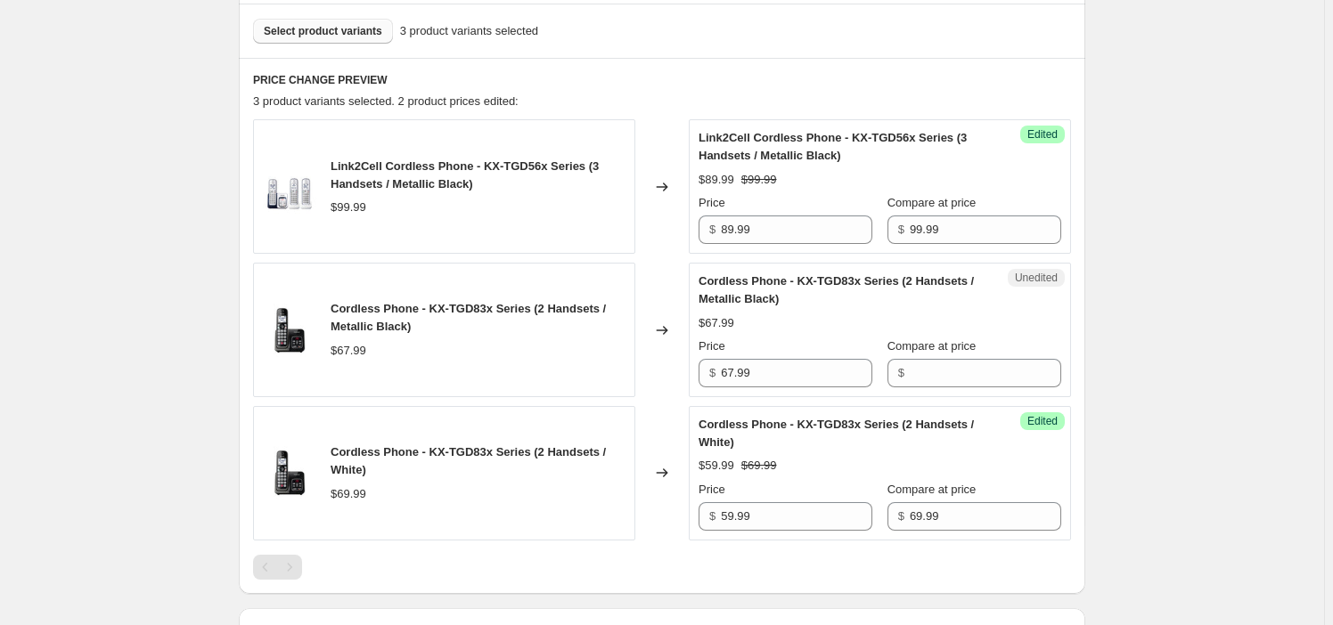
scroll to position [715, 0]
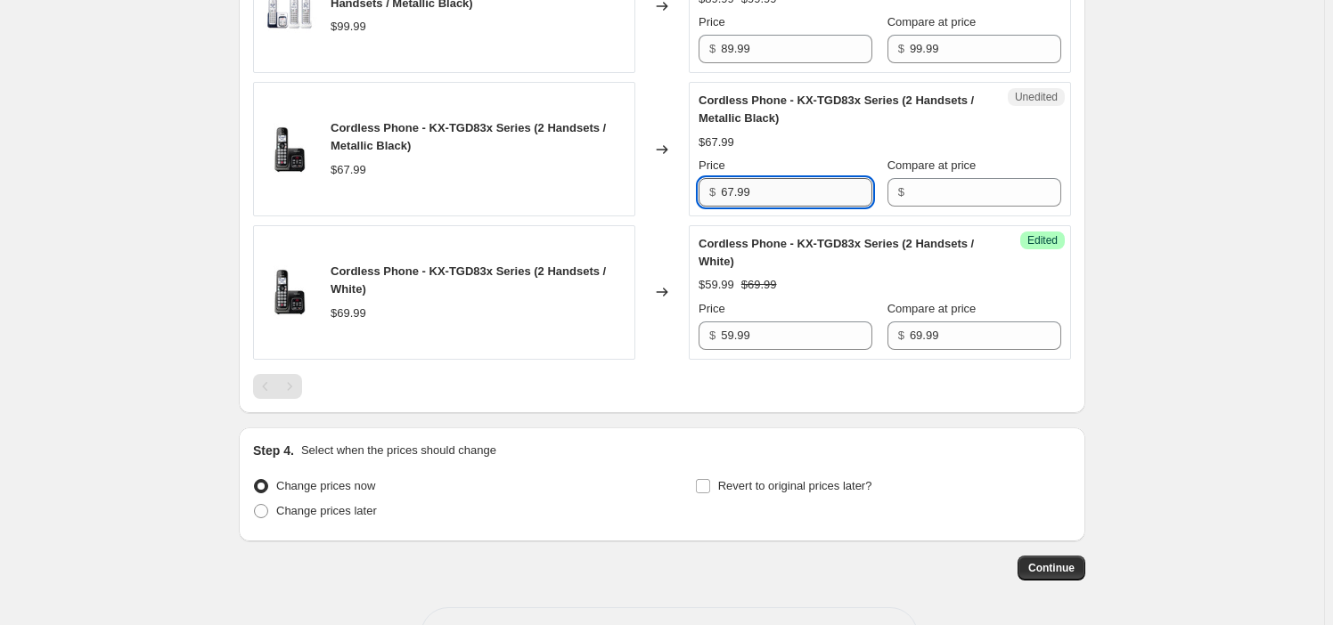
click at [758, 183] on input "67.99" at bounding box center [796, 192] width 151 height 29
click at [743, 183] on input "67.99" at bounding box center [796, 192] width 151 height 29
click at [736, 192] on input "67.99" at bounding box center [796, 192] width 151 height 29
type input "69.99"
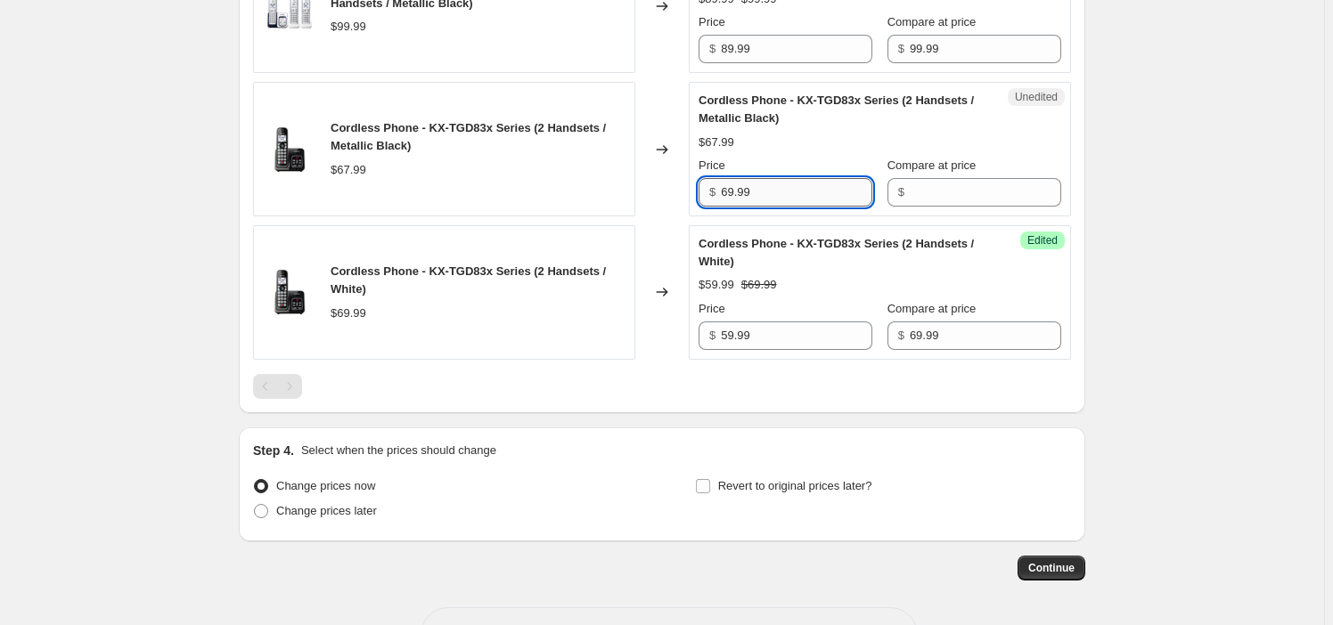
click at [801, 196] on input "69.99" at bounding box center [796, 192] width 151 height 29
type input "67.99"
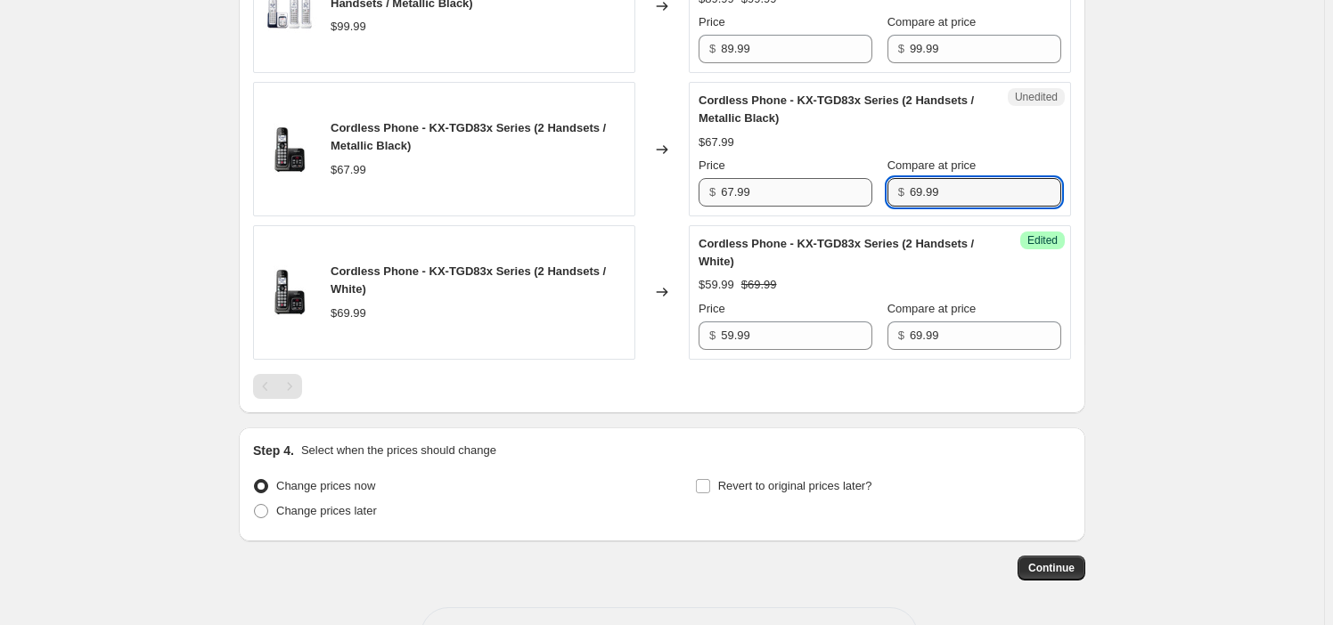
type input "69.99"
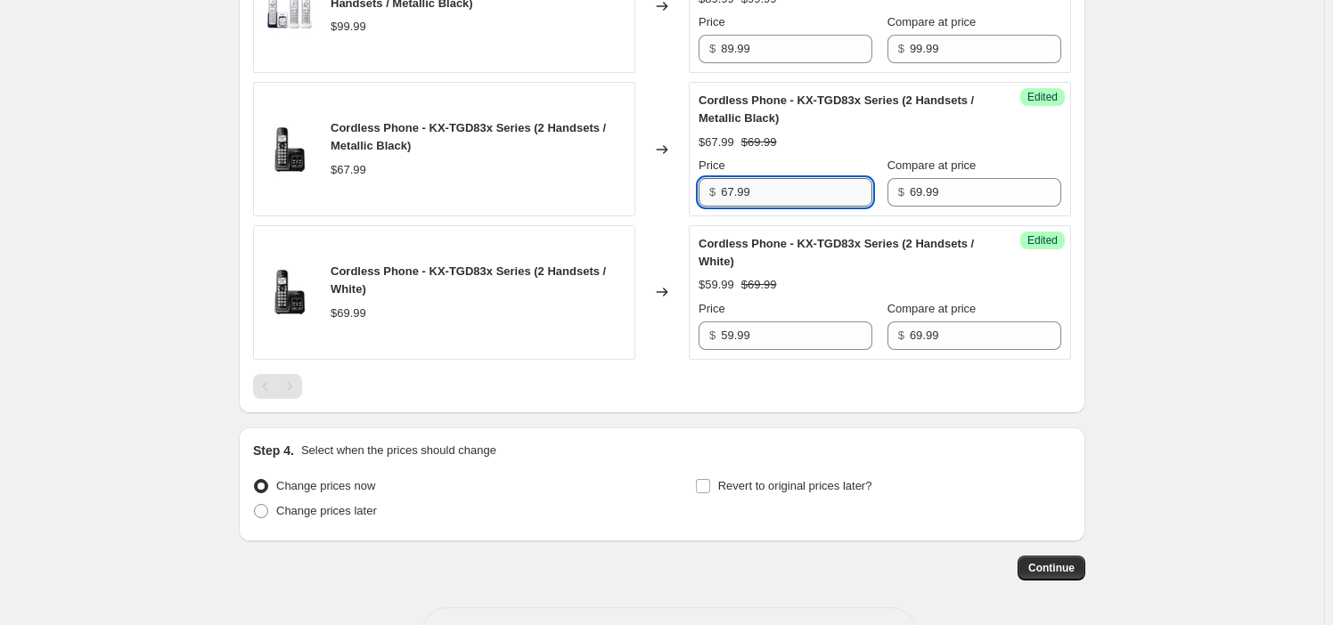
click at [822, 190] on input "67.99" at bounding box center [796, 192] width 151 height 29
click at [822, 189] on input "67.99" at bounding box center [796, 192] width 151 height 29
paste input "59"
type input "59.99"
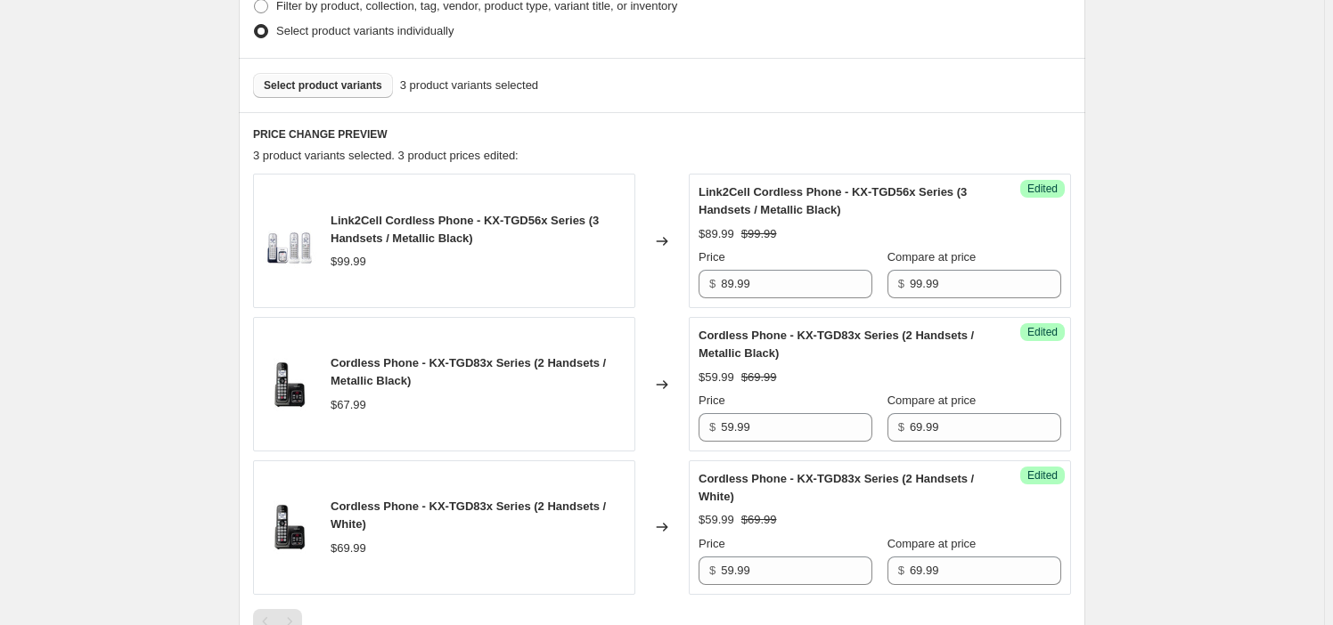
scroll to position [472, 0]
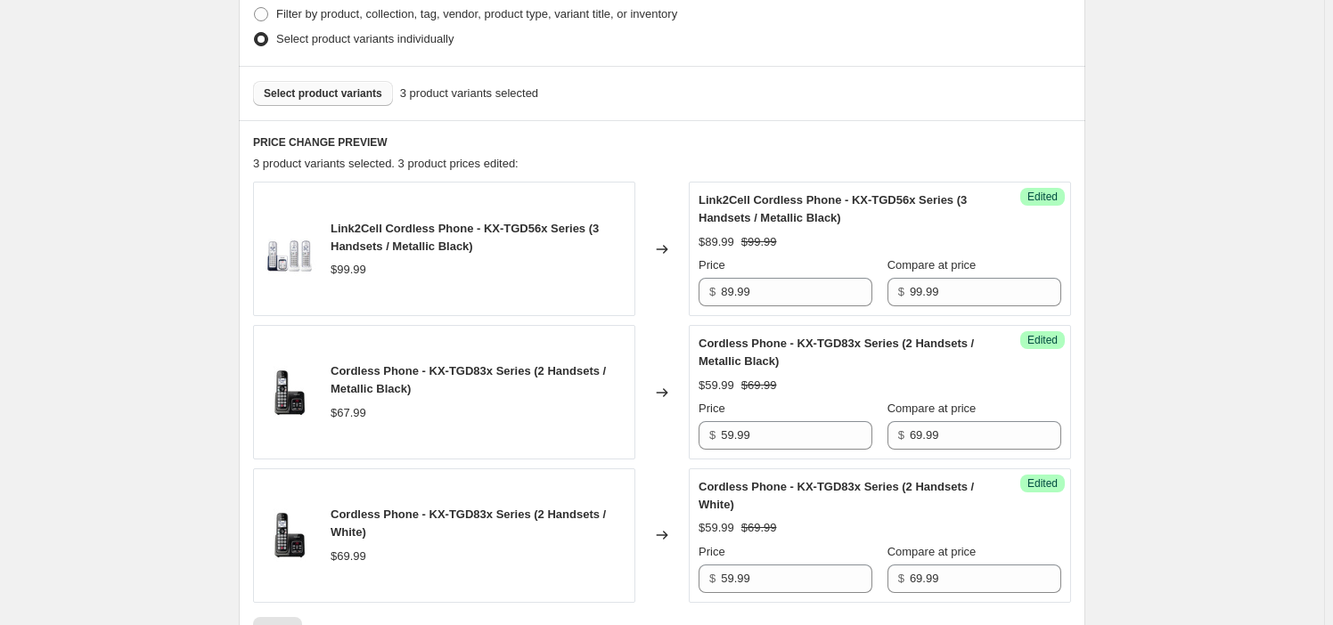
click at [385, 95] on button "Select product variants" at bounding box center [323, 93] width 140 height 25
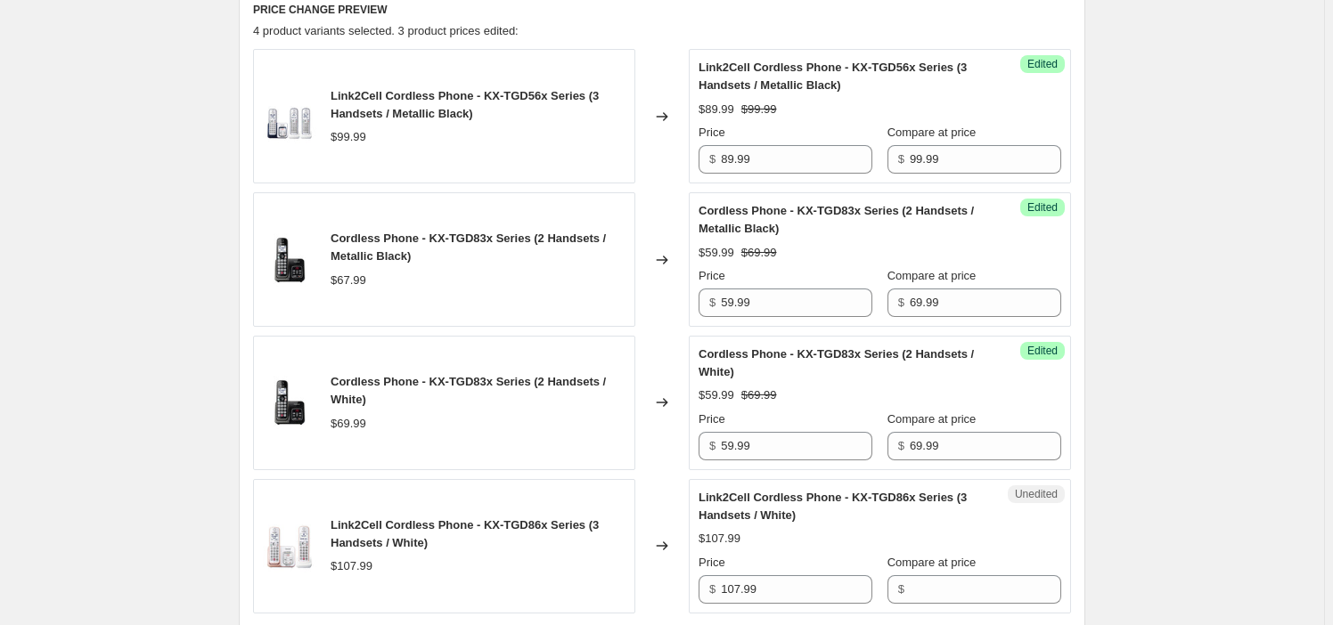
scroll to position [715, 0]
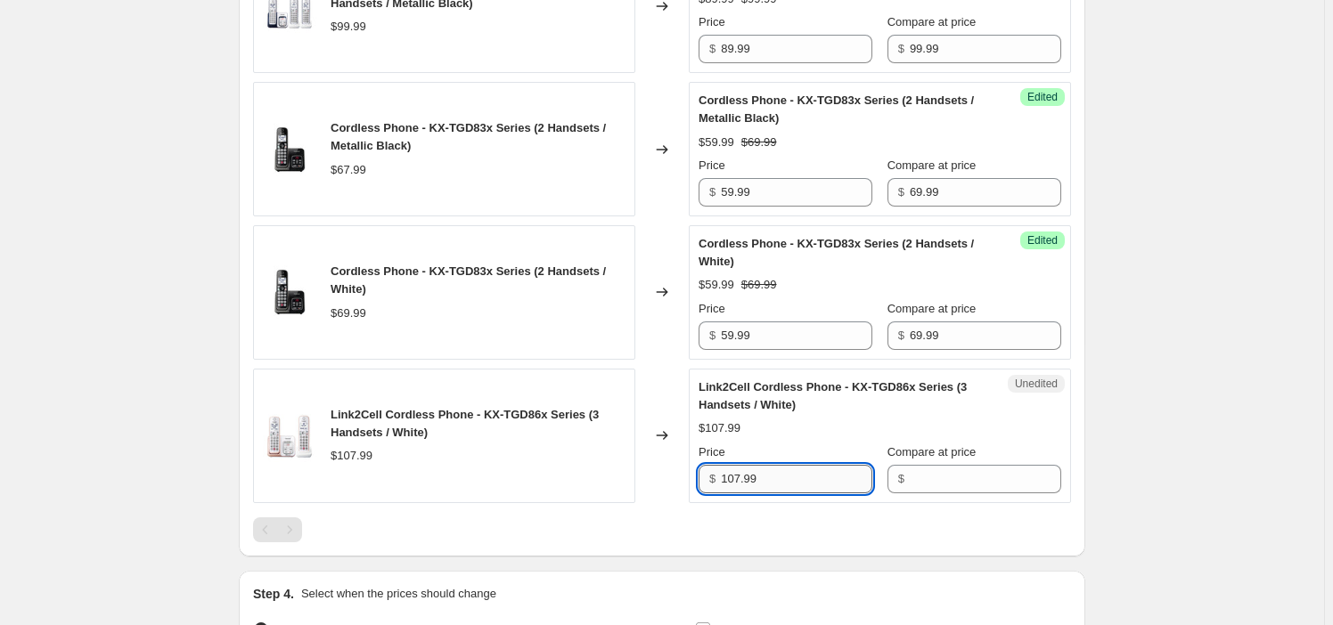
click at [797, 485] on input "107.99" at bounding box center [796, 479] width 151 height 29
click at [782, 477] on input "107.99" at bounding box center [796, 479] width 151 height 29
type input "107.99"
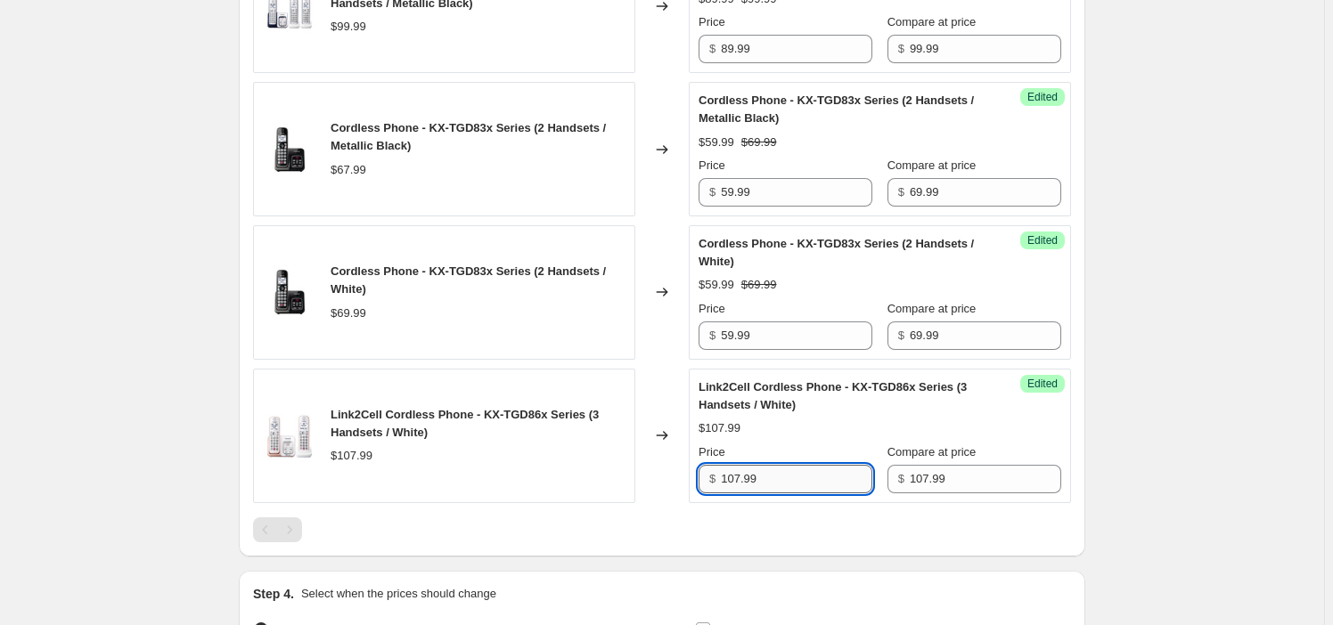
click at [795, 472] on input "107.99" at bounding box center [796, 479] width 151 height 29
paste input "92"
type input "92.99"
click at [1000, 474] on input "107.99" at bounding box center [985, 479] width 151 height 29
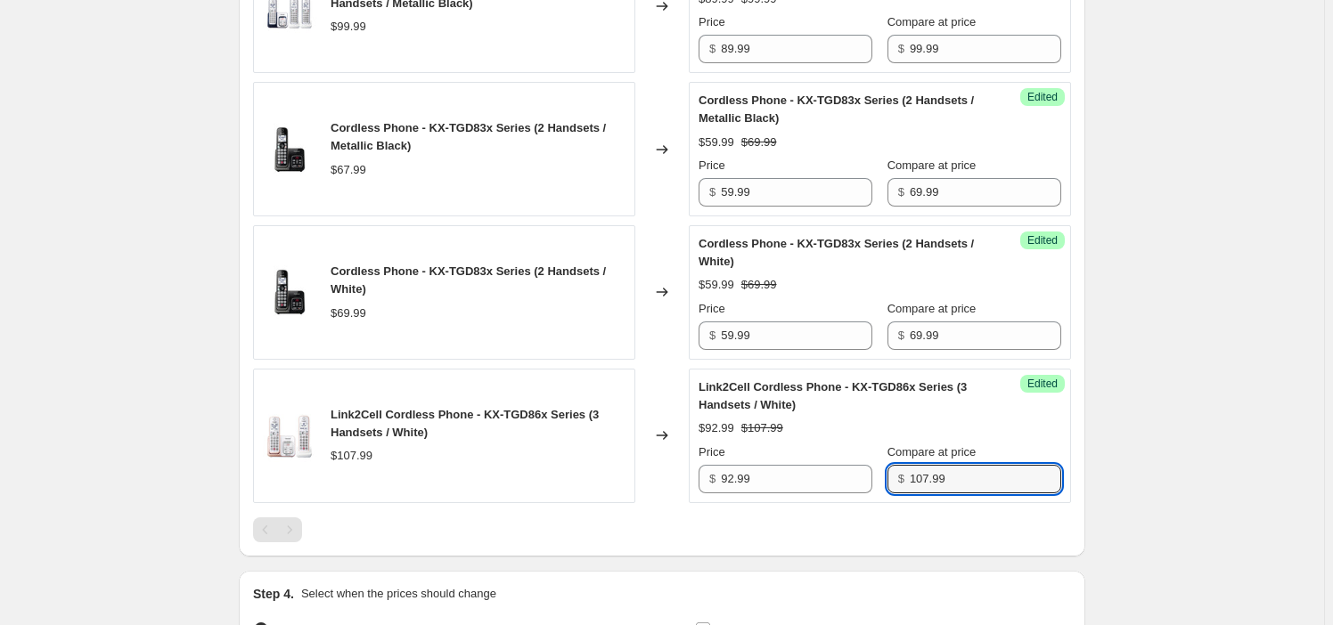
click at [115, 106] on div "Create new price [MEDICAL_DATA]. This page is ready Create new price [MEDICAL_D…" at bounding box center [662, 59] width 1324 height 1548
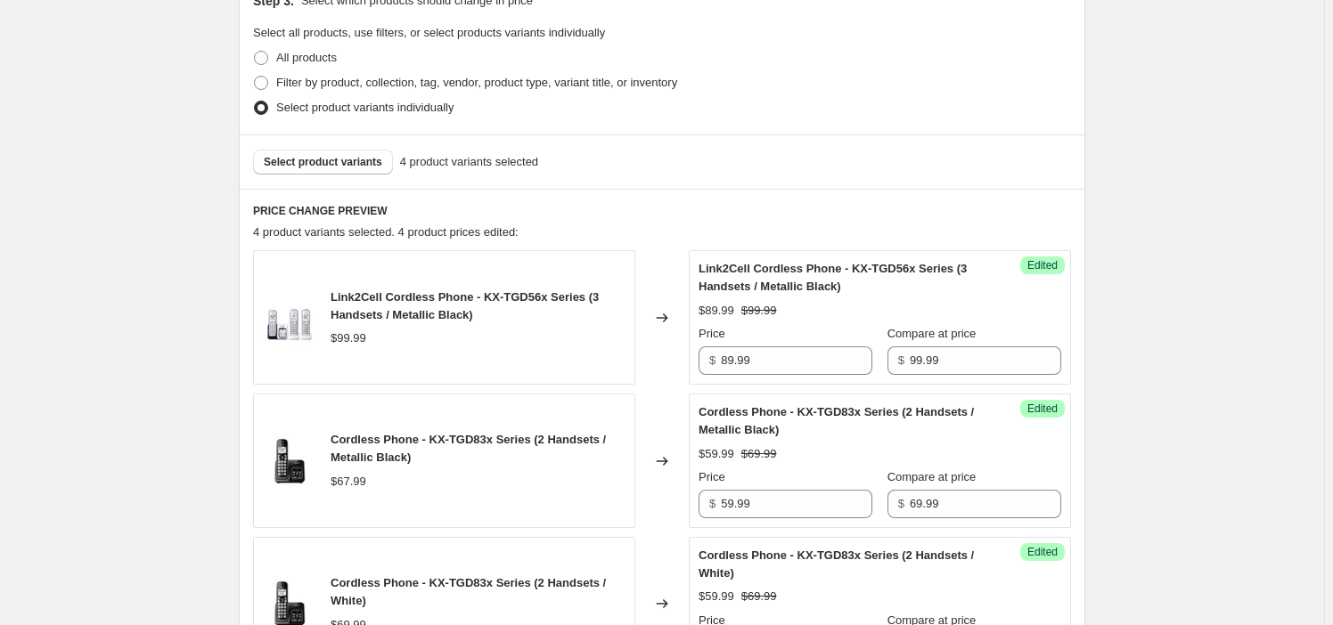
scroll to position [392, 0]
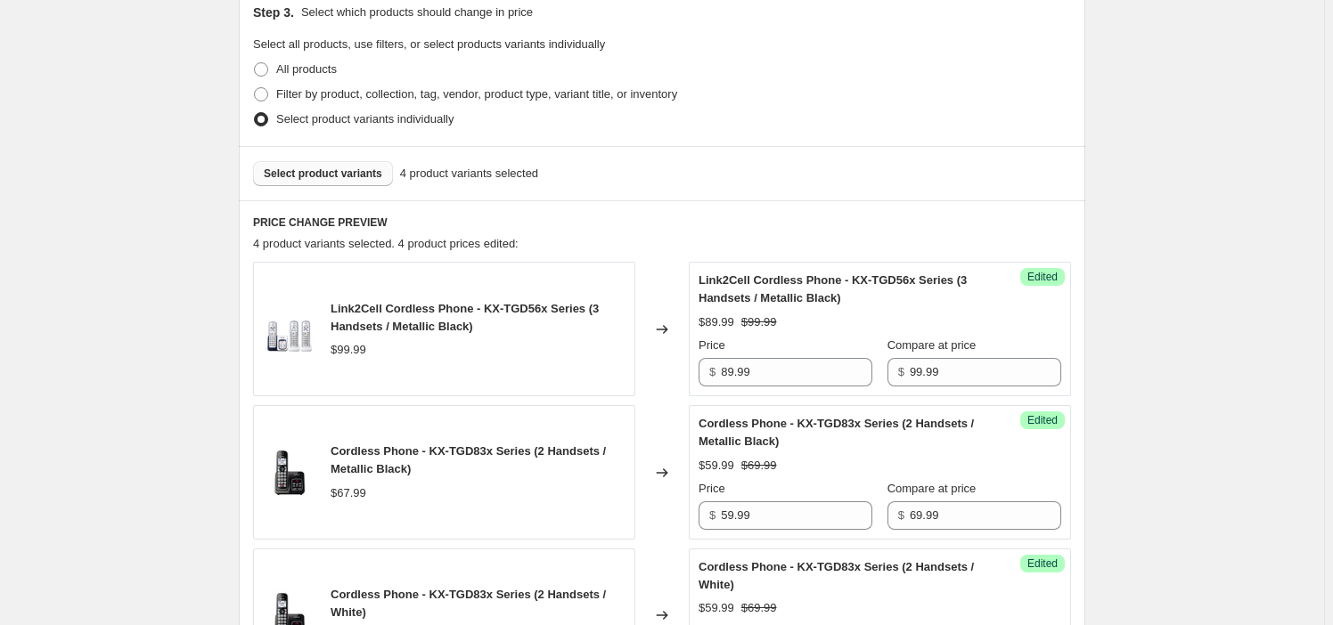
click at [360, 185] on div "Select product variants 4 product variants selected" at bounding box center [662, 173] width 846 height 54
click at [363, 171] on span "Select product variants" at bounding box center [323, 174] width 118 height 14
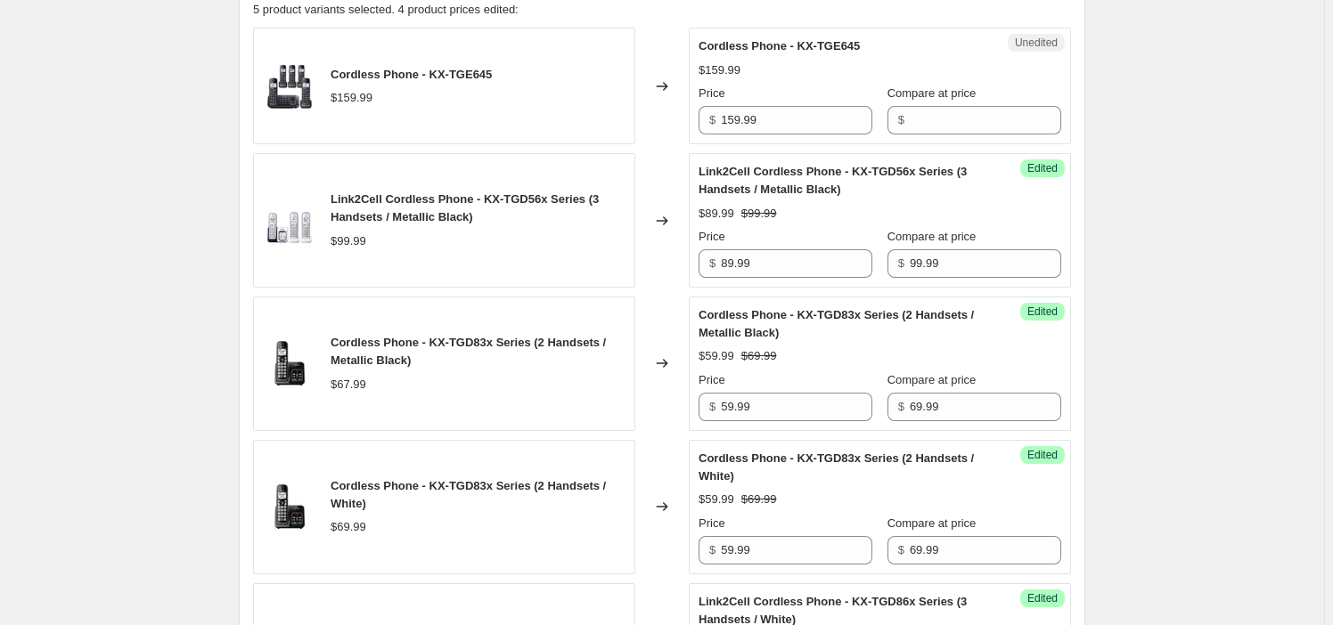
scroll to position [634, 0]
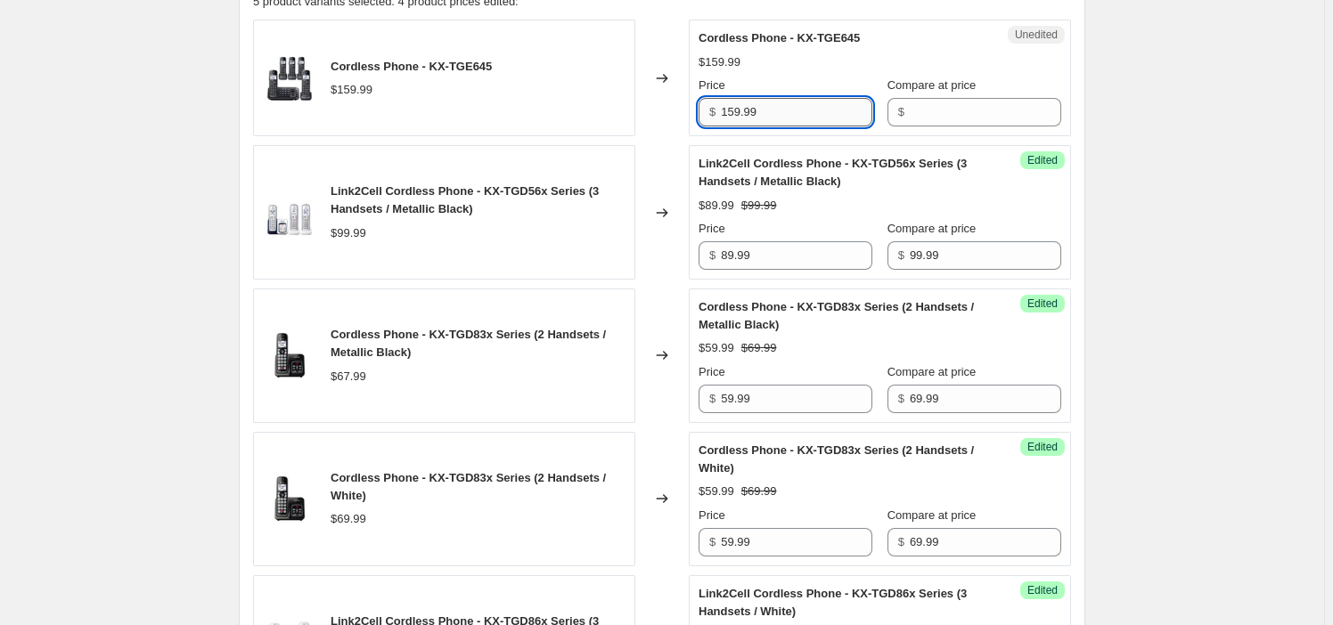
click at [830, 120] on input "159.99" at bounding box center [796, 112] width 151 height 29
drag, startPoint x: 830, startPoint y: 120, endPoint x: 763, endPoint y: 114, distance: 67.1
click at [829, 120] on input "159.99" at bounding box center [796, 112] width 151 height 29
type input "159.99"
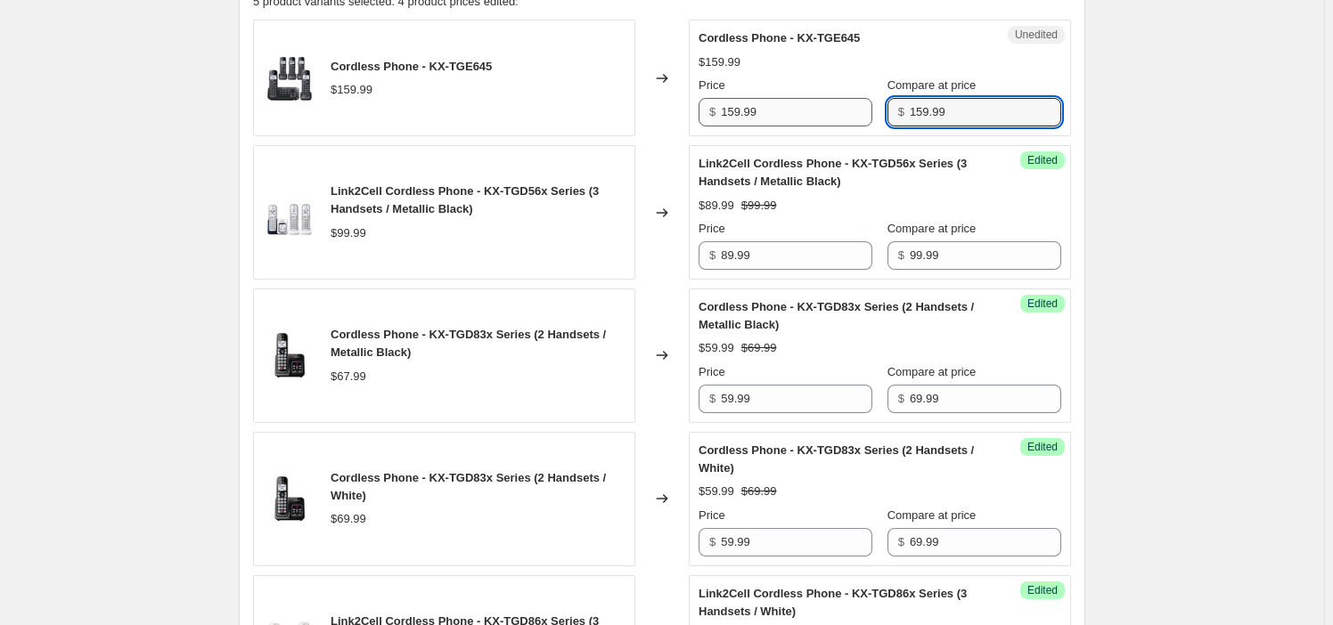
type input "159.99"
click at [732, 106] on input "159.99" at bounding box center [796, 112] width 151 height 29
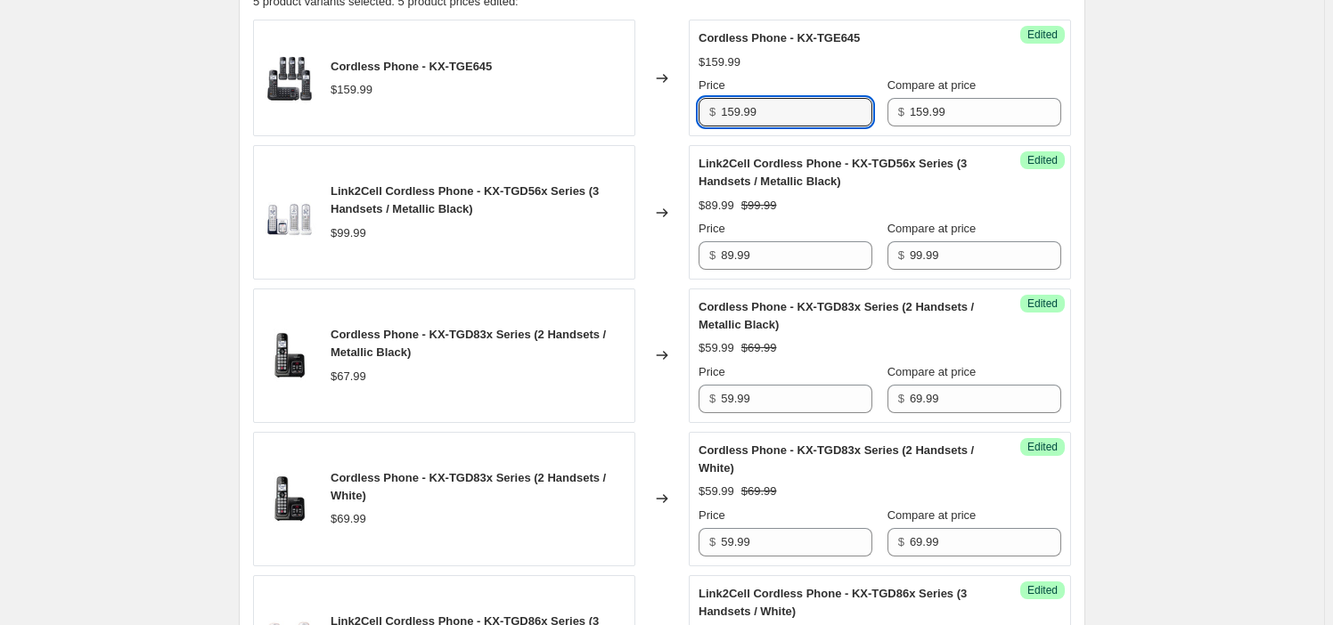
drag, startPoint x: 732, startPoint y: 106, endPoint x: 252, endPoint y: 114, distance: 480.2
click at [731, 106] on input "159.99" at bounding box center [796, 112] width 151 height 29
paste input "44"
type input "144.99"
click at [79, 126] on div "Create new price [MEDICAL_DATA]. This page is ready Create new price [MEDICAL_D…" at bounding box center [662, 202] width 1324 height 1673
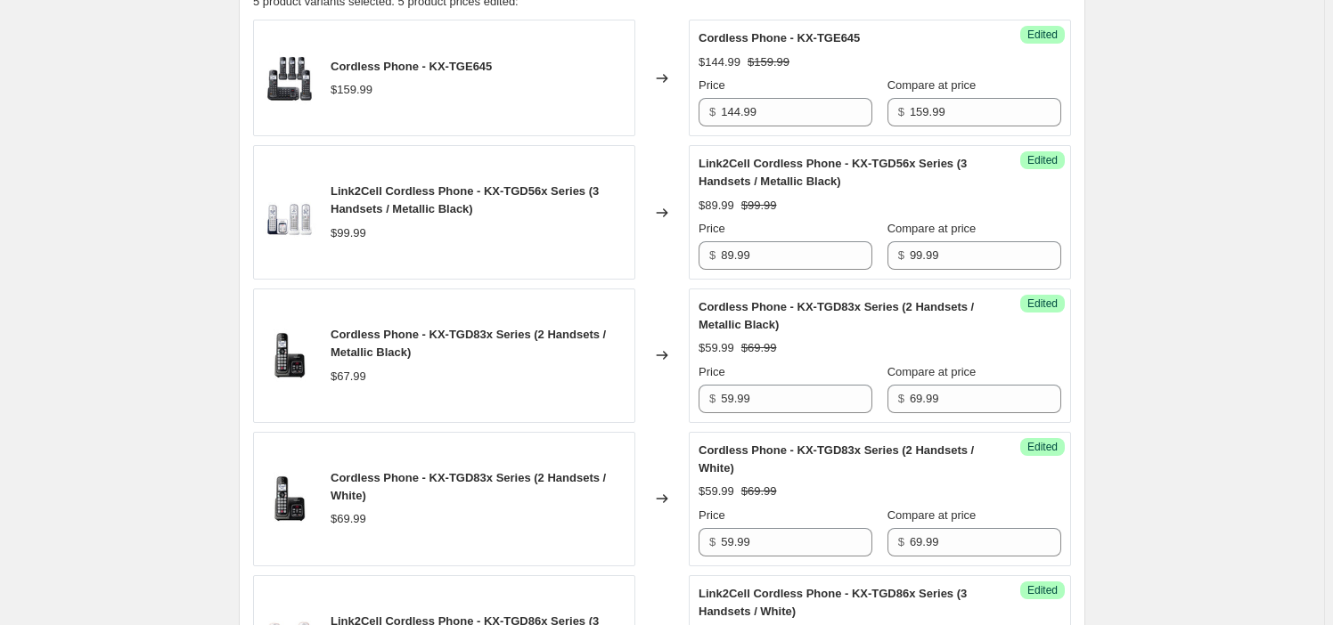
drag, startPoint x: 37, startPoint y: 207, endPoint x: 59, endPoint y: 208, distance: 22.3
click at [37, 205] on div "Create new price [MEDICAL_DATA]. This page is ready Create new price [MEDICAL_D…" at bounding box center [662, 202] width 1324 height 1673
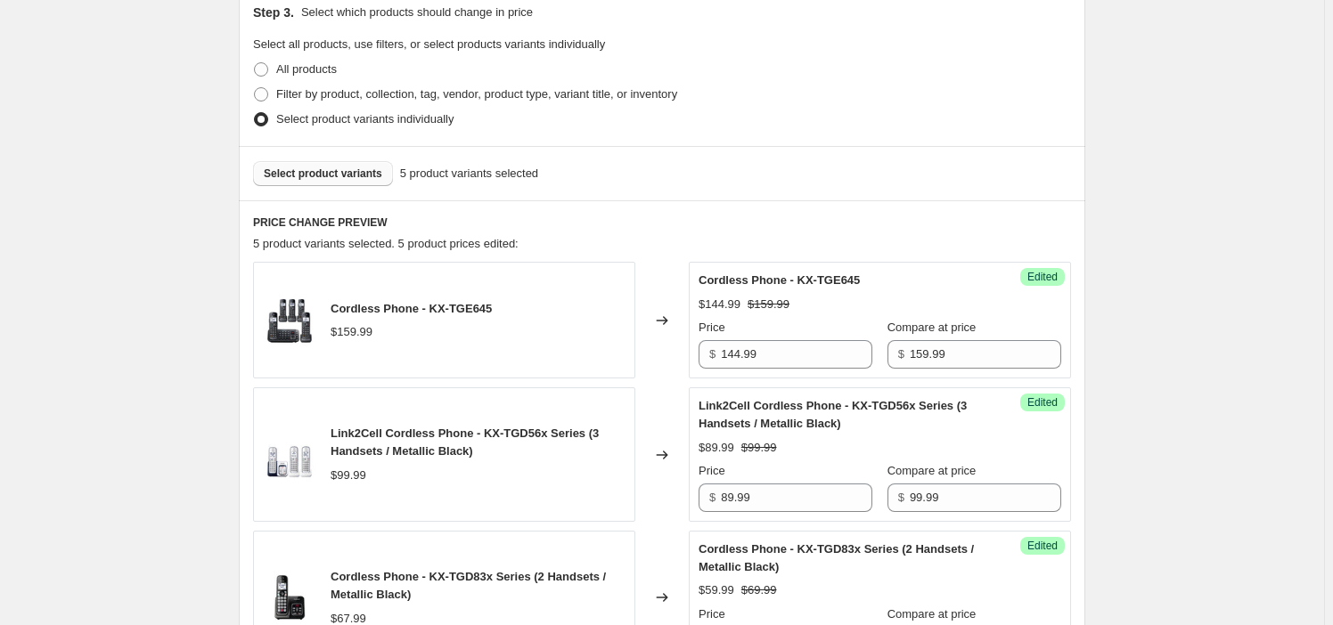
click at [328, 168] on span "Select product variants" at bounding box center [323, 174] width 118 height 14
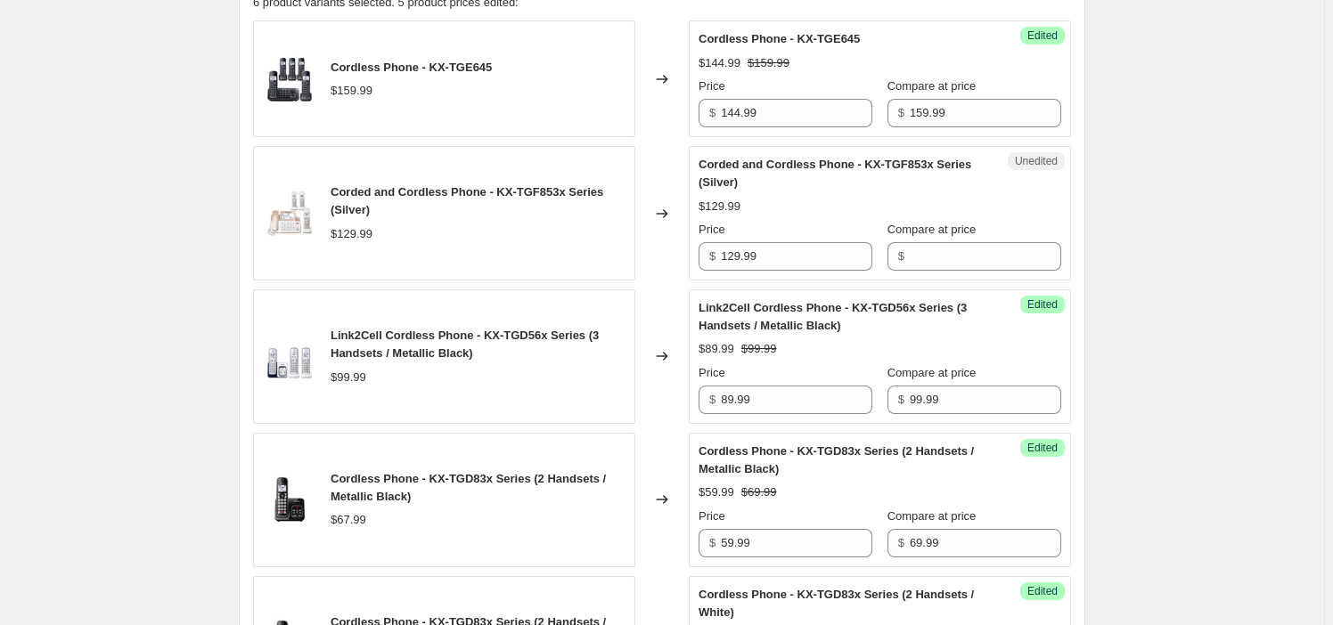
scroll to position [634, 0]
click at [770, 258] on input "129.99" at bounding box center [796, 255] width 151 height 29
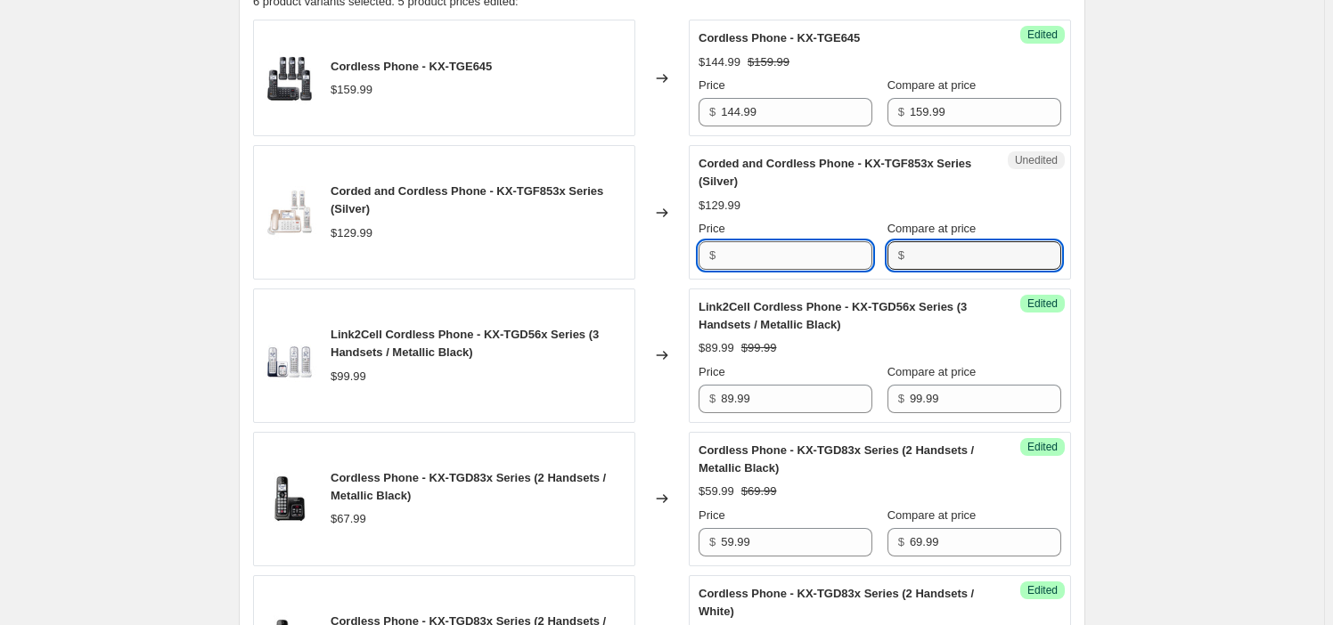
type input "129.99"
click at [801, 258] on input "129.99" at bounding box center [796, 255] width 151 height 29
paste input "1"
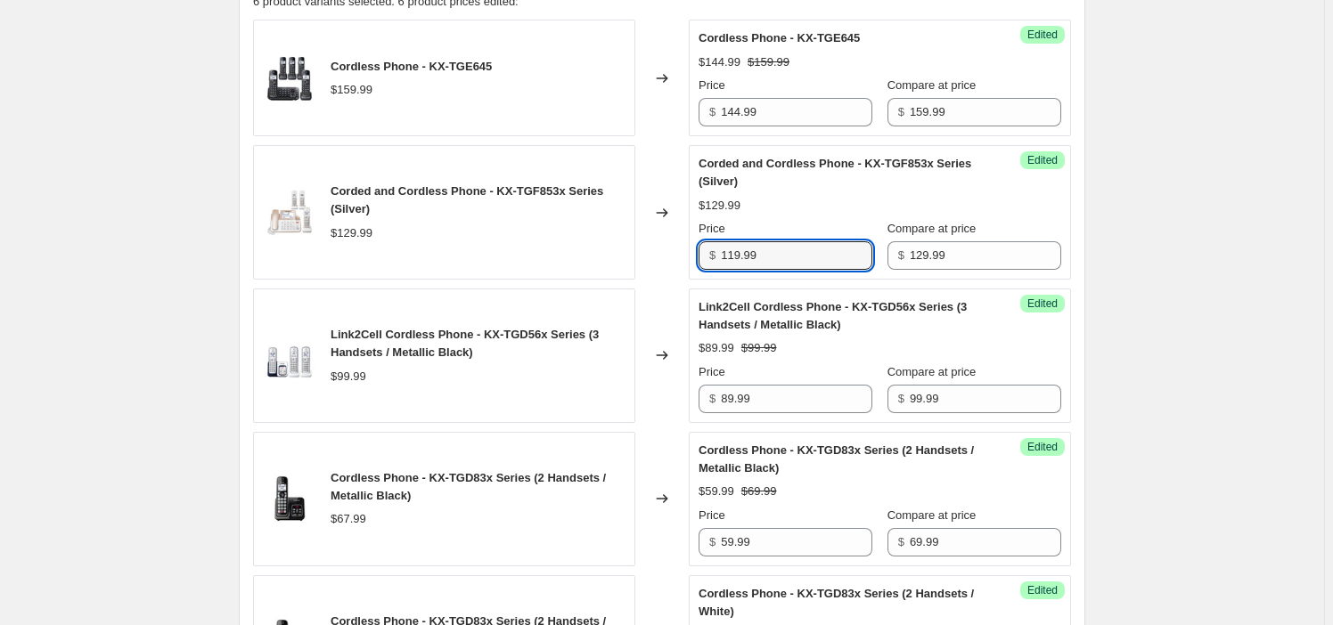
type input "119.99"
click at [203, 270] on div "Create new price [MEDICAL_DATA]. This page is ready Create new price [MEDICAL_D…" at bounding box center [662, 274] width 1324 height 1816
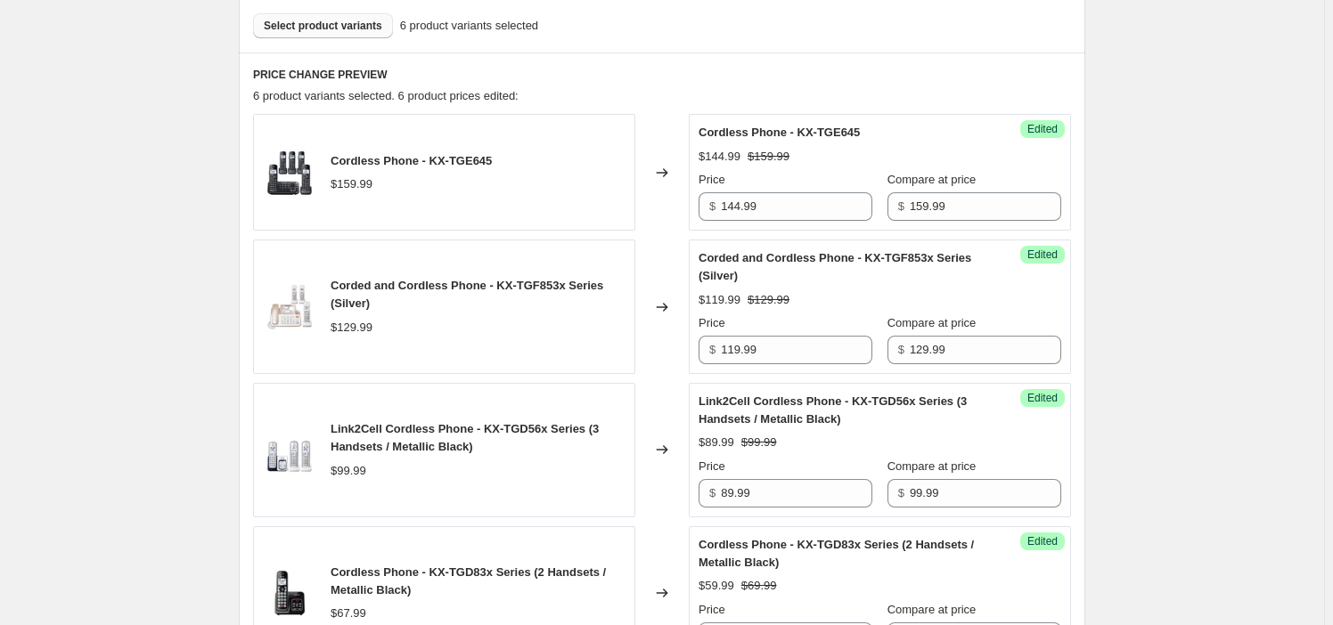
scroll to position [392, 0]
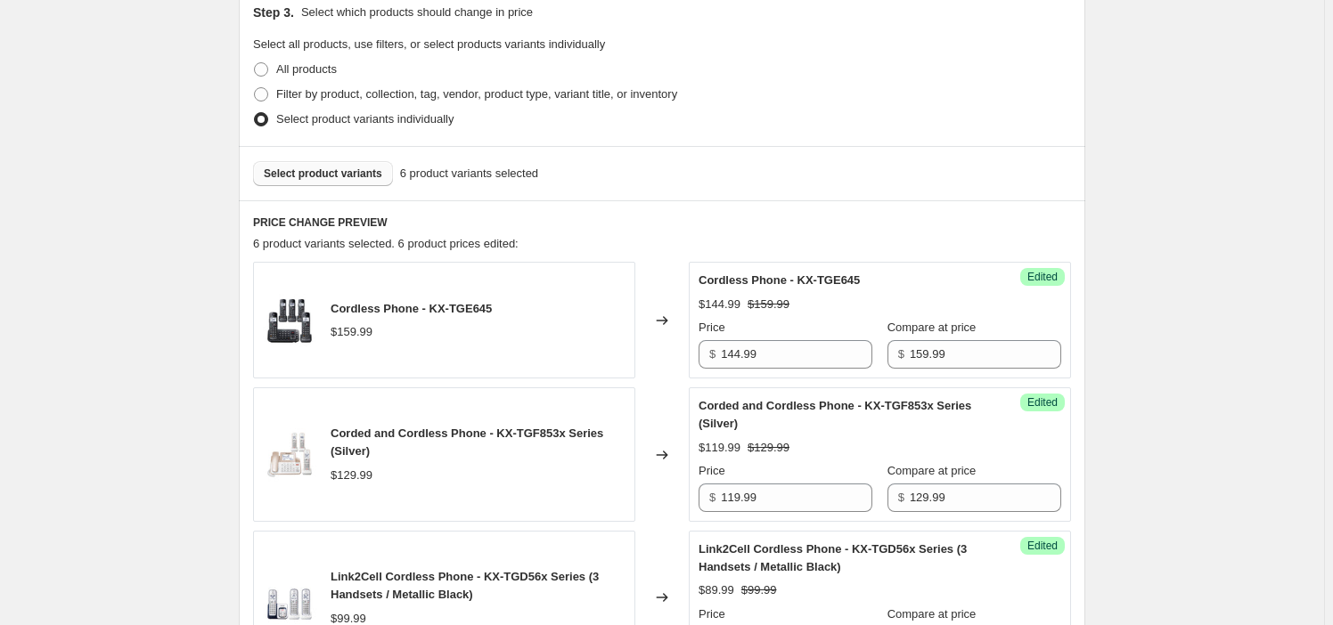
click at [347, 183] on button "Select product variants" at bounding box center [323, 173] width 140 height 25
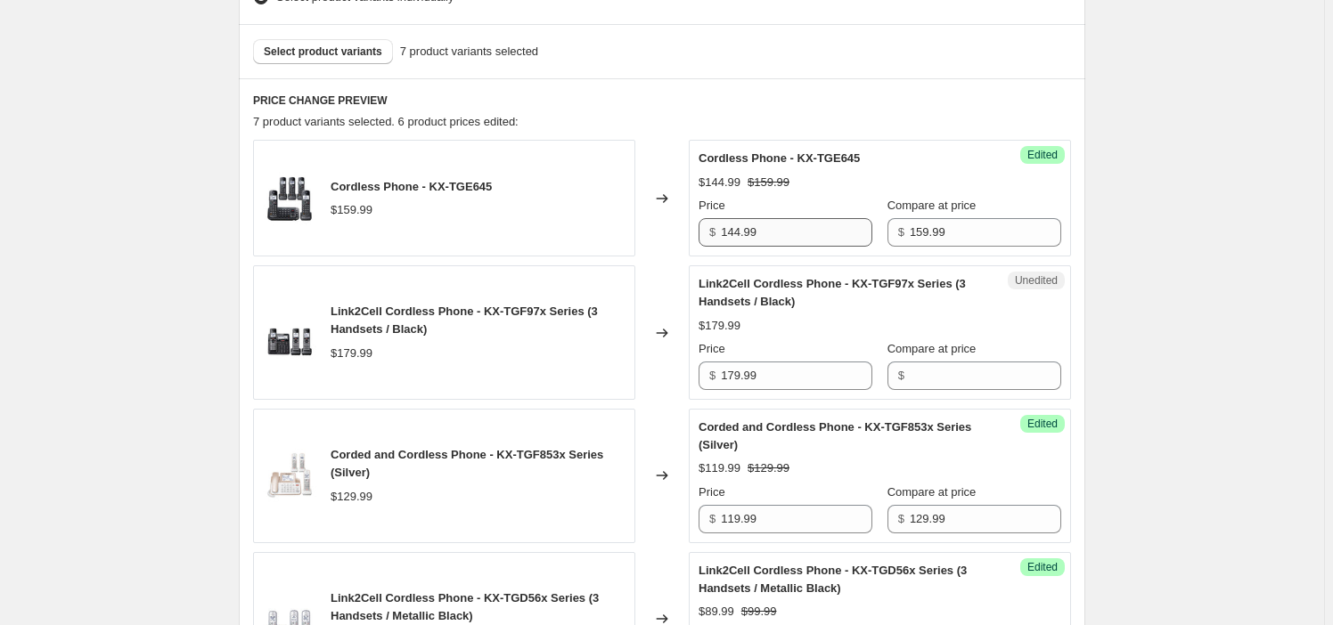
scroll to position [634, 0]
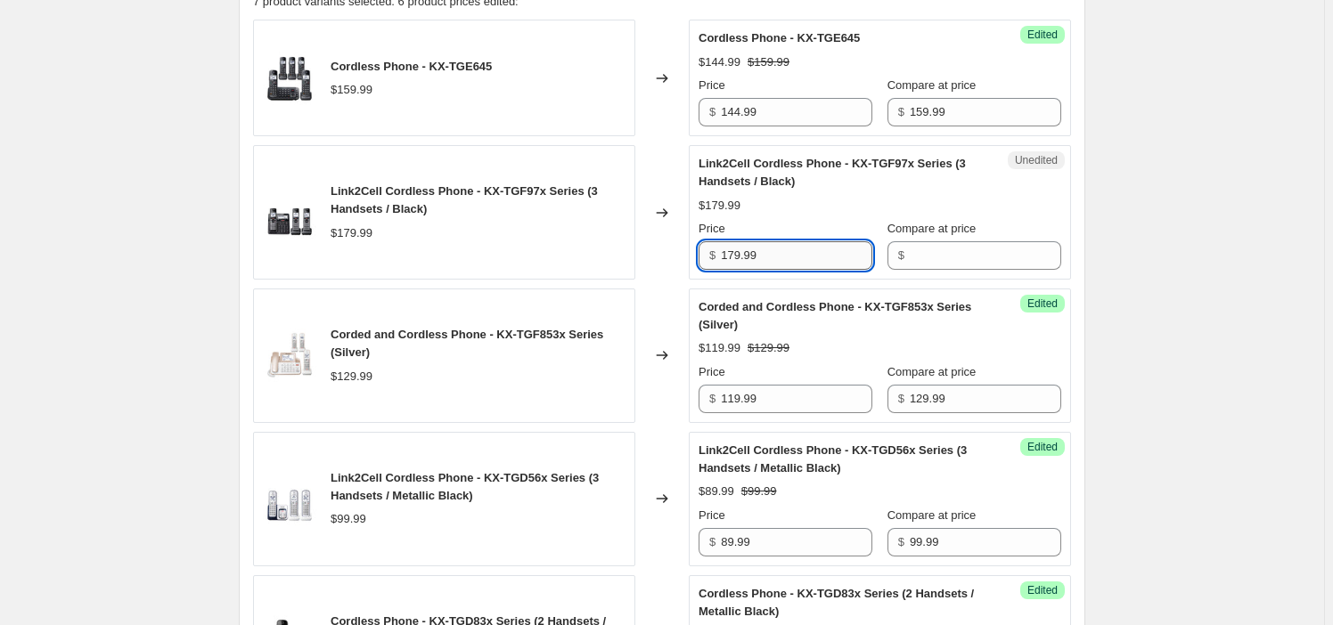
click at [827, 258] on input "179.99" at bounding box center [796, 255] width 151 height 29
click at [813, 255] on input "179.99" at bounding box center [796, 255] width 151 height 29
drag, startPoint x: 722, startPoint y: 246, endPoint x: 916, endPoint y: 260, distance: 194.7
click at [937, 260] on div "Price $ 179.99 Compare at price $" at bounding box center [879, 245] width 363 height 50
click at [779, 260] on input "179.99" at bounding box center [796, 255] width 151 height 29
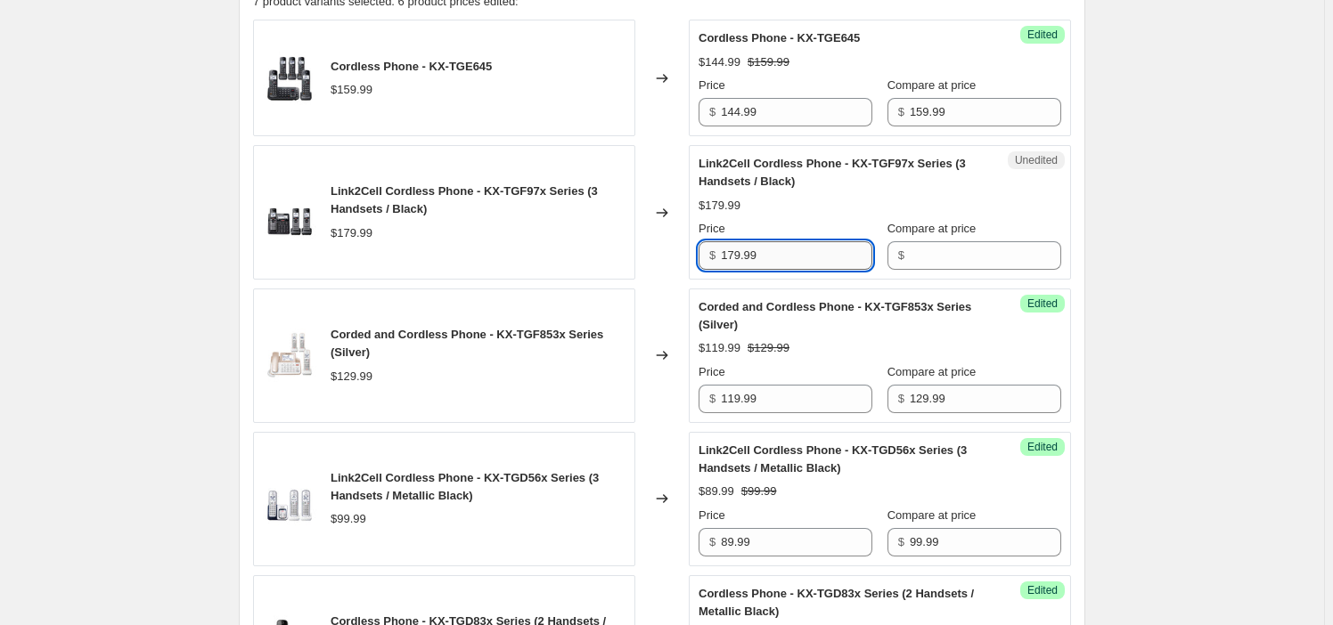
drag, startPoint x: 779, startPoint y: 260, endPoint x: 765, endPoint y: 259, distance: 14.3
click at [778, 260] on input "179.99" at bounding box center [796, 255] width 151 height 29
type input "179.99"
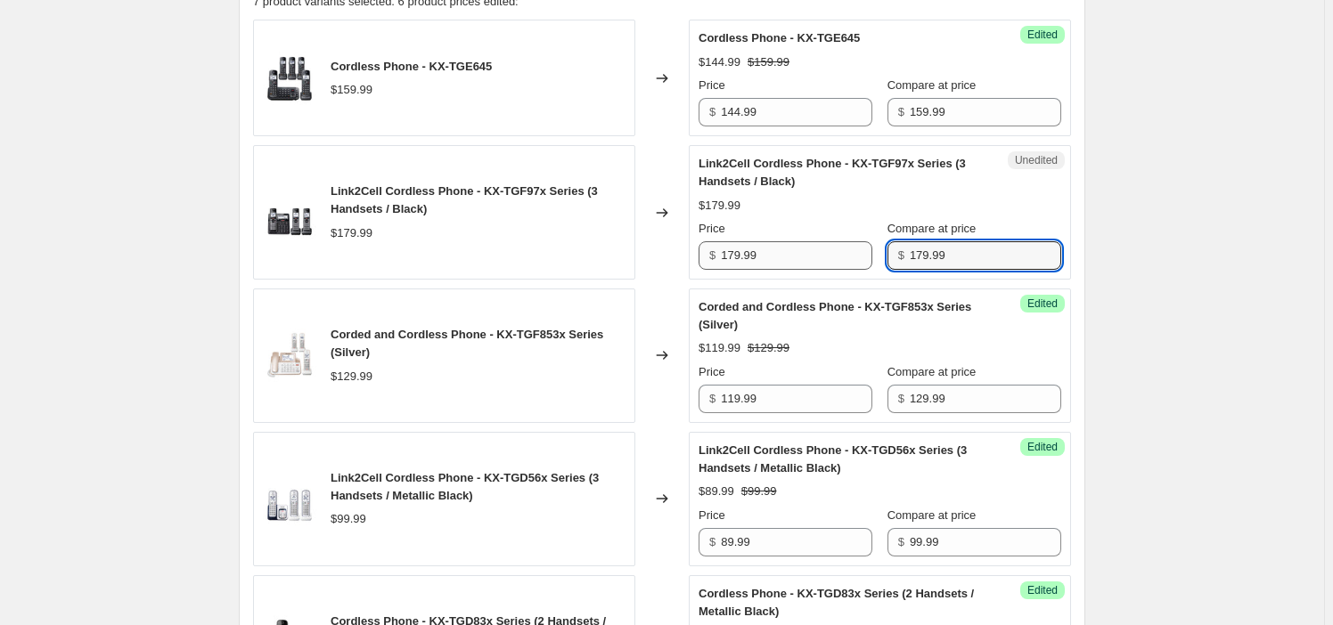
type input "179.99"
click at [810, 261] on input "179.99" at bounding box center [796, 255] width 151 height 29
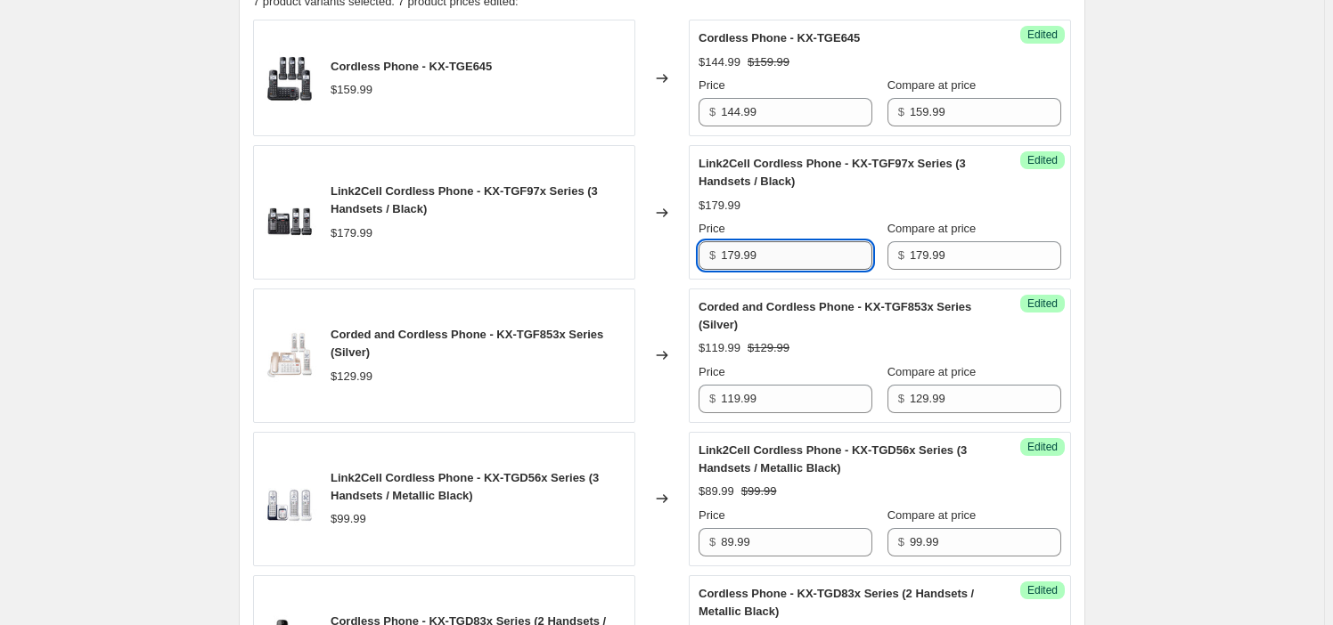
click at [810, 261] on input "179.99" at bounding box center [796, 255] width 151 height 29
paste input "5"
type input "159.99"
click at [113, 265] on div "Create new price [MEDICAL_DATA]. This page is ready Create new price [MEDICAL_D…" at bounding box center [662, 346] width 1324 height 1960
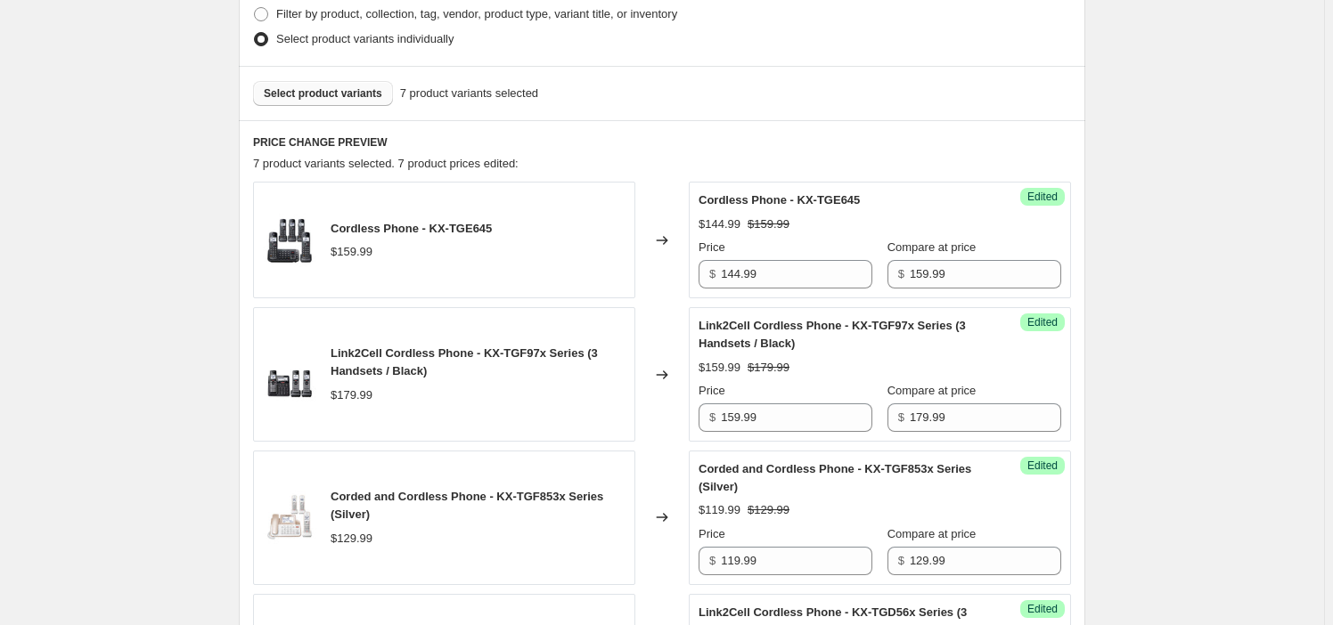
click at [294, 84] on button "Select product variants" at bounding box center [323, 93] width 140 height 25
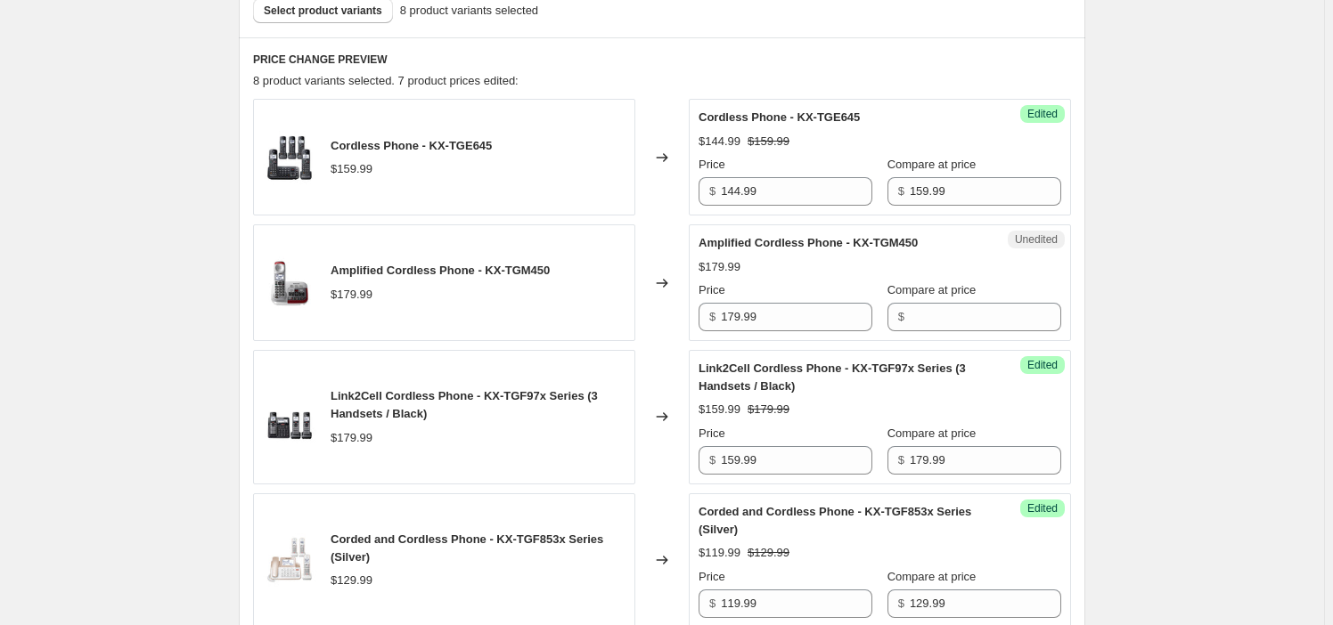
scroll to position [715, 0]
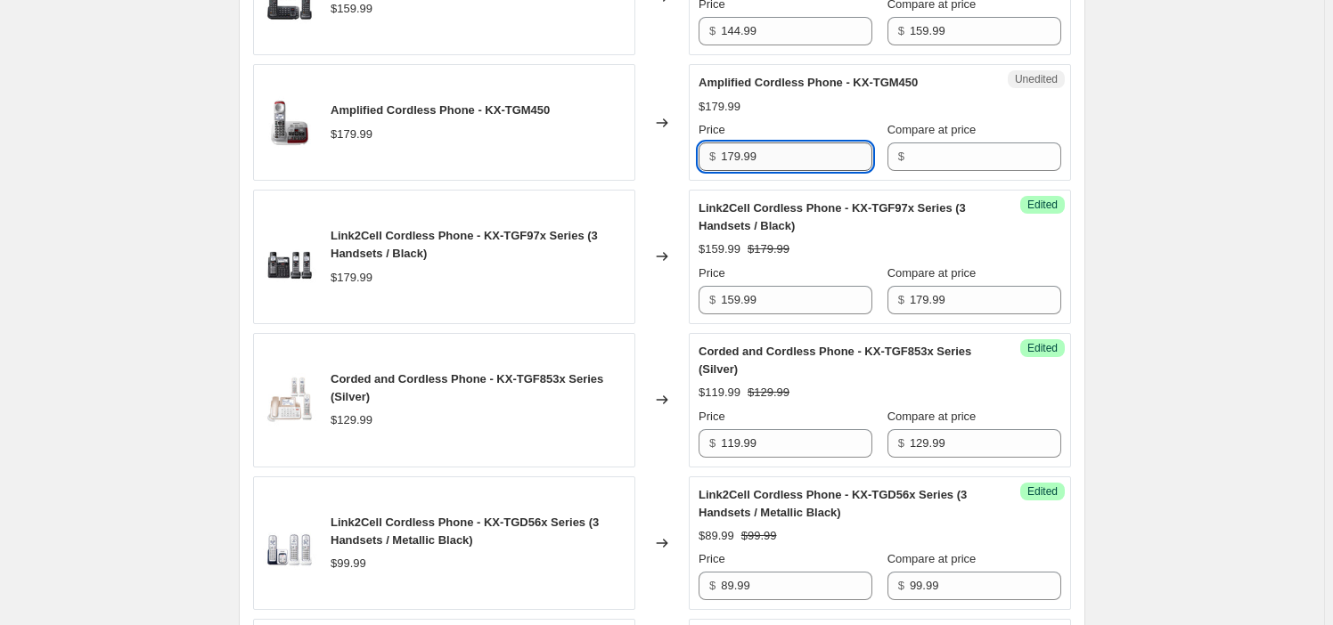
click at [757, 143] on input "179.99" at bounding box center [796, 157] width 151 height 29
click at [755, 143] on input "179.99" at bounding box center [796, 157] width 151 height 29
type input "179.99"
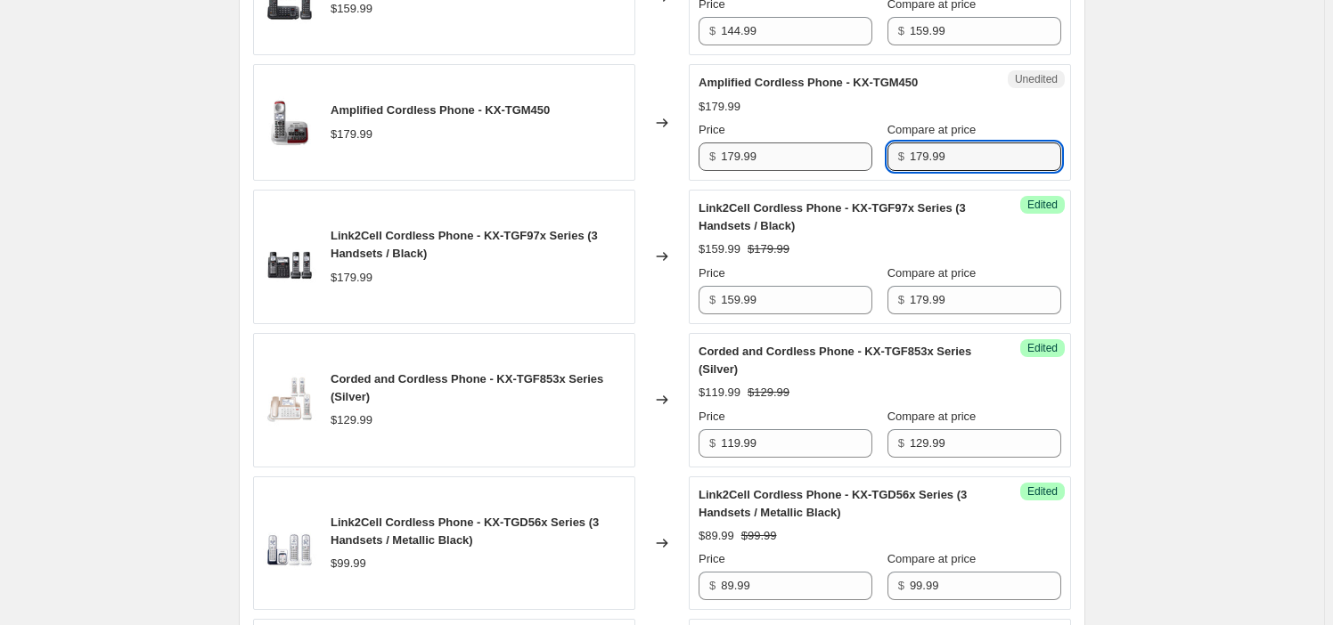
type input "179.99"
click at [796, 152] on input "179.99" at bounding box center [796, 157] width 151 height 29
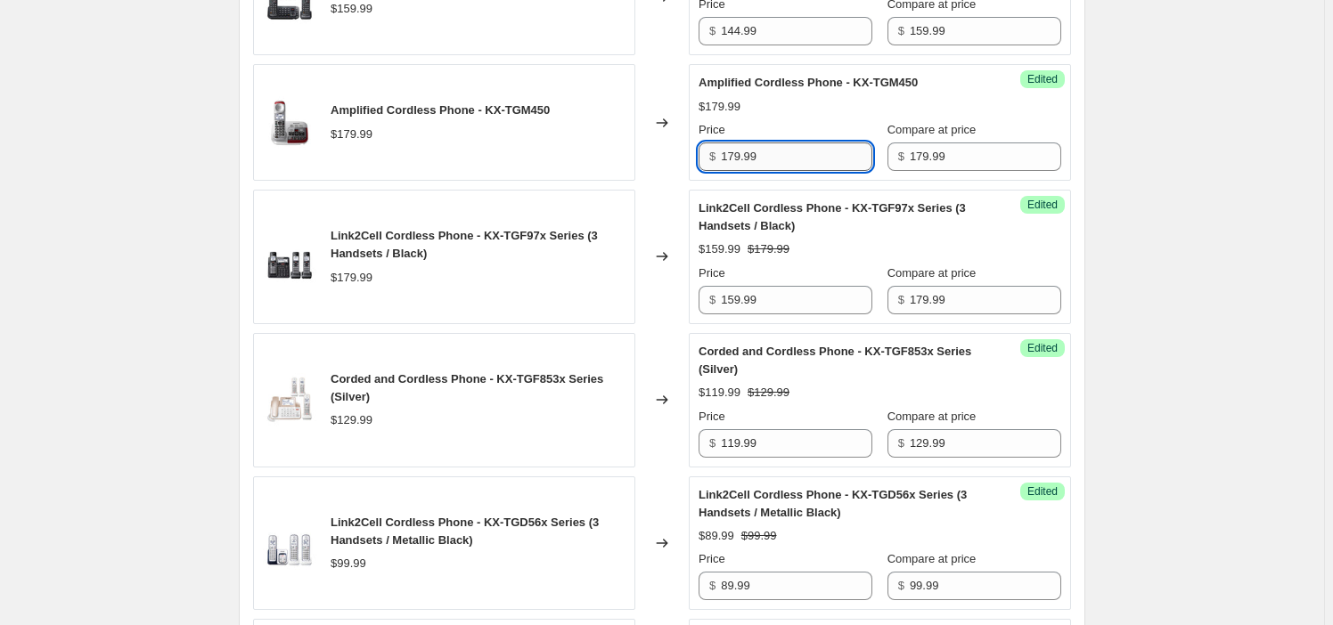
drag, startPoint x: 796, startPoint y: 152, endPoint x: 1093, endPoint y: 208, distance: 301.9
click at [799, 152] on input "179.99" at bounding box center [796, 157] width 151 height 29
paste input "5"
type input "159.99"
click at [1122, 216] on div "Create new price [MEDICAL_DATA]. This page is ready Create new price [MEDICAL_D…" at bounding box center [662, 327] width 1324 height 2085
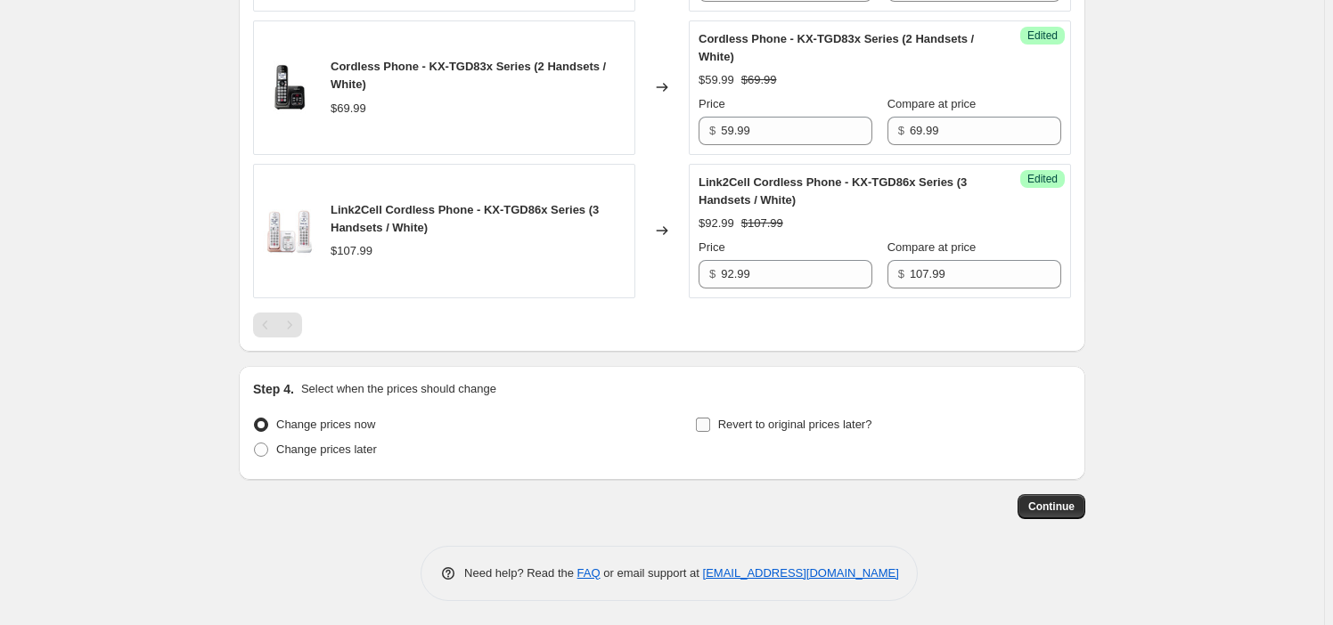
click at [859, 422] on span "Revert to original prices later?" at bounding box center [795, 424] width 154 height 13
click at [710, 422] on input "Revert to original prices later?" at bounding box center [703, 425] width 14 height 14
checkbox input "true"
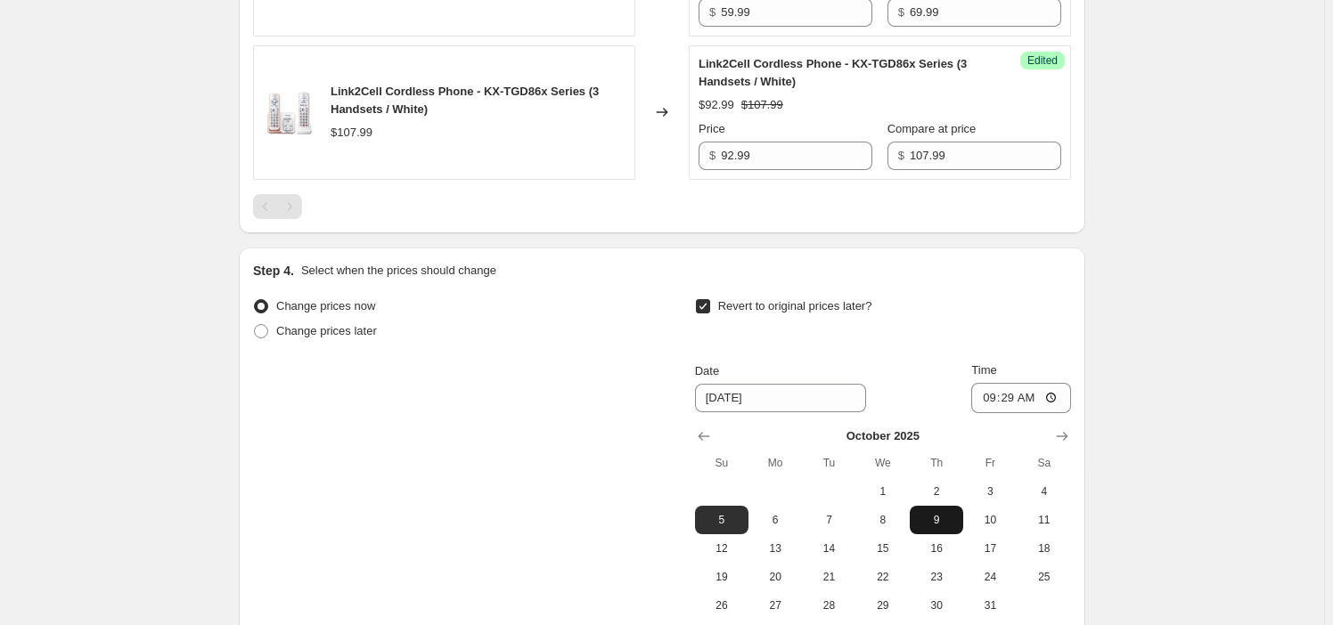
scroll to position [1701, 0]
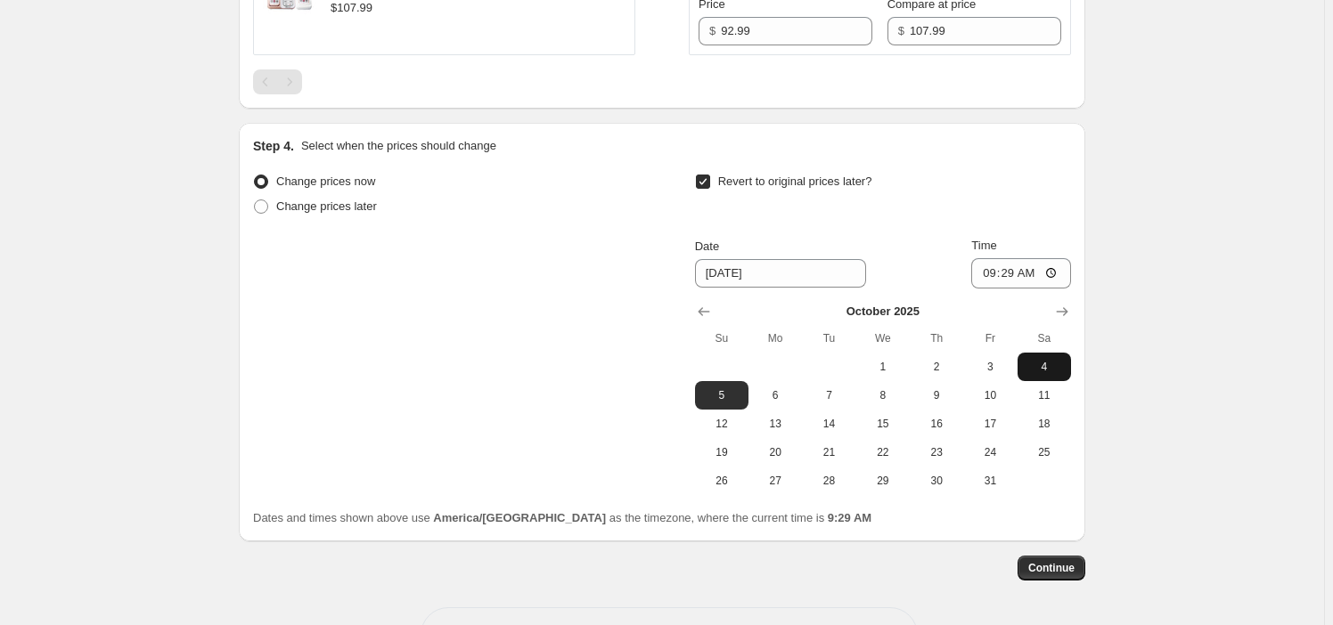
click at [1041, 363] on span "4" at bounding box center [1043, 367] width 39 height 14
type input "[DATE]"
click at [986, 270] on input "09:29" at bounding box center [1021, 273] width 100 height 30
type input "22:59"
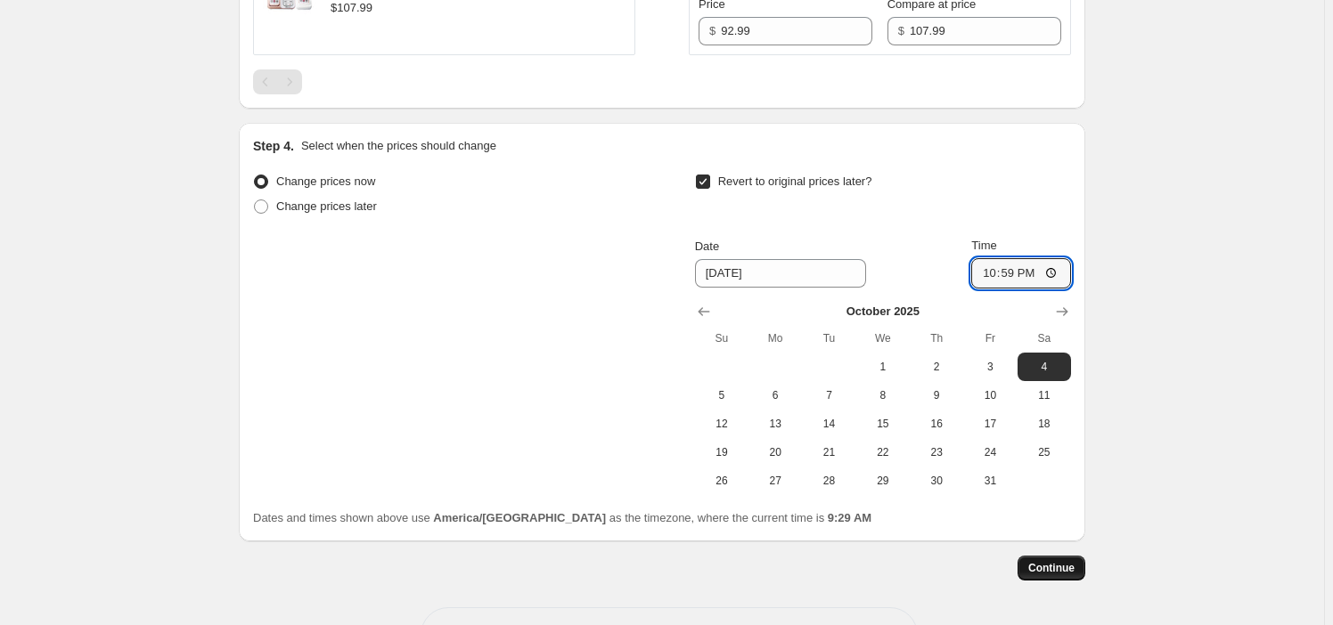
click at [1073, 561] on span "Continue" at bounding box center [1051, 568] width 46 height 14
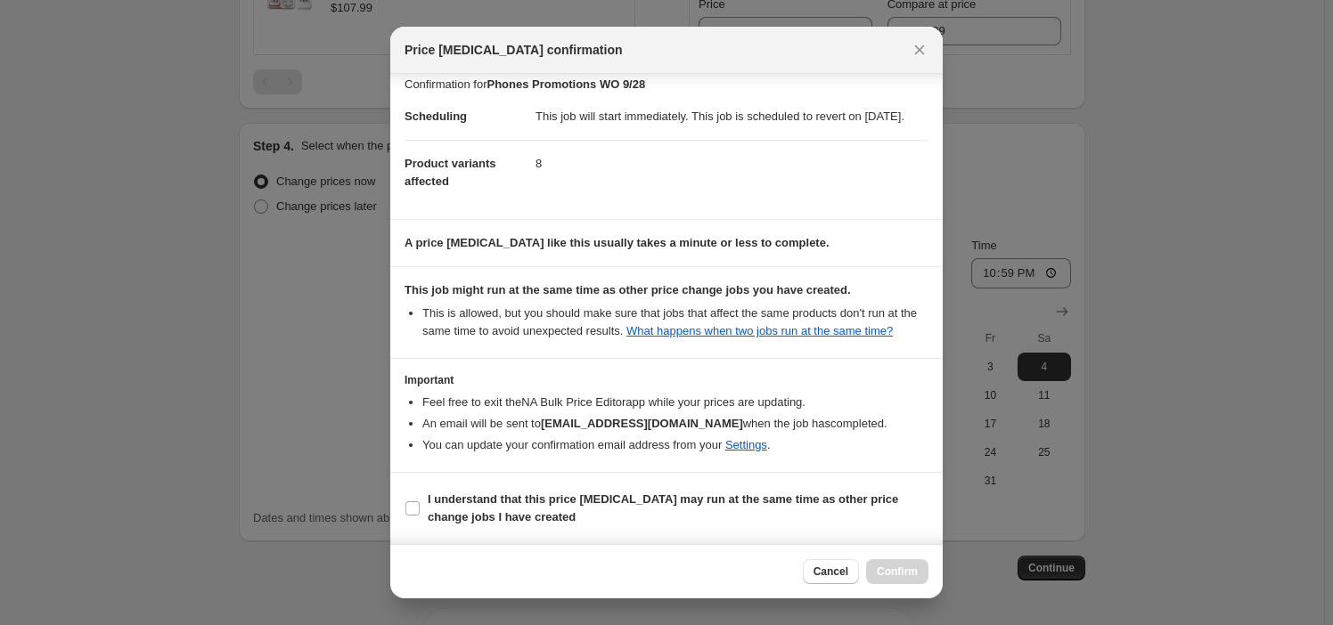
scroll to position [29, 0]
click at [488, 499] on b "I understand that this price [MEDICAL_DATA] may run at the same time as other p…" at bounding box center [663, 508] width 470 height 31
click at [420, 502] on input "I understand that this price [MEDICAL_DATA] may run at the same time as other p…" at bounding box center [412, 509] width 14 height 14
checkbox input "true"
click at [891, 579] on button "Confirm" at bounding box center [897, 571] width 62 height 25
